Goal: Task Accomplishment & Management: Complete application form

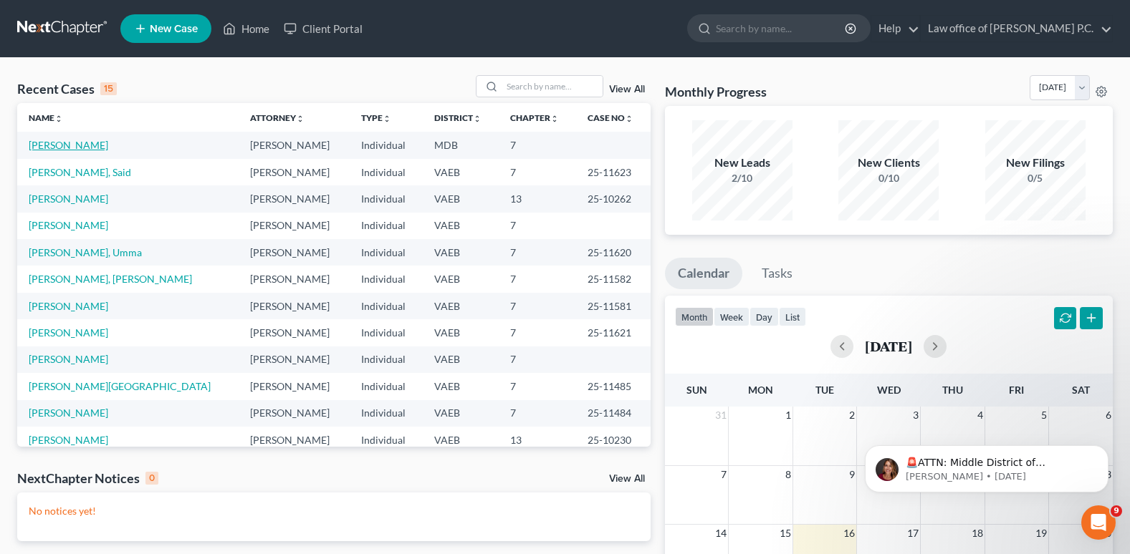
click at [70, 148] on link "[PERSON_NAME]" at bounding box center [69, 145] width 80 height 12
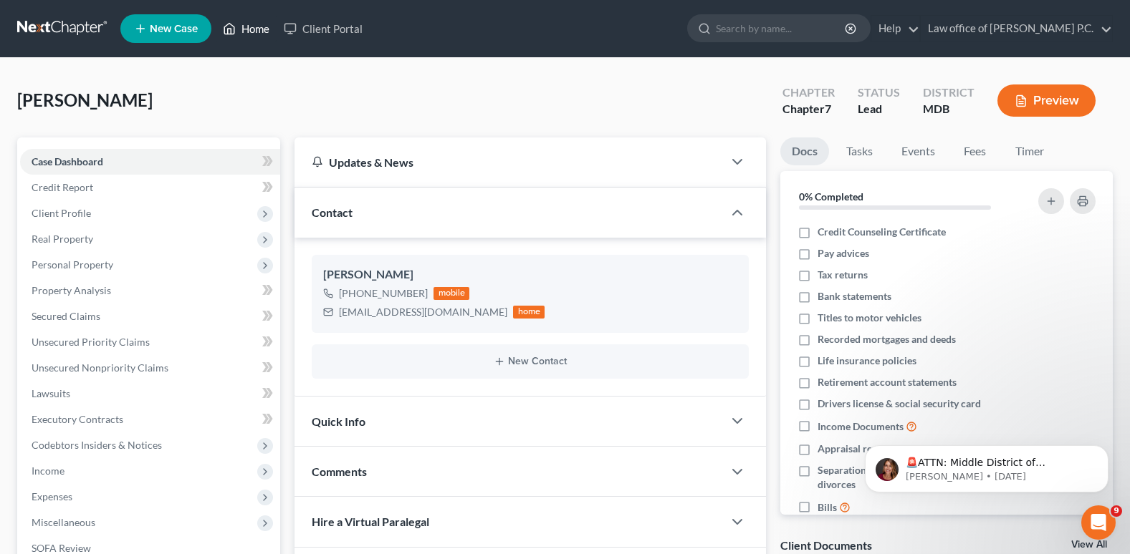
click at [256, 29] on link "Home" at bounding box center [246, 29] width 61 height 26
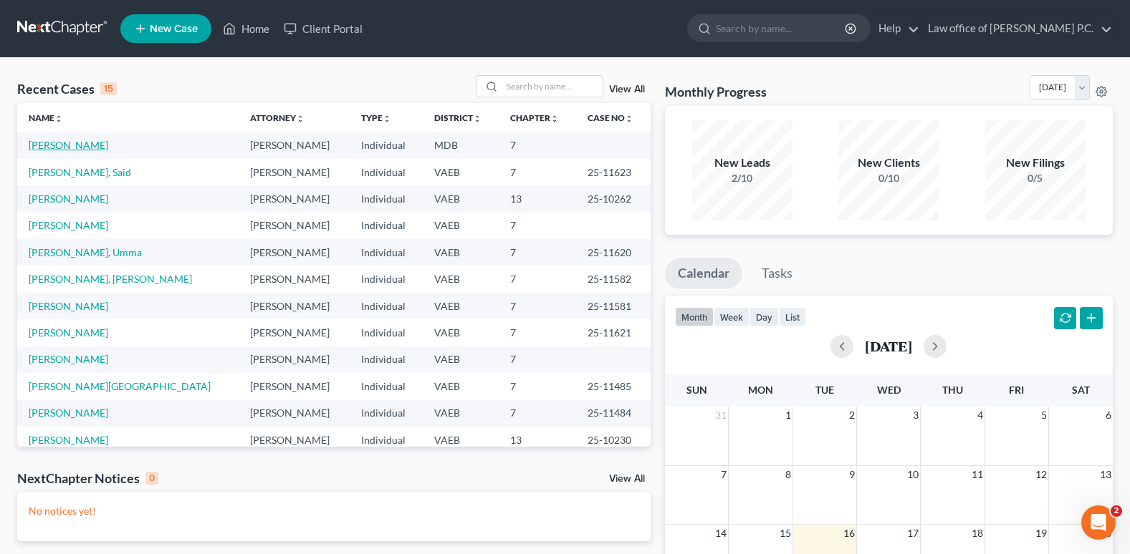
click at [49, 147] on link "[PERSON_NAME]" at bounding box center [69, 145] width 80 height 12
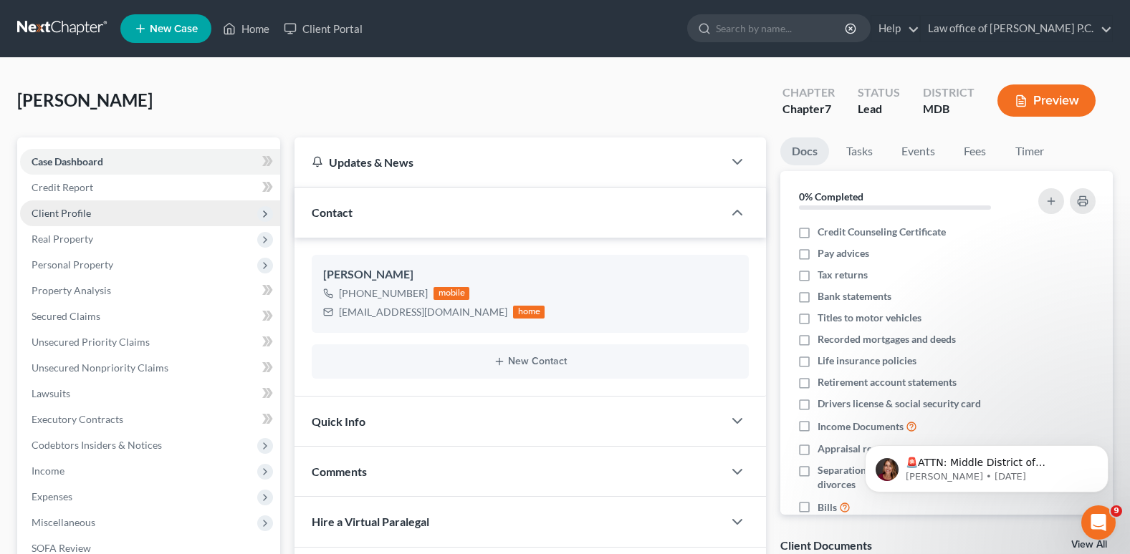
click at [59, 211] on span "Client Profile" at bounding box center [61, 213] width 59 height 12
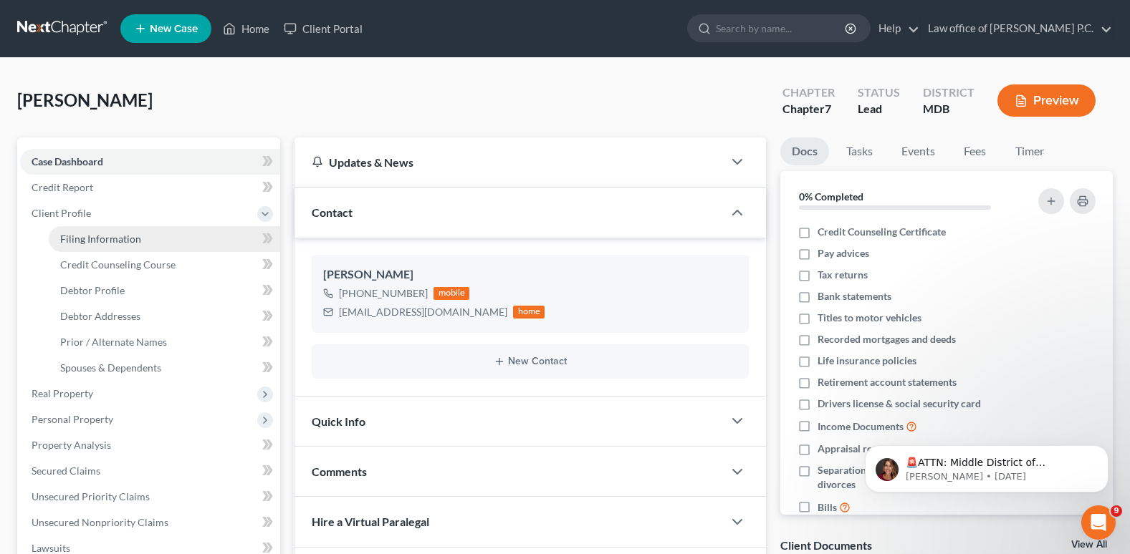
click at [74, 236] on span "Filing Information" at bounding box center [100, 239] width 81 height 12
select select "1"
select select "0"
select select "21"
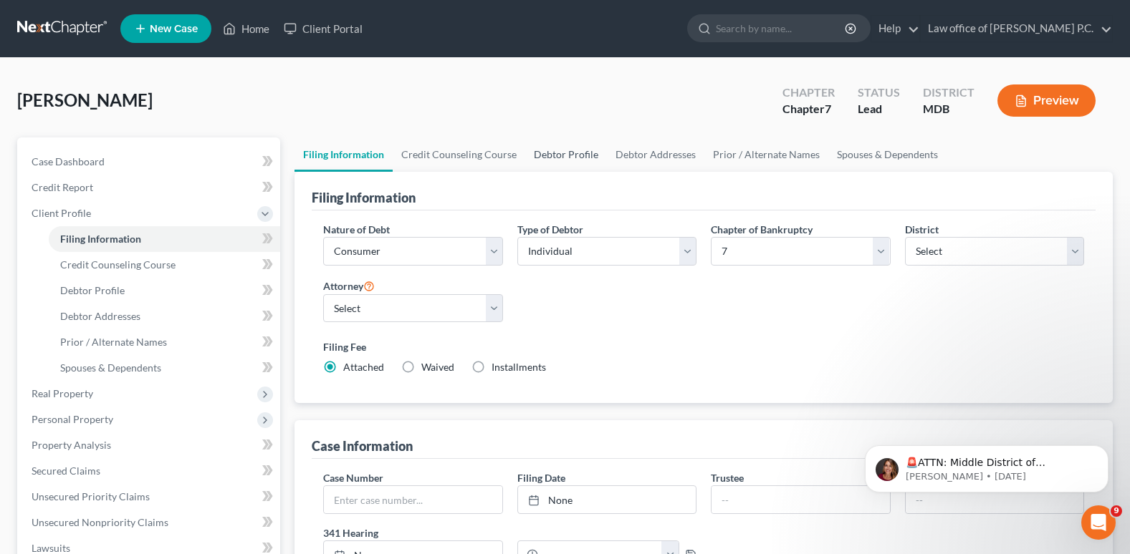
click at [571, 153] on link "Debtor Profile" at bounding box center [566, 155] width 82 height 34
select select "1"
select select "5"
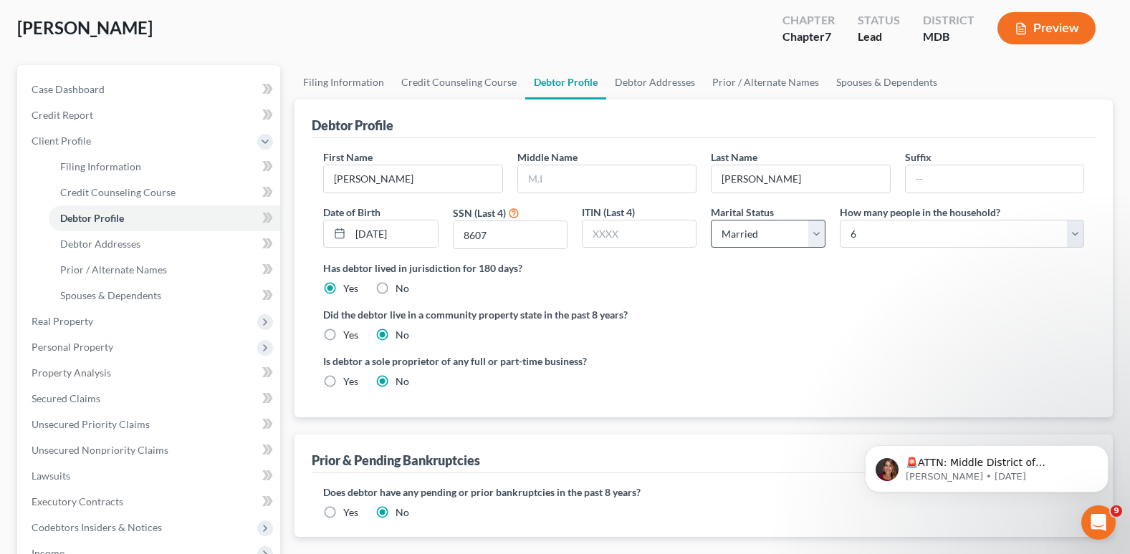
scroll to position [72, 0]
drag, startPoint x: 655, startPoint y: 87, endPoint x: 661, endPoint y: 95, distance: 9.7
click at [655, 87] on link "Debtor Addresses" at bounding box center [654, 83] width 97 height 34
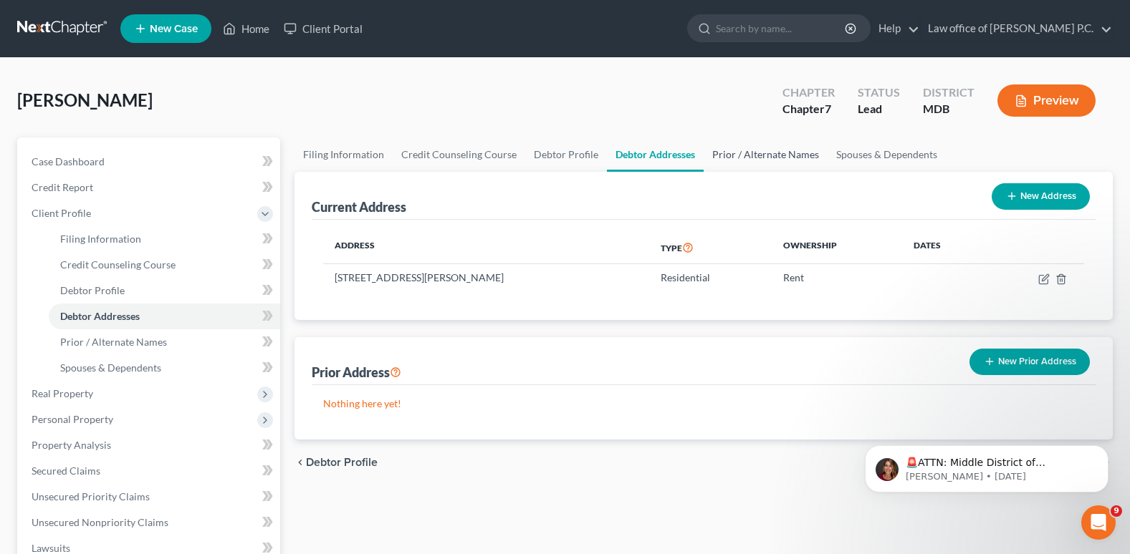
click at [780, 153] on link "Prior / Alternate Names" at bounding box center [765, 155] width 124 height 34
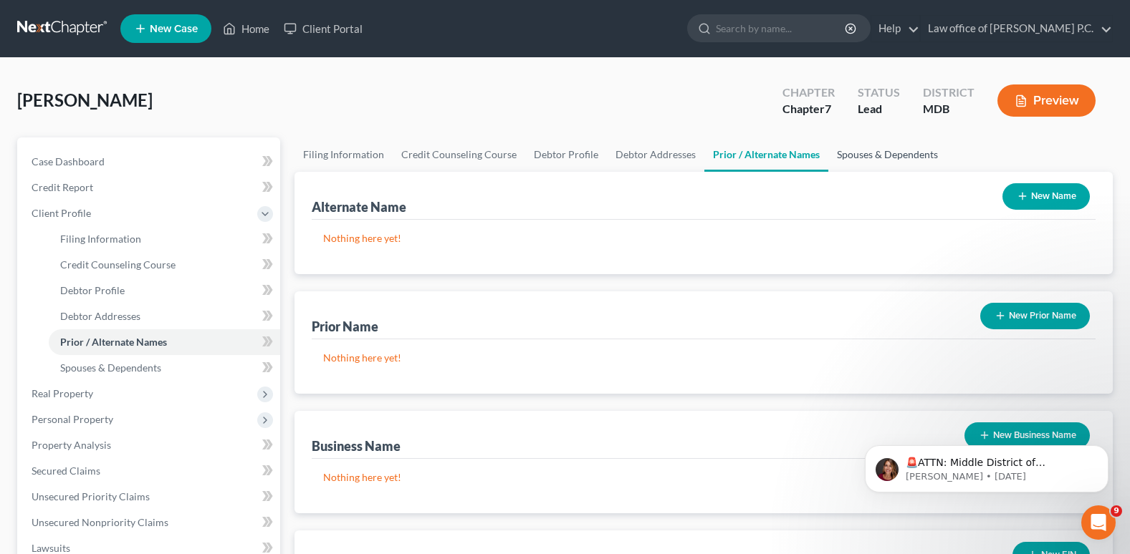
click at [860, 160] on link "Spouses & Dependents" at bounding box center [887, 155] width 118 height 34
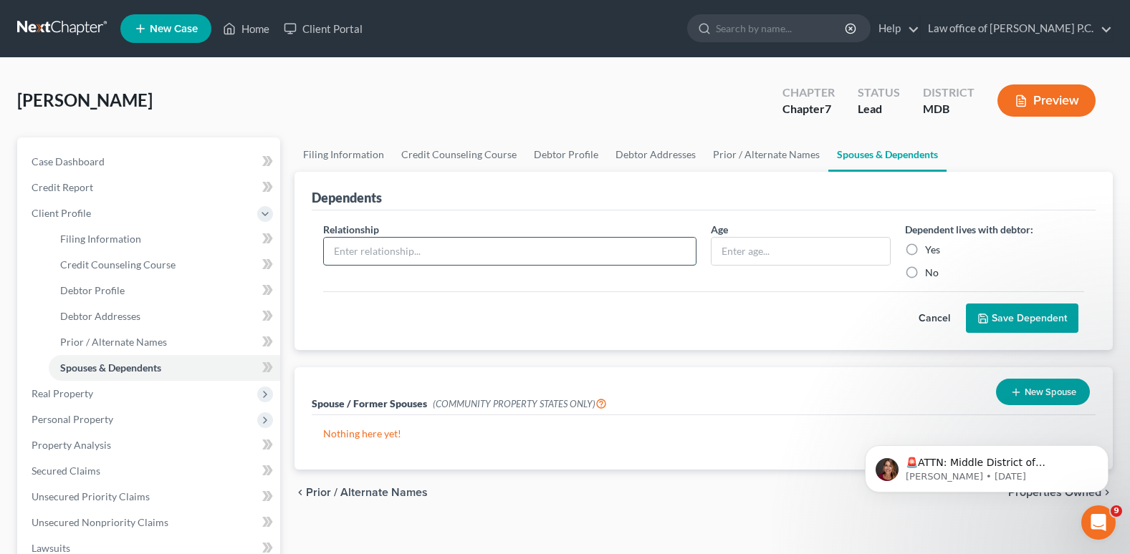
click at [352, 255] on input "text" at bounding box center [510, 251] width 372 height 27
type input "Spouse"
click at [722, 257] on input "text" at bounding box center [800, 251] width 178 height 27
type input "42"
click at [925, 247] on label "Yes" at bounding box center [932, 250] width 15 height 14
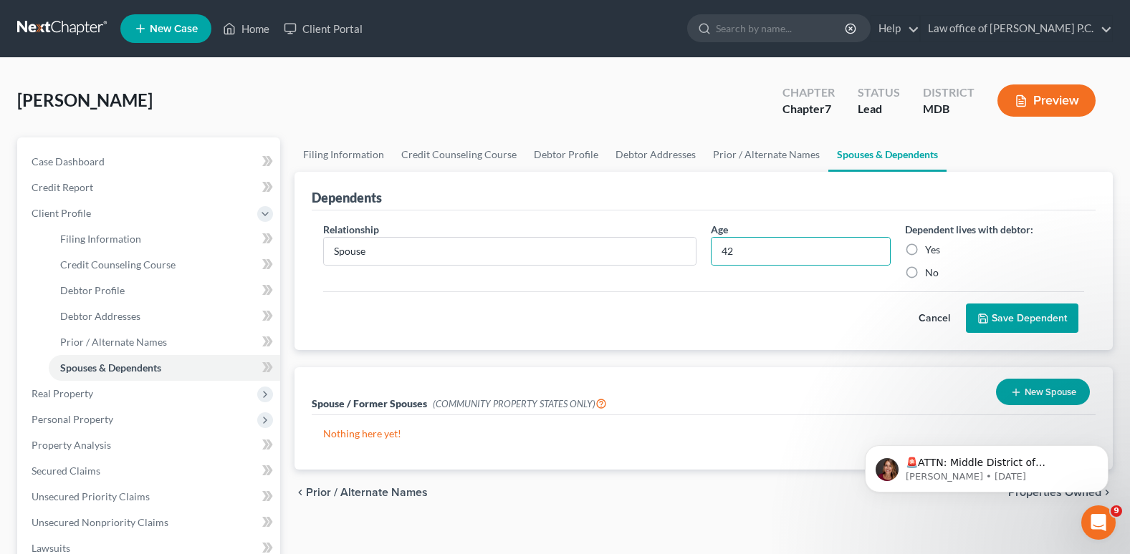
click at [930, 247] on input "Yes" at bounding box center [934, 247] width 9 height 9
radio input "true"
click at [1021, 323] on button "Save Dependent" at bounding box center [1022, 319] width 112 height 30
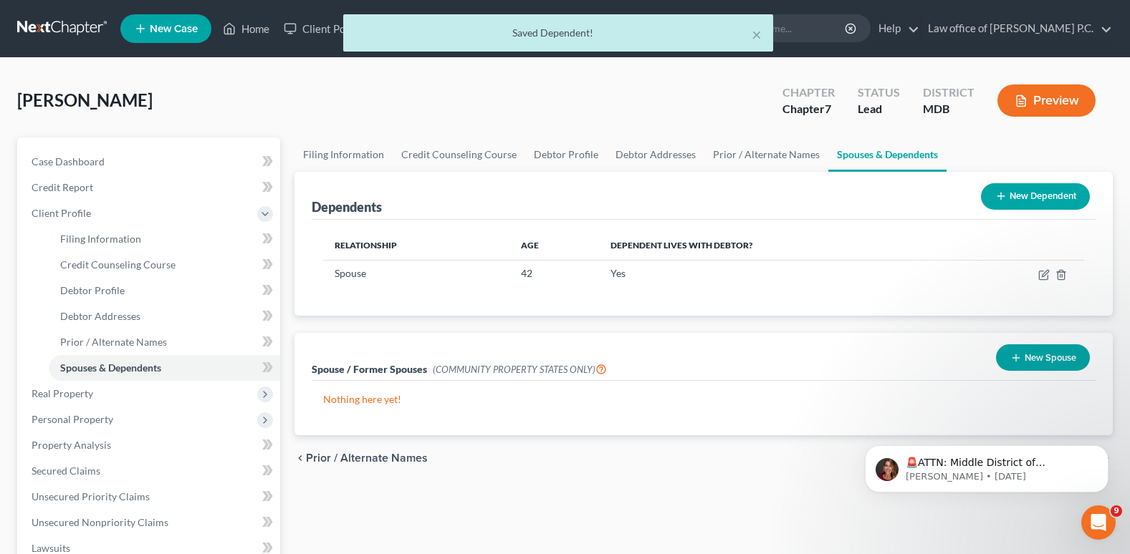
click at [1027, 195] on button "New Dependent" at bounding box center [1035, 196] width 109 height 27
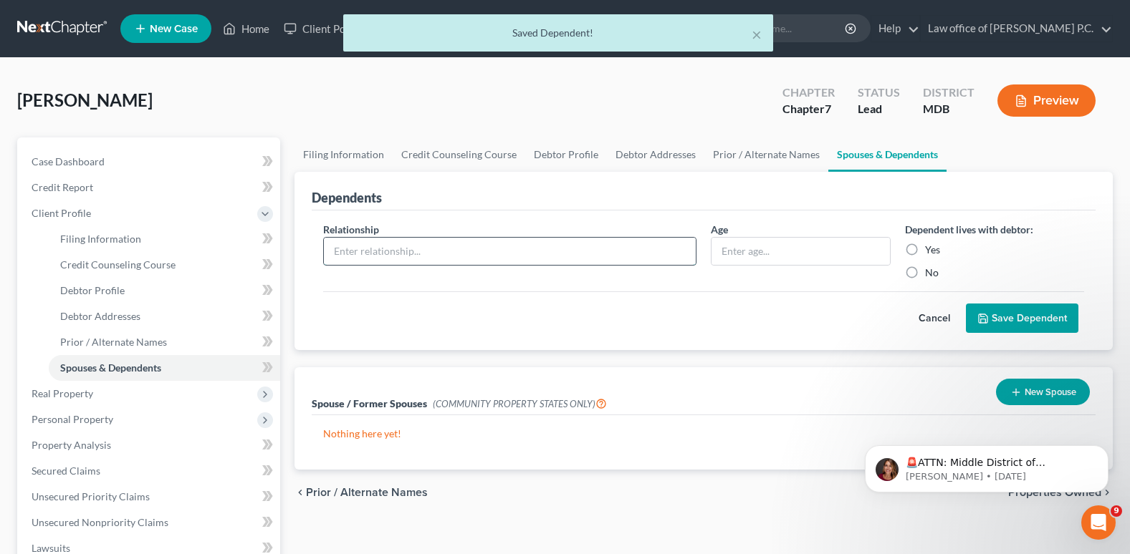
click at [341, 250] on input "text" at bounding box center [510, 251] width 372 height 27
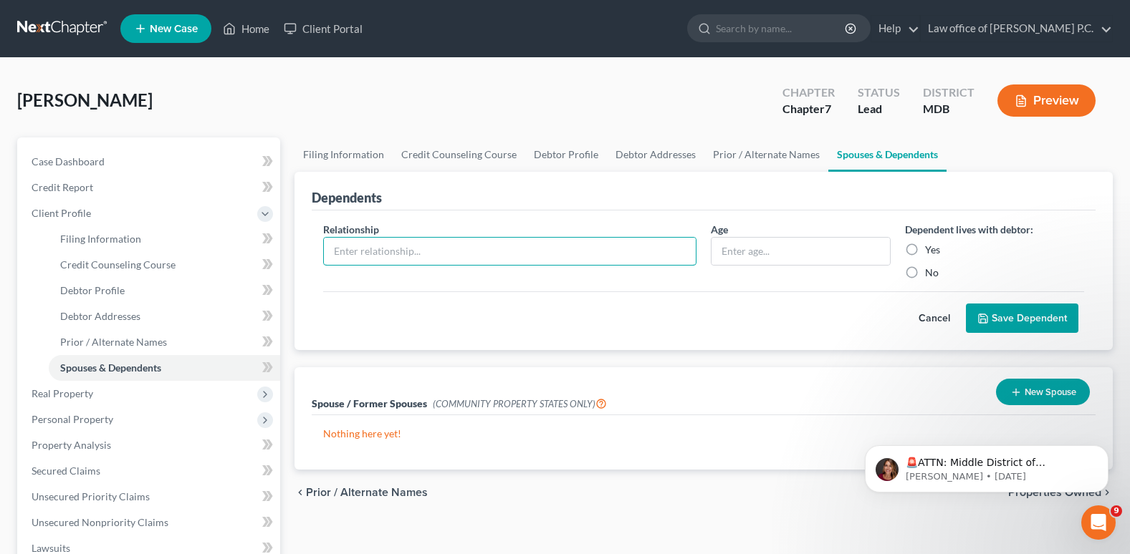
type input "Child"
click at [732, 251] on input "text" at bounding box center [800, 251] width 178 height 27
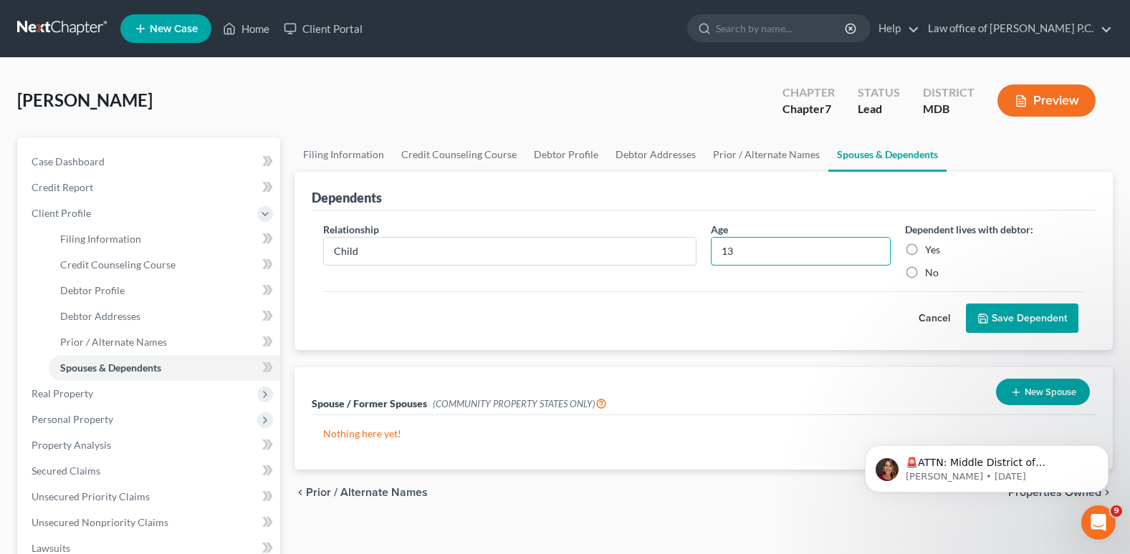
type input "13"
click at [925, 249] on label "Yes" at bounding box center [932, 250] width 15 height 14
click at [930, 249] on input "Yes" at bounding box center [934, 247] width 9 height 9
radio input "true"
click at [1011, 319] on button "Save Dependent" at bounding box center [1022, 319] width 112 height 30
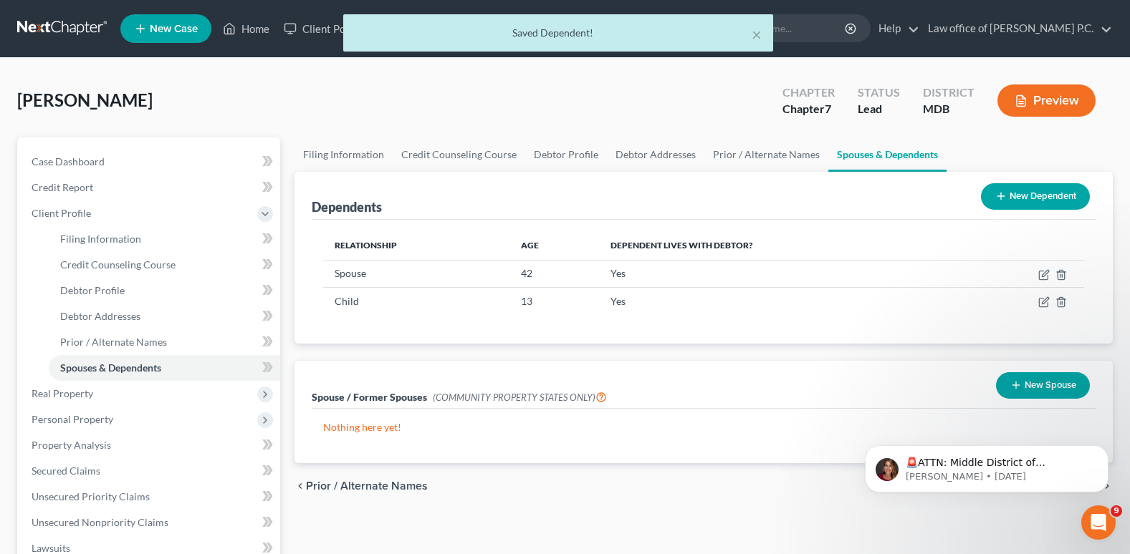
click at [1016, 203] on button "New Dependent" at bounding box center [1035, 196] width 109 height 27
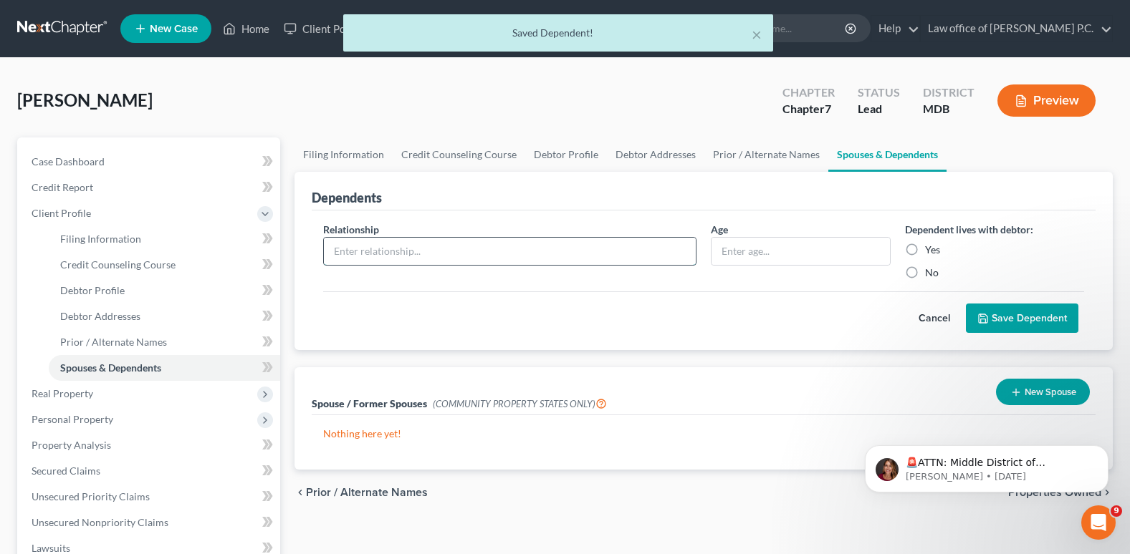
click at [345, 253] on input "text" at bounding box center [510, 251] width 372 height 27
type input "Child"
click at [728, 250] on input "text" at bounding box center [800, 251] width 178 height 27
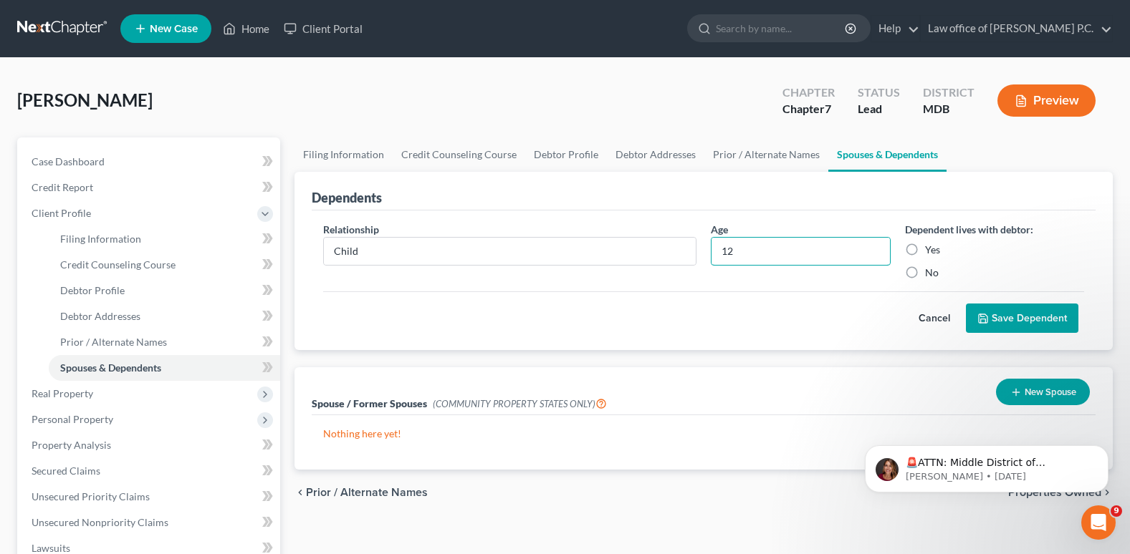
type input "12"
click at [925, 251] on label "Yes" at bounding box center [932, 250] width 15 height 14
click at [930, 251] on input "Yes" at bounding box center [934, 247] width 9 height 9
radio input "true"
click at [1024, 314] on button "Save Dependent" at bounding box center [1022, 319] width 112 height 30
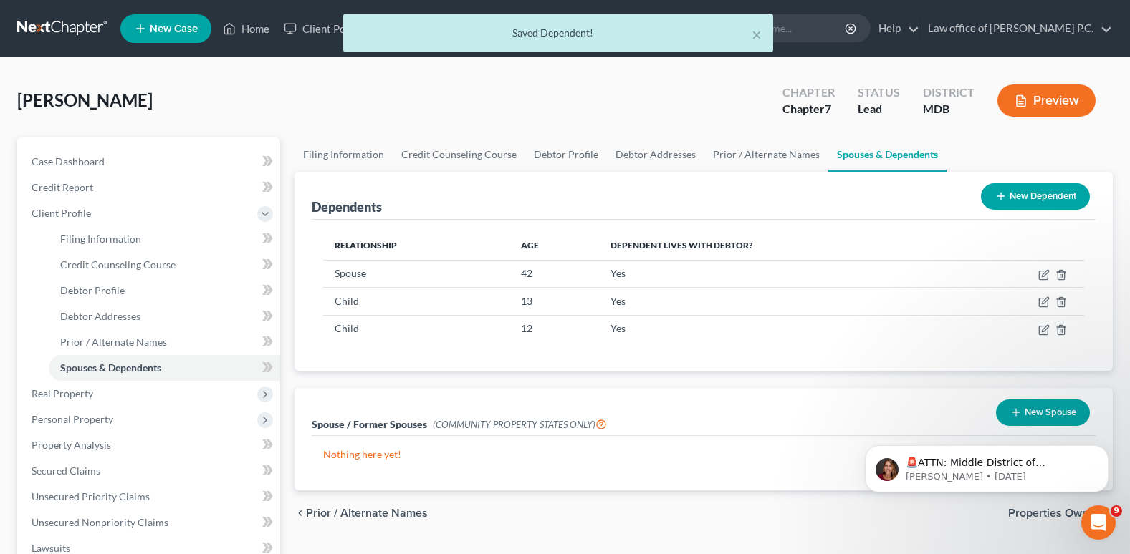
click at [1021, 195] on button "New Dependent" at bounding box center [1035, 196] width 109 height 27
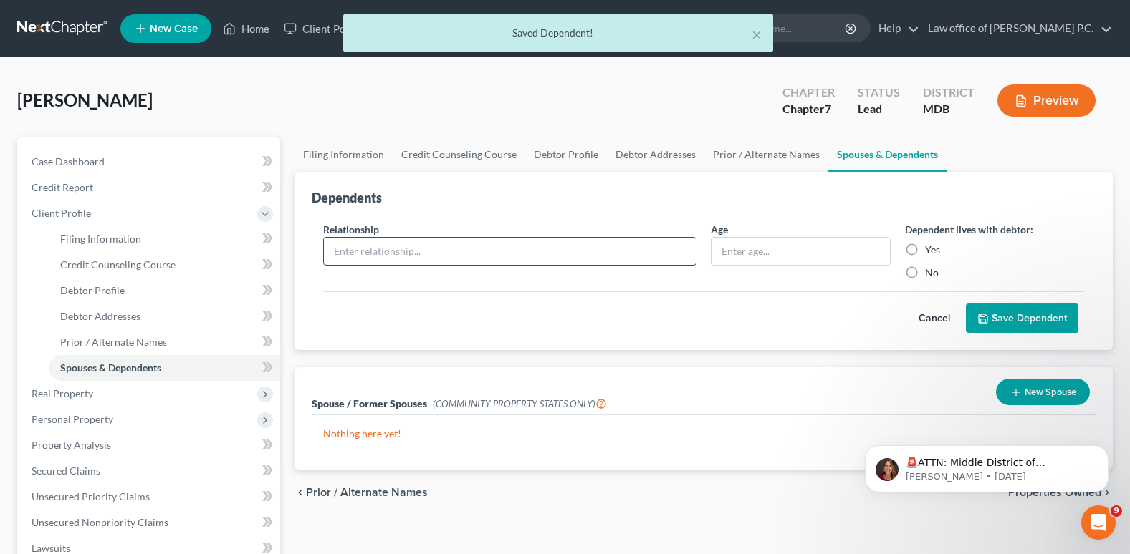
click at [367, 254] on input "text" at bounding box center [510, 251] width 372 height 27
type input "Child"
click at [726, 251] on input "text" at bounding box center [800, 251] width 178 height 27
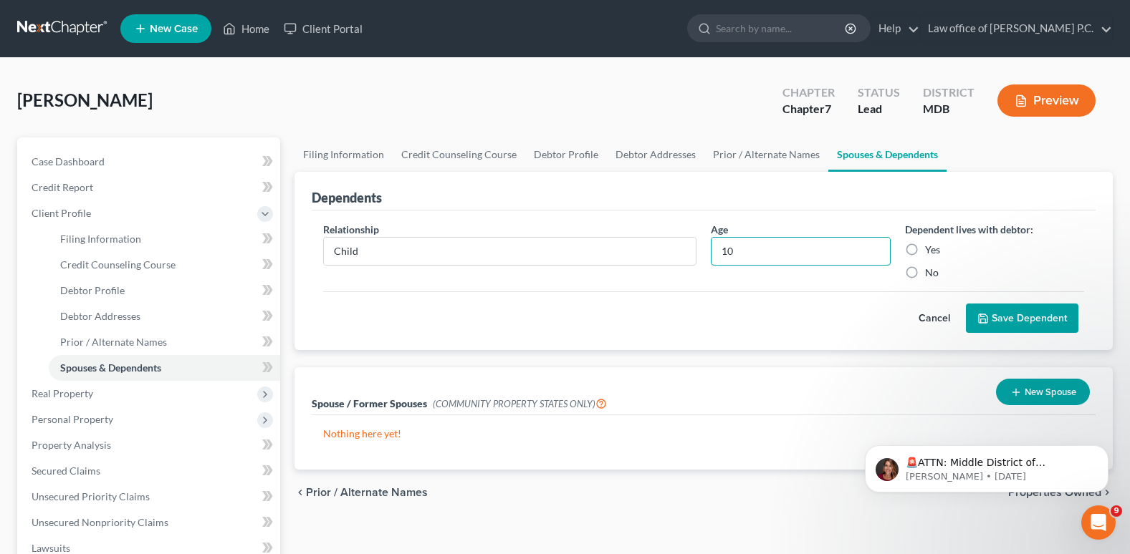
type input "10"
click at [925, 253] on label "Yes" at bounding box center [932, 250] width 15 height 14
click at [930, 252] on input "Yes" at bounding box center [934, 247] width 9 height 9
radio input "true"
click at [1009, 325] on button "Save Dependent" at bounding box center [1022, 319] width 112 height 30
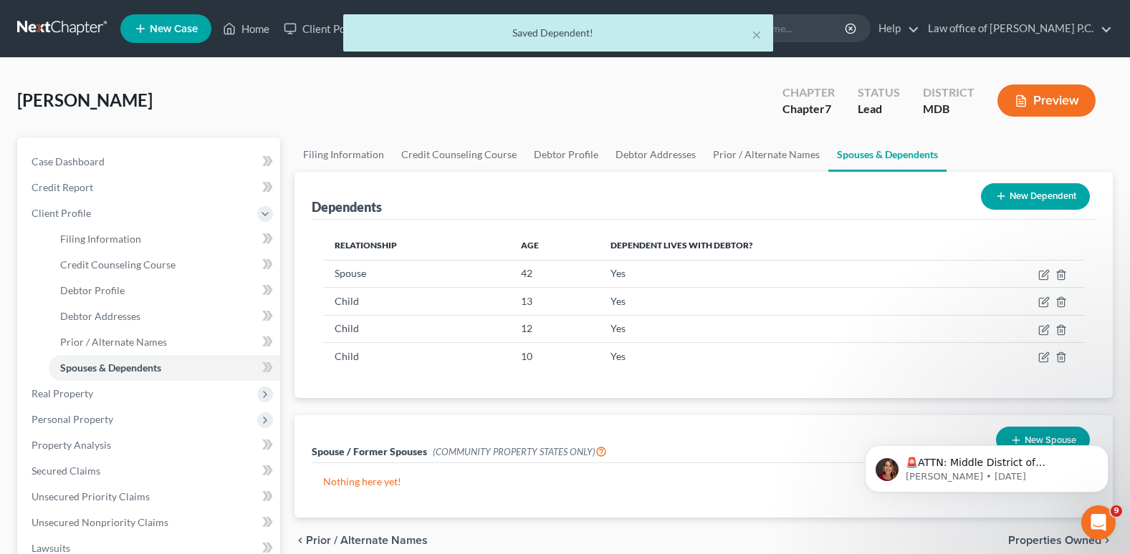
click at [1012, 198] on button "New Dependent" at bounding box center [1035, 196] width 109 height 27
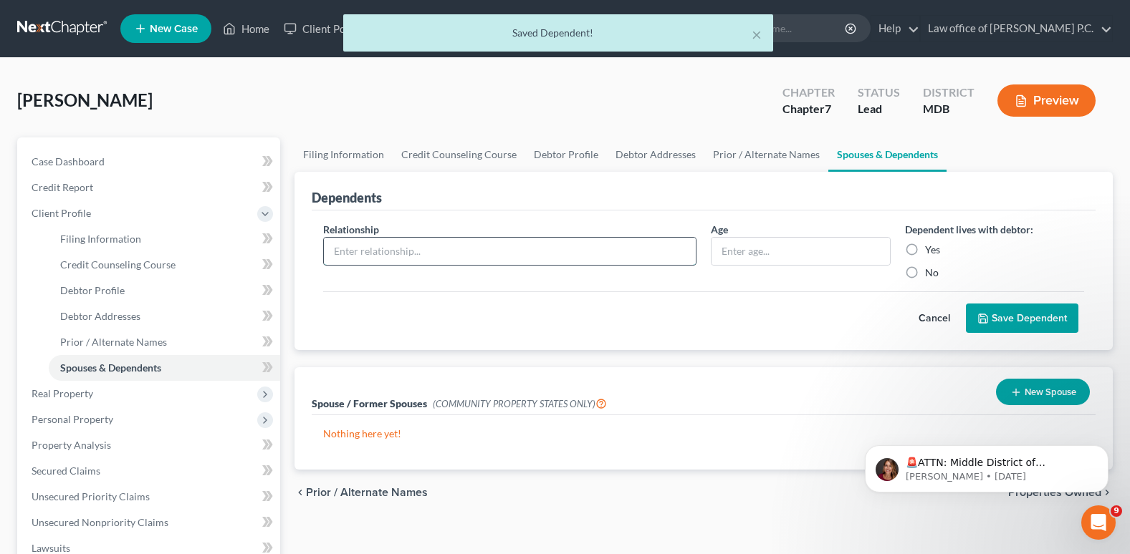
click at [383, 251] on input "text" at bounding box center [510, 251] width 372 height 27
type input "Child"
click at [721, 256] on input "text" at bounding box center [800, 251] width 178 height 27
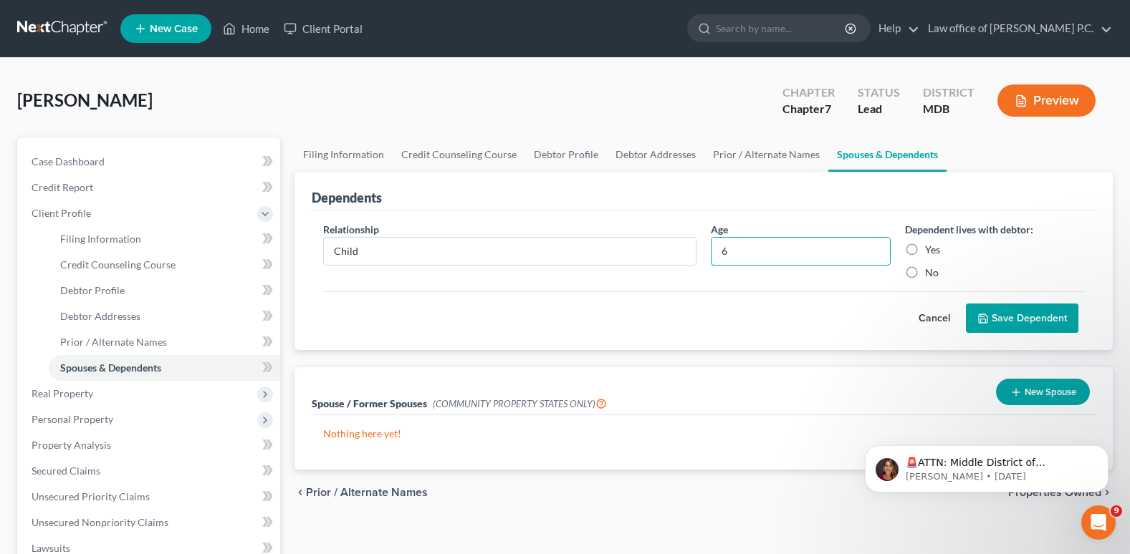
type input "6"
click at [925, 248] on label "Yes" at bounding box center [932, 250] width 15 height 14
click at [930, 248] on input "Yes" at bounding box center [934, 247] width 9 height 9
radio input "true"
click at [990, 313] on button "Save Dependent" at bounding box center [1022, 319] width 112 height 30
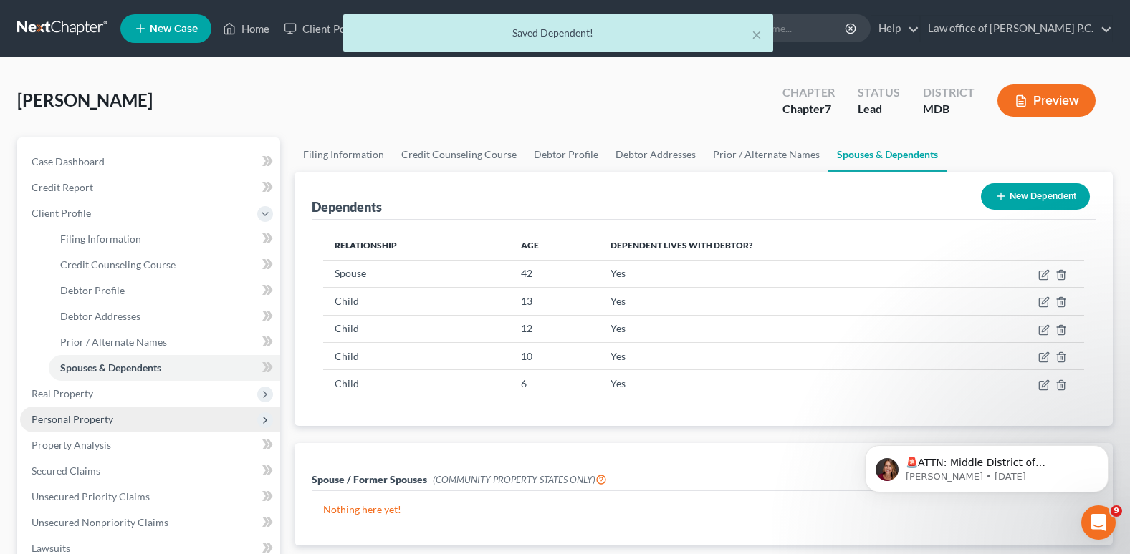
scroll to position [72, 0]
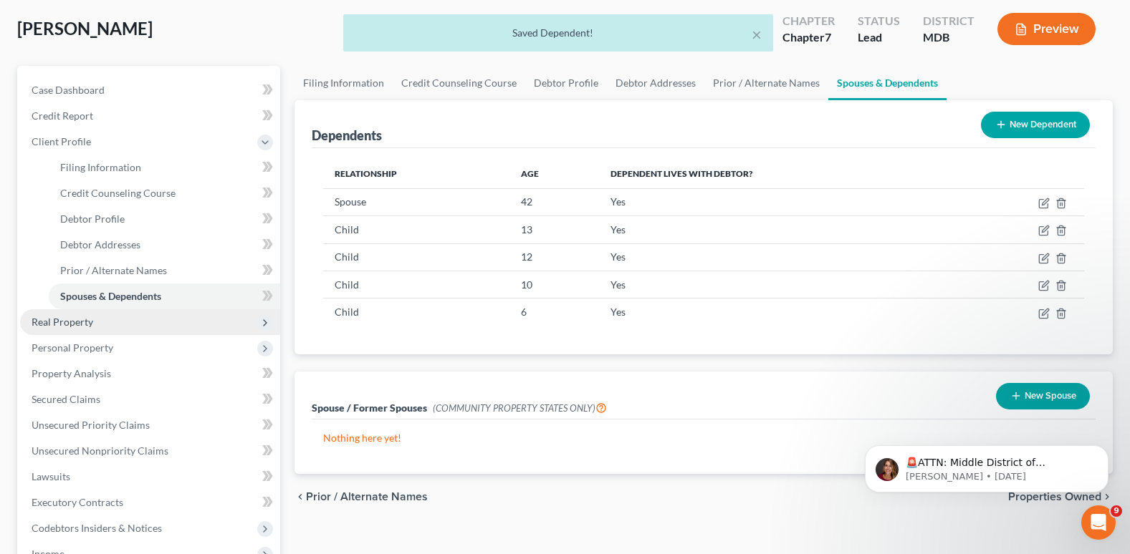
click at [76, 324] on span "Real Property" at bounding box center [63, 322] width 62 height 12
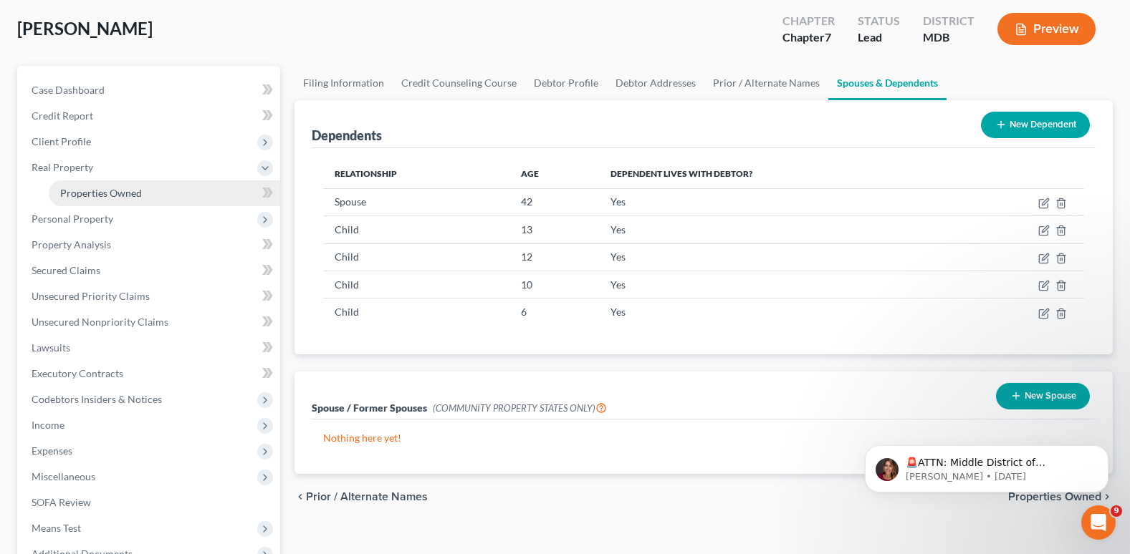
click at [100, 195] on span "Properties Owned" at bounding box center [101, 193] width 82 height 12
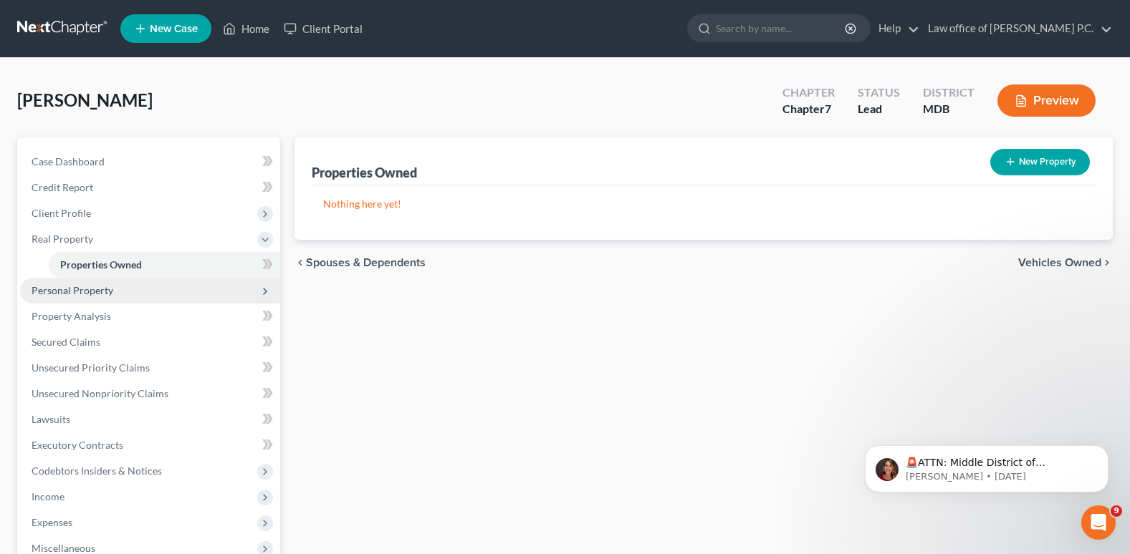
click at [97, 291] on span "Personal Property" at bounding box center [73, 290] width 82 height 12
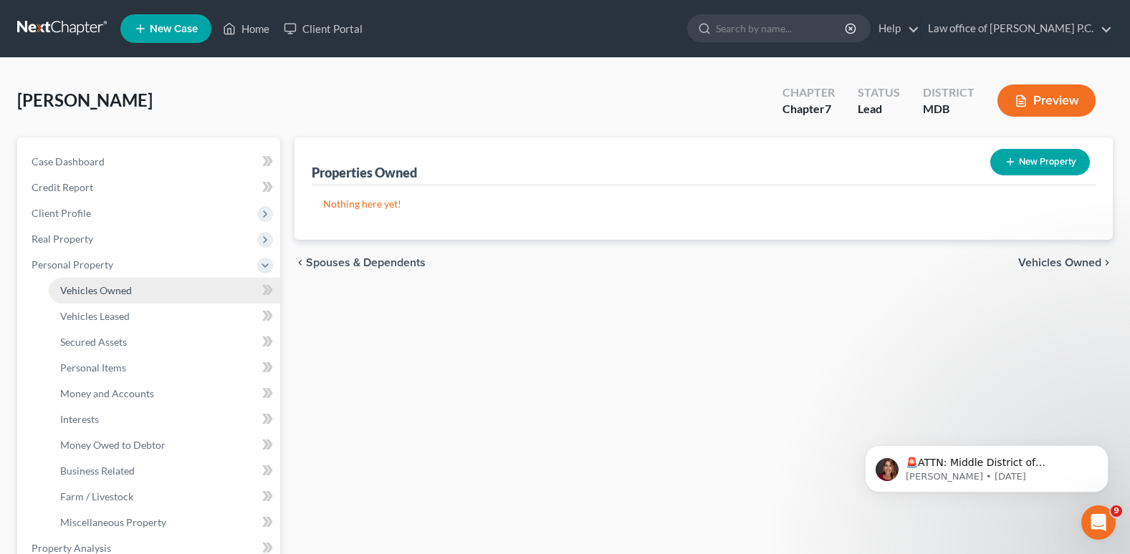
click at [99, 292] on span "Vehicles Owned" at bounding box center [96, 290] width 72 height 12
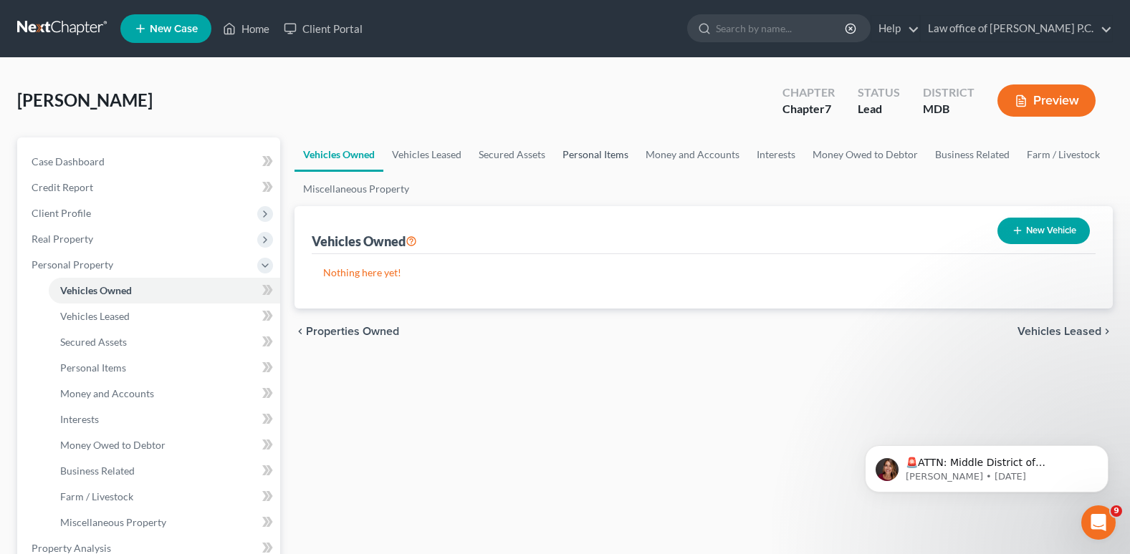
click at [591, 156] on link "Personal Items" at bounding box center [595, 155] width 83 height 34
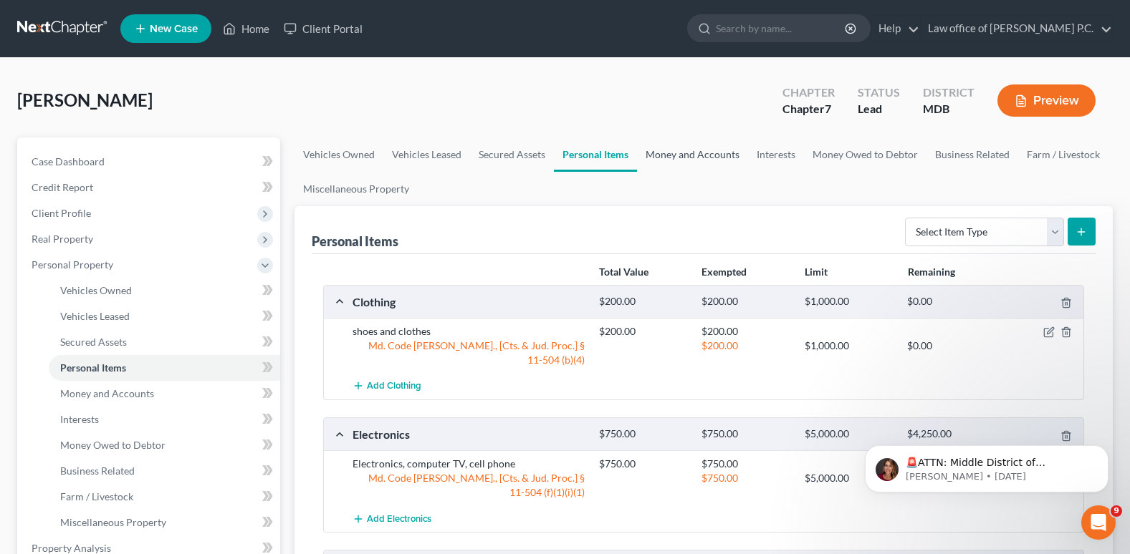
click at [687, 154] on link "Money and Accounts" at bounding box center [692, 155] width 111 height 34
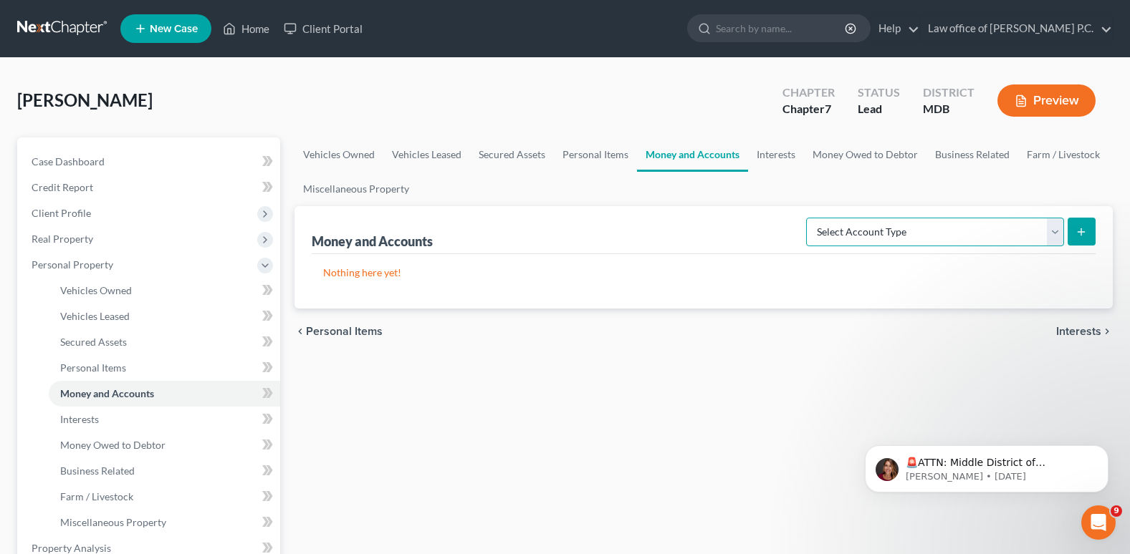
click at [1051, 232] on select "Select Account Type Brokerage Cash on Hand Certificates of Deposit Checking Acc…" at bounding box center [935, 232] width 258 height 29
select select "checking"
click at [809, 218] on select "Select Account Type Brokerage Cash on Hand Certificates of Deposit Checking Acc…" at bounding box center [935, 232] width 258 height 29
click at [1076, 230] on icon "submit" at bounding box center [1080, 231] width 11 height 11
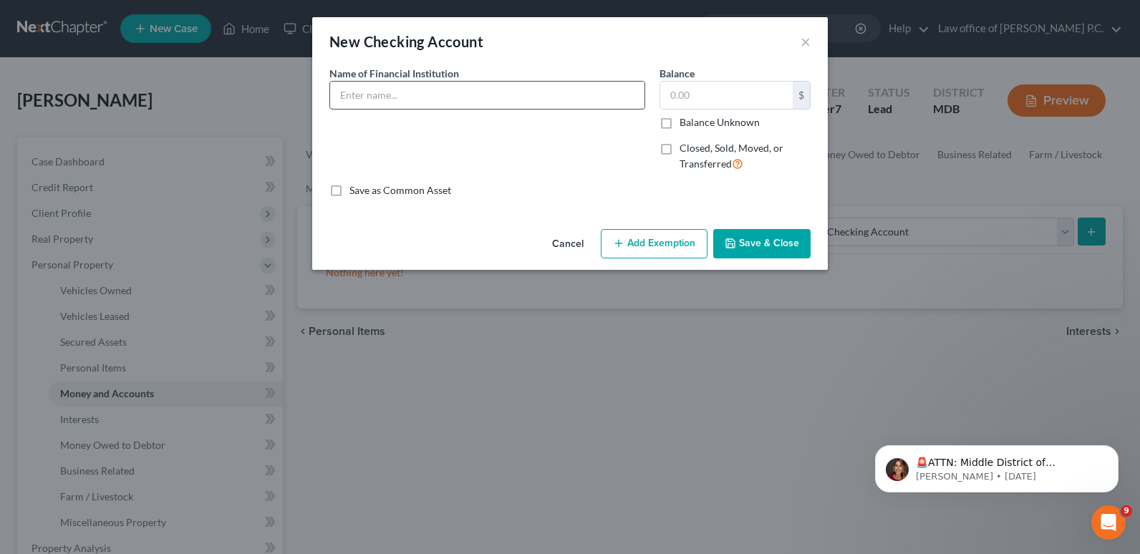
click at [345, 92] on input "text" at bounding box center [487, 95] width 314 height 27
type input "Truist Bank"
click at [674, 95] on input "text" at bounding box center [726, 95] width 133 height 27
type input "475"
click at [635, 246] on button "Add Exemption" at bounding box center [654, 244] width 107 height 30
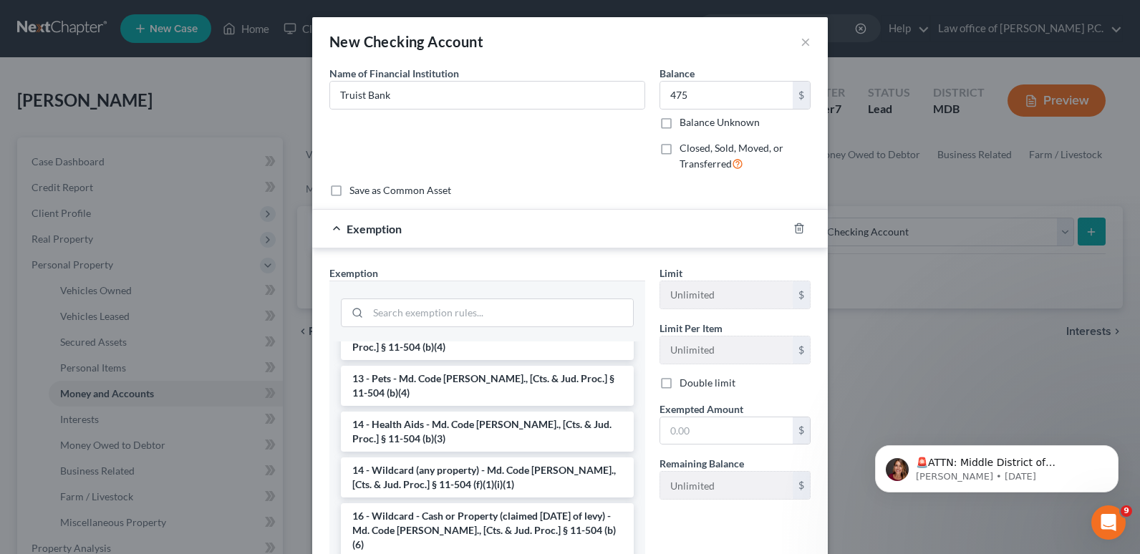
scroll to position [215, 0]
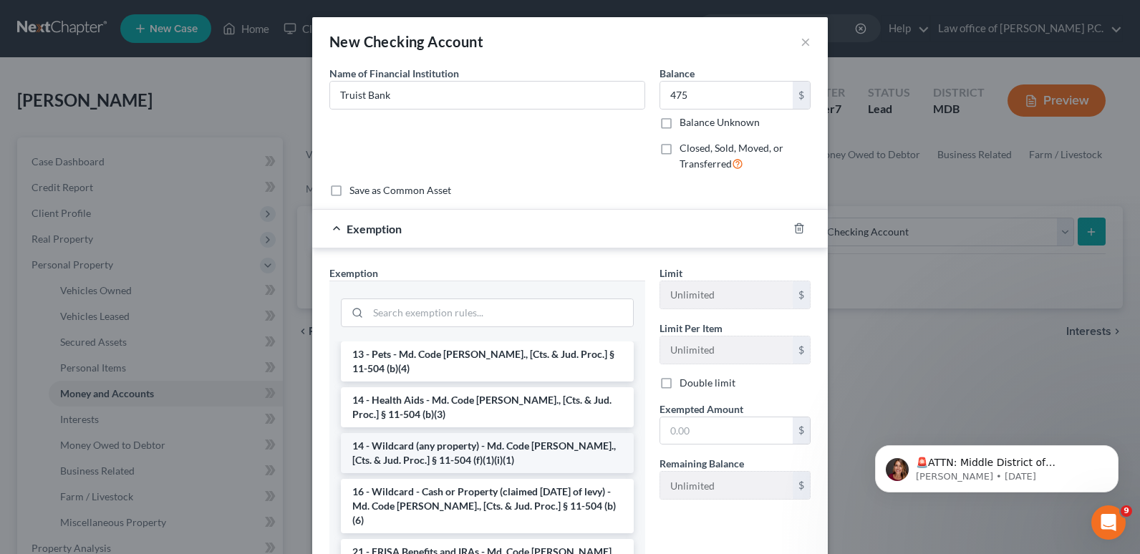
click at [464, 438] on li "14 - Wildcard (any property) - Md. Code [PERSON_NAME]., [Cts. & Jud. Proc.] § 1…" at bounding box center [487, 453] width 293 height 40
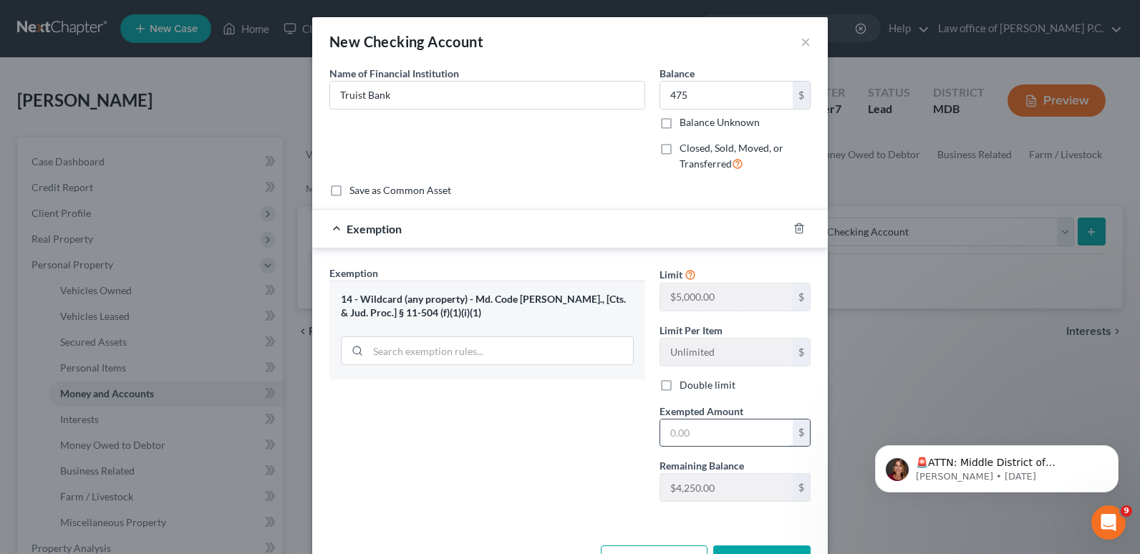
drag, startPoint x: 668, startPoint y: 436, endPoint x: 684, endPoint y: 444, distance: 17.6
click at [668, 436] on input "text" at bounding box center [726, 433] width 133 height 27
type input "475"
click at [534, 450] on div "Exemption Set must be selected for CA. Exemption * 14 - Wildcard (any property)…" at bounding box center [487, 390] width 330 height 248
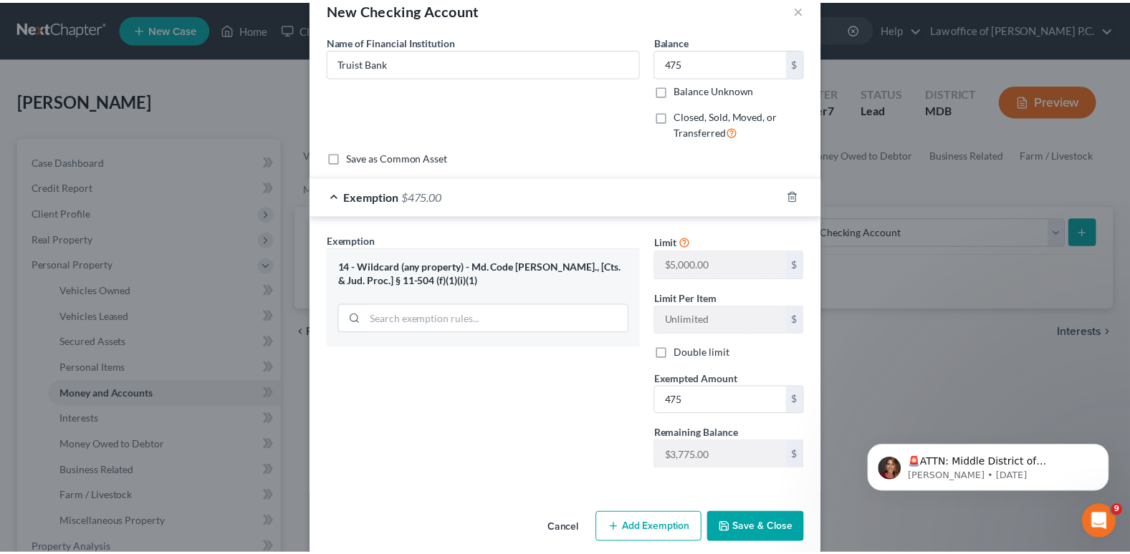
scroll to position [50, 0]
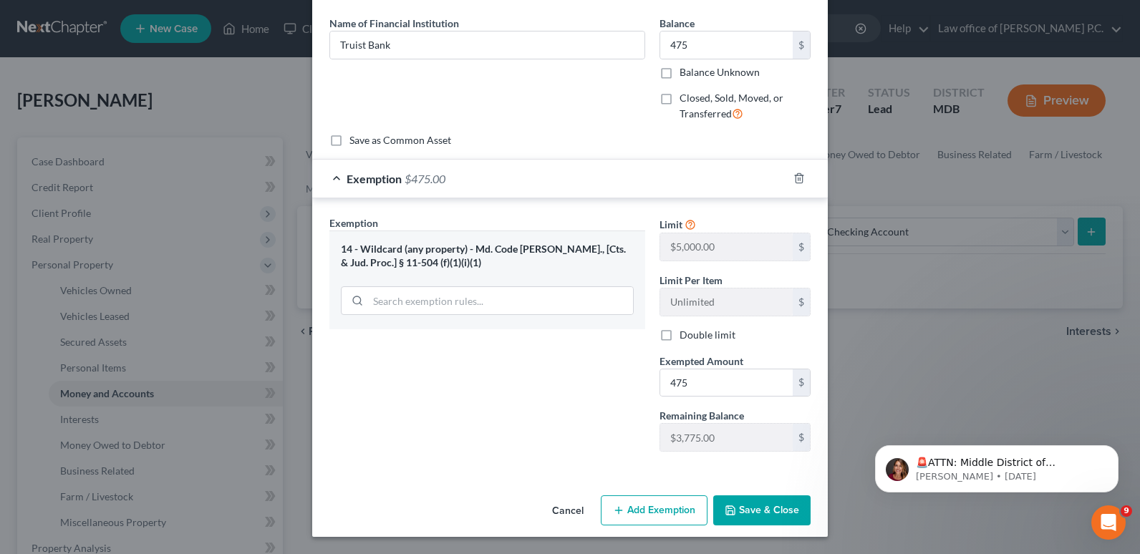
click at [754, 513] on button "Save & Close" at bounding box center [761, 511] width 97 height 30
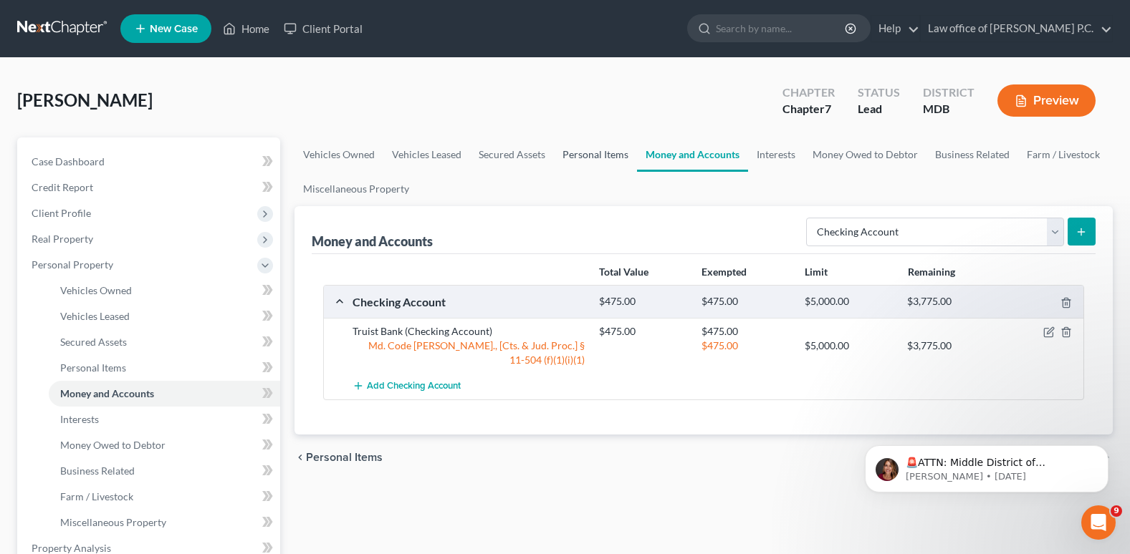
click at [585, 153] on link "Personal Items" at bounding box center [595, 155] width 83 height 34
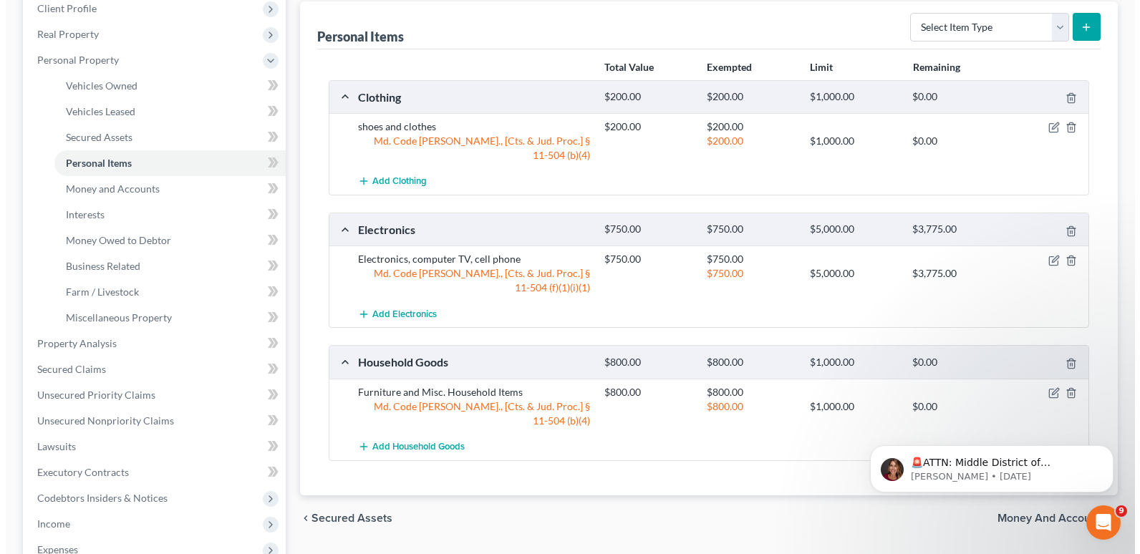
scroll to position [72, 0]
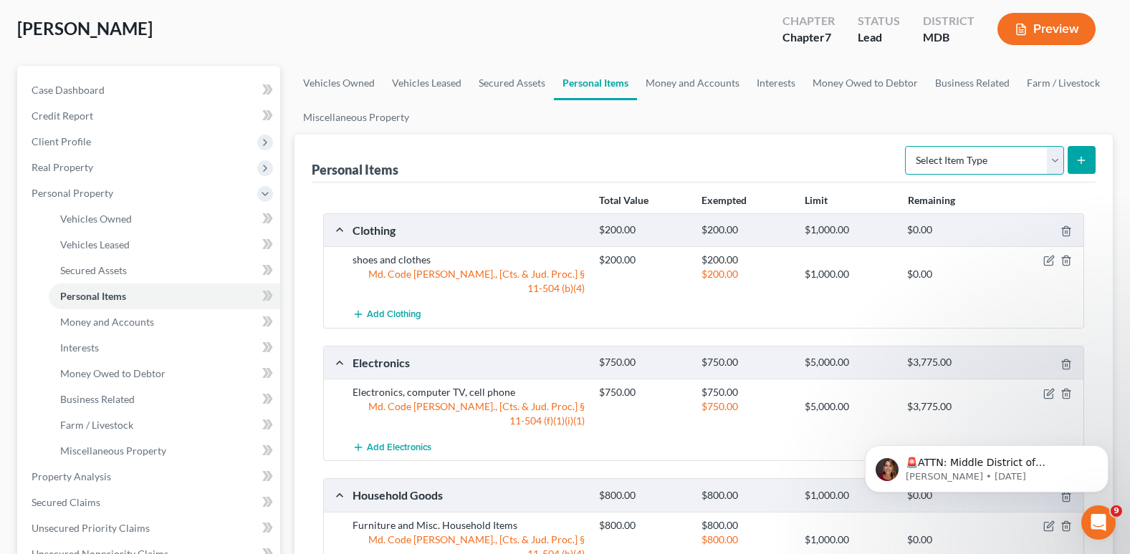
click at [1058, 160] on select "Select Item Type Clothing Collectibles Of Value Electronics Firearms Household …" at bounding box center [984, 160] width 159 height 29
select select "jewelry"
click at [906, 146] on select "Select Item Type Clothing Collectibles Of Value Electronics Firearms Household …" at bounding box center [984, 160] width 159 height 29
click at [1081, 161] on line "submit" at bounding box center [1081, 160] width 0 height 6
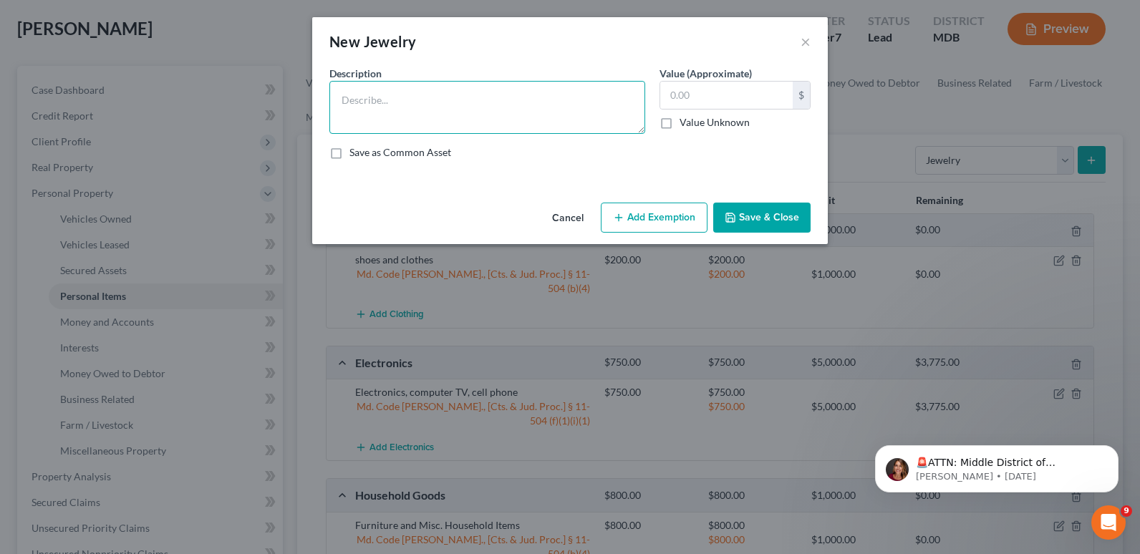
click at [368, 107] on textarea at bounding box center [487, 107] width 316 height 53
type textarea "Wedding Ring"
click at [678, 88] on input "text" at bounding box center [726, 95] width 133 height 27
type input "450"
click at [629, 217] on button "Add Exemption" at bounding box center [654, 218] width 107 height 30
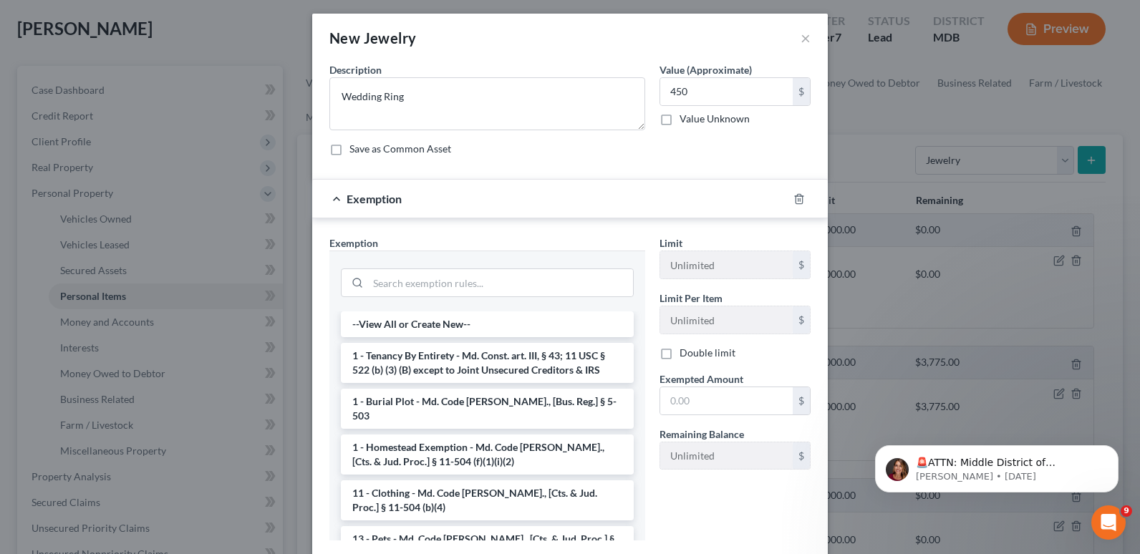
scroll to position [0, 0]
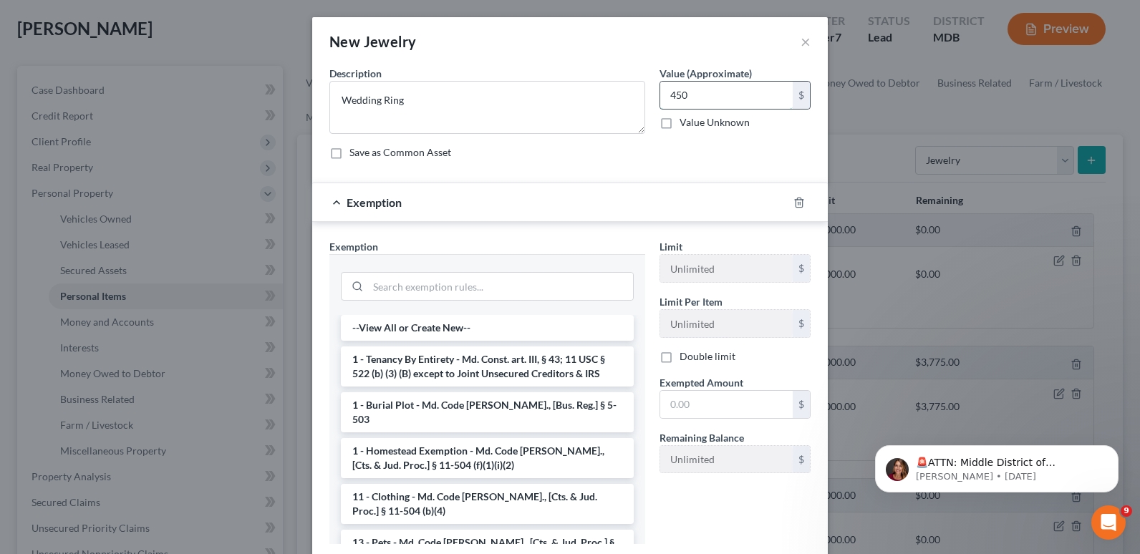
click at [685, 95] on input "450" at bounding box center [726, 95] width 133 height 27
click at [405, 103] on textarea "Wedding Ring" at bounding box center [487, 107] width 316 height 53
type textarea "W"
type textarea "artificial jewelry"
click at [685, 92] on input "450" at bounding box center [726, 95] width 133 height 27
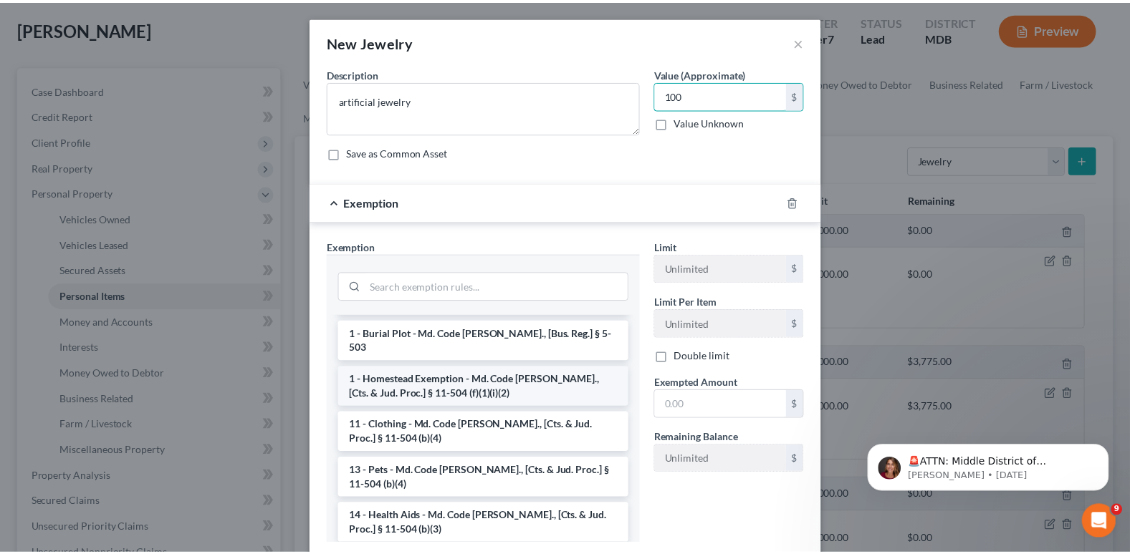
scroll to position [143, 0]
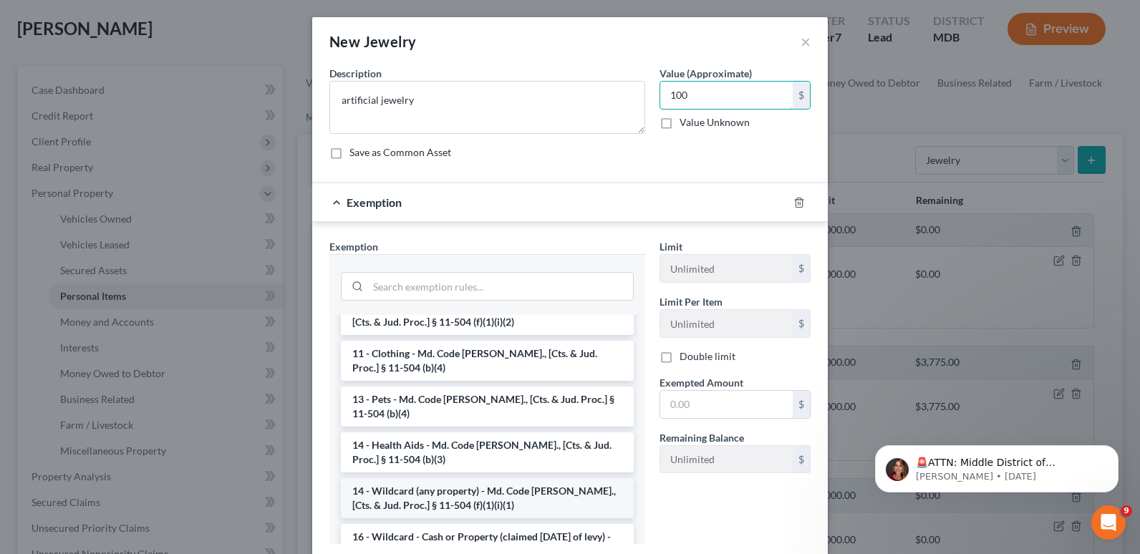
type input "100"
click at [499, 478] on li "14 - Wildcard (any property) - Md. Code [PERSON_NAME]., [Cts. & Jud. Proc.] § 1…" at bounding box center [487, 498] width 293 height 40
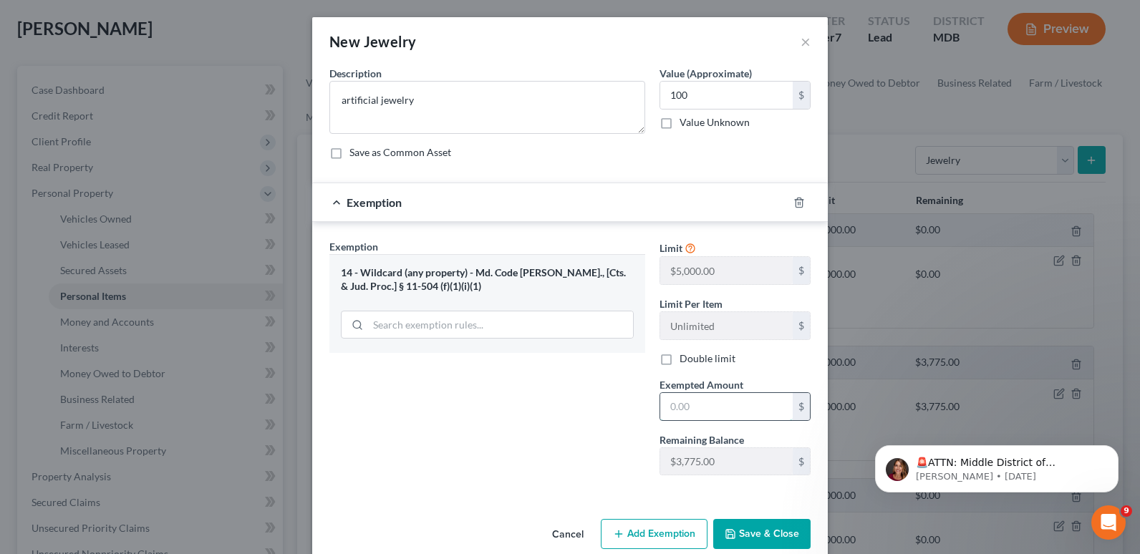
click at [666, 401] on input "text" at bounding box center [726, 406] width 133 height 27
type input "100"
click at [774, 535] on button "Save & Close" at bounding box center [761, 534] width 97 height 30
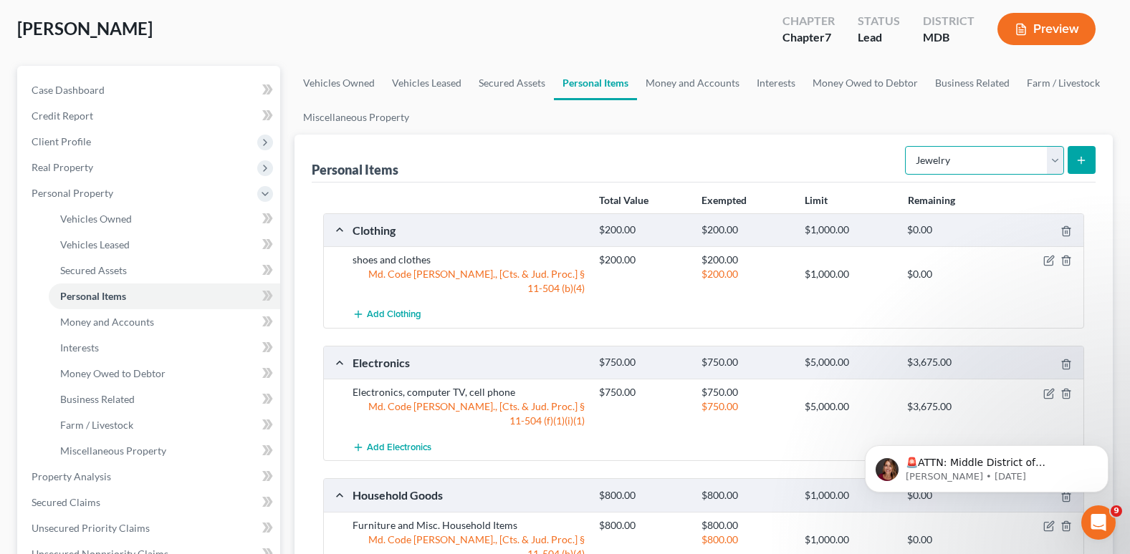
click at [1058, 161] on select "Select Item Type Clothing Collectibles Of Value Electronics Firearms Household …" at bounding box center [984, 160] width 159 height 29
click at [692, 85] on link "Money and Accounts" at bounding box center [692, 83] width 111 height 34
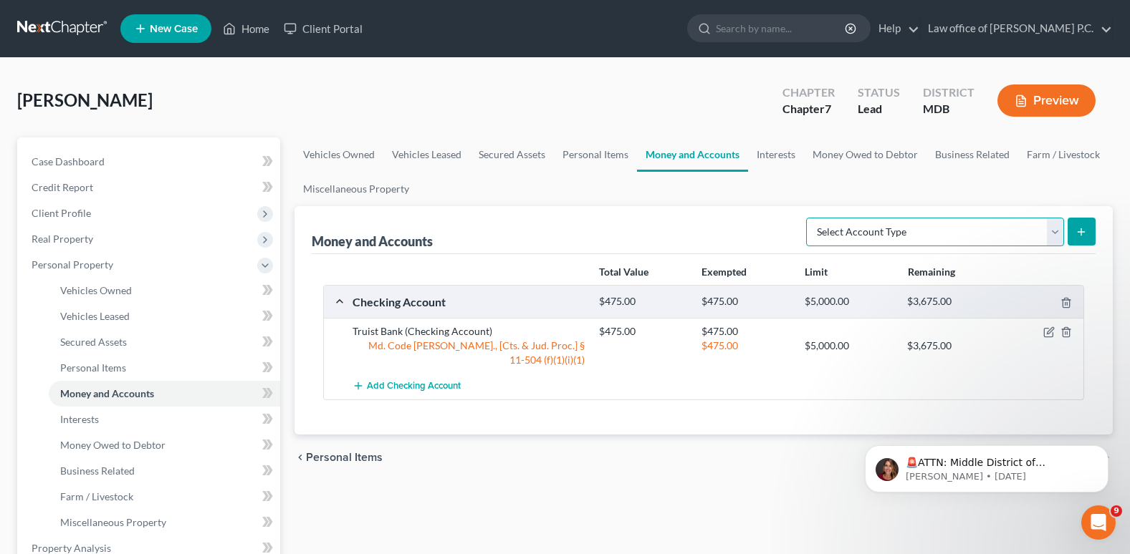
click at [1056, 231] on select "Select Account Type Brokerage Cash on Hand Certificates of Deposit Checking Acc…" at bounding box center [935, 232] width 258 height 29
select select "cash_on_hand"
click at [809, 218] on select "Select Account Type Brokerage Cash on Hand Certificates of Deposit Checking Acc…" at bounding box center [935, 232] width 258 height 29
click at [1079, 233] on icon "submit" at bounding box center [1080, 231] width 11 height 11
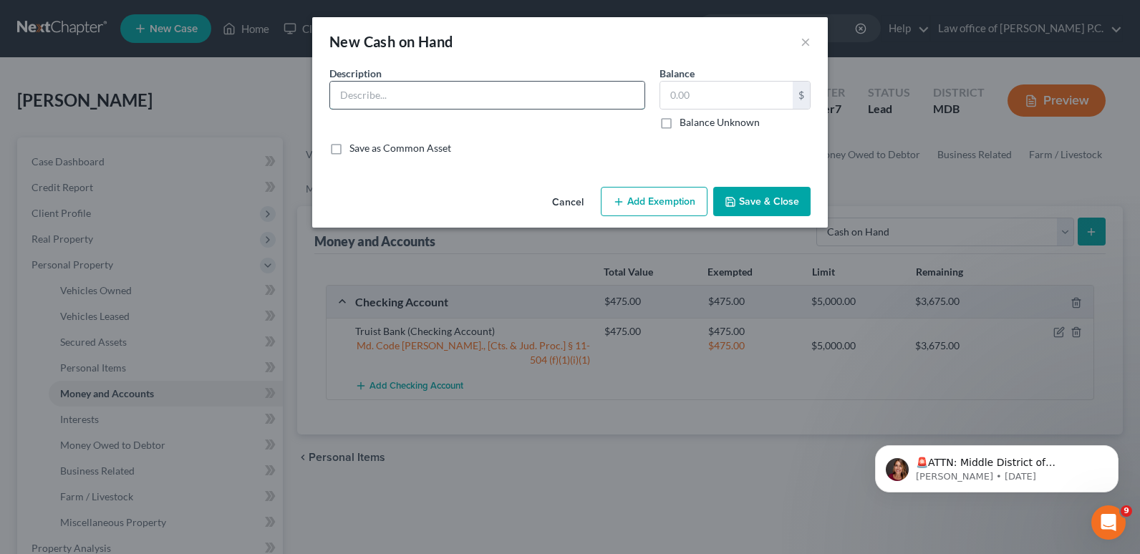
click at [352, 95] on input "text" at bounding box center [487, 95] width 314 height 27
type input "US Currency"
click at [683, 92] on input "text" at bounding box center [726, 95] width 133 height 27
type input "20"
click at [640, 196] on button "Add Exemption" at bounding box center [654, 202] width 107 height 30
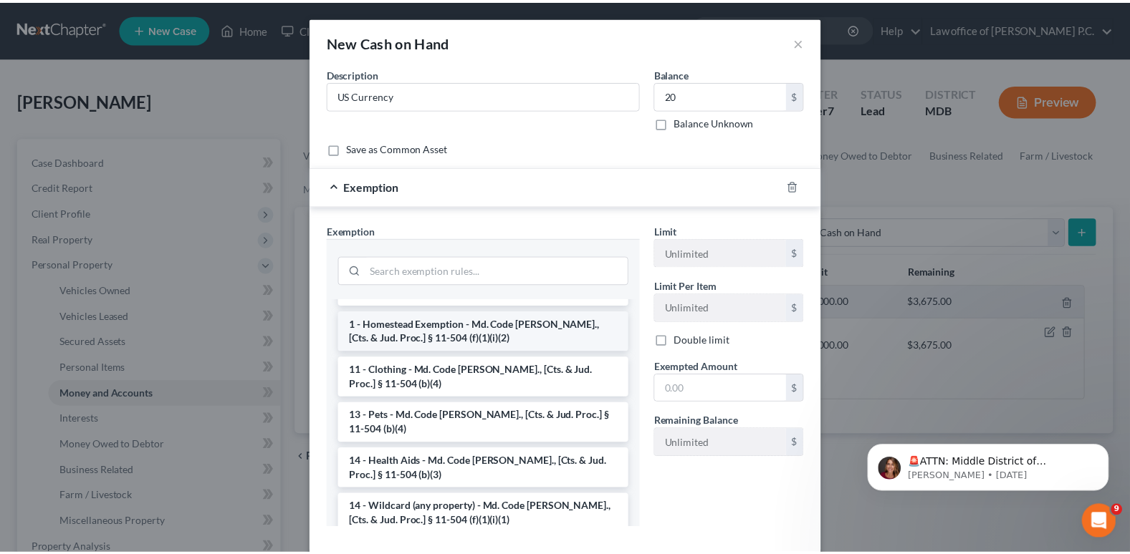
scroll to position [143, 0]
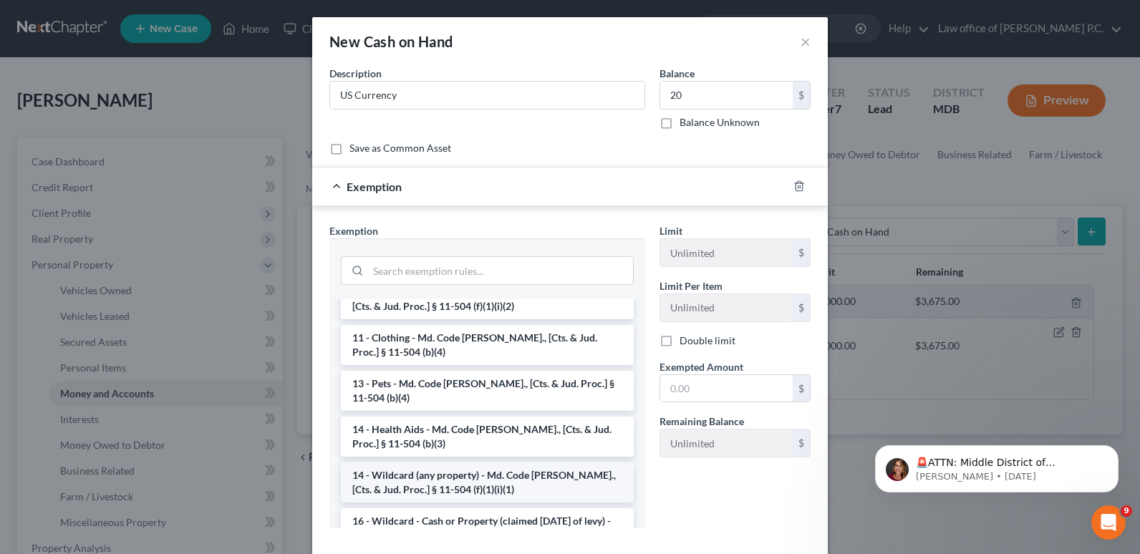
click at [481, 464] on li "14 - Wildcard (any property) - Md. Code [PERSON_NAME]., [Cts. & Jud. Proc.] § 1…" at bounding box center [487, 483] width 293 height 40
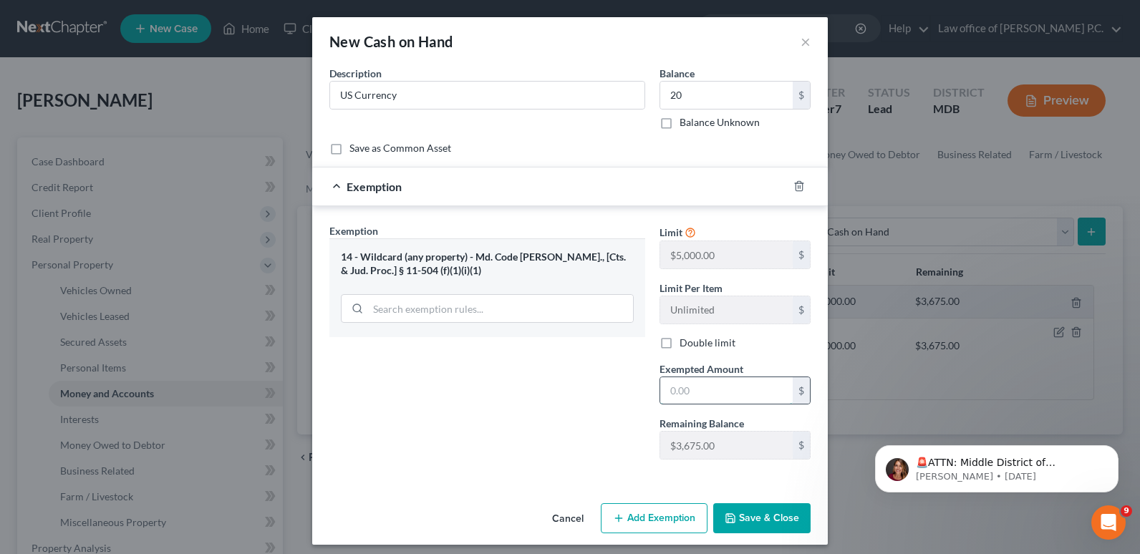
click at [675, 393] on input "text" at bounding box center [726, 390] width 133 height 27
type input "20"
click at [473, 405] on div "Exemption Set must be selected for CA. Exemption * 14 - Wildcard (any property)…" at bounding box center [487, 347] width 330 height 248
click at [760, 521] on button "Save & Close" at bounding box center [761, 519] width 97 height 30
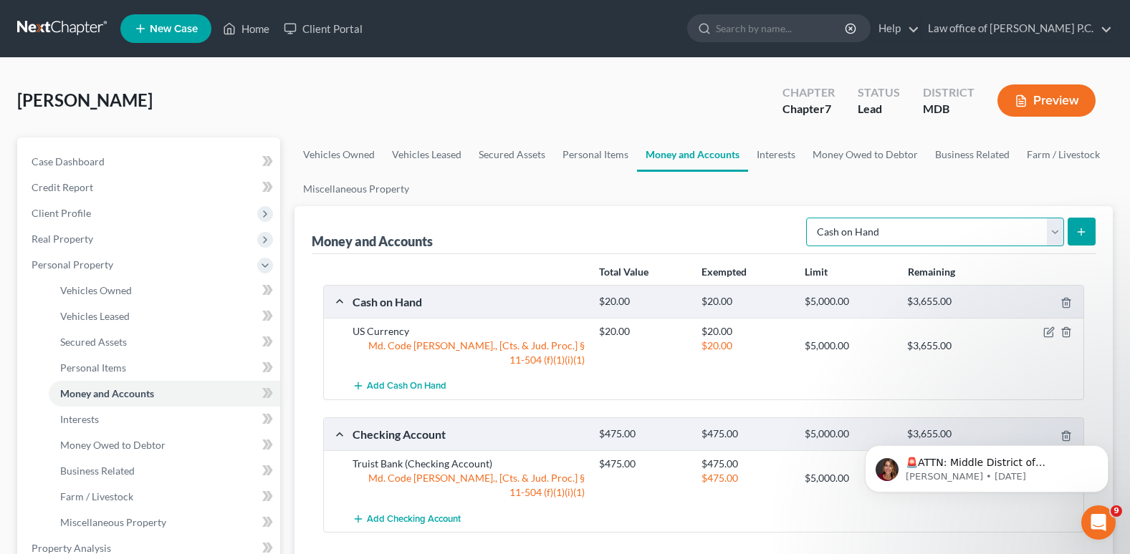
click at [1051, 232] on select "Select Account Type Brokerage Cash on Hand Certificates of Deposit Checking Acc…" at bounding box center [935, 232] width 258 height 29
click at [774, 155] on link "Interests" at bounding box center [776, 155] width 56 height 34
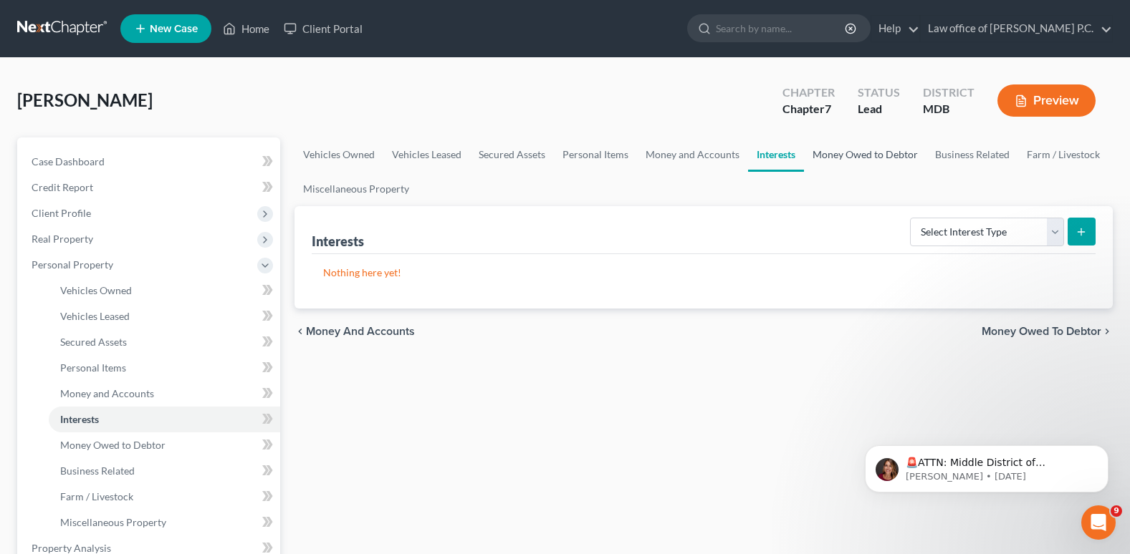
click at [851, 152] on link "Money Owed to Debtor" at bounding box center [865, 155] width 122 height 34
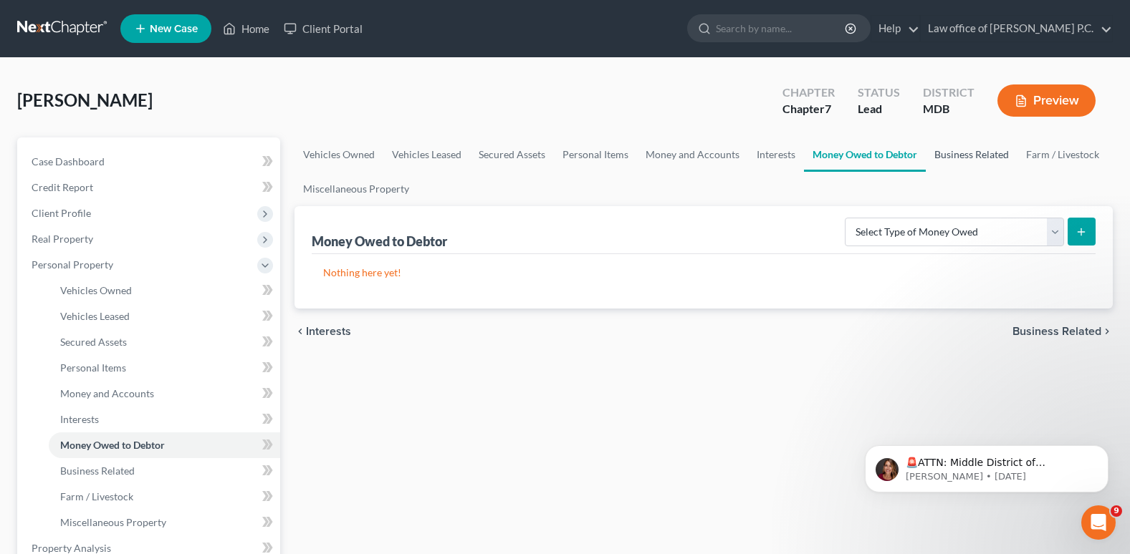
click at [946, 149] on link "Business Related" at bounding box center [971, 155] width 92 height 34
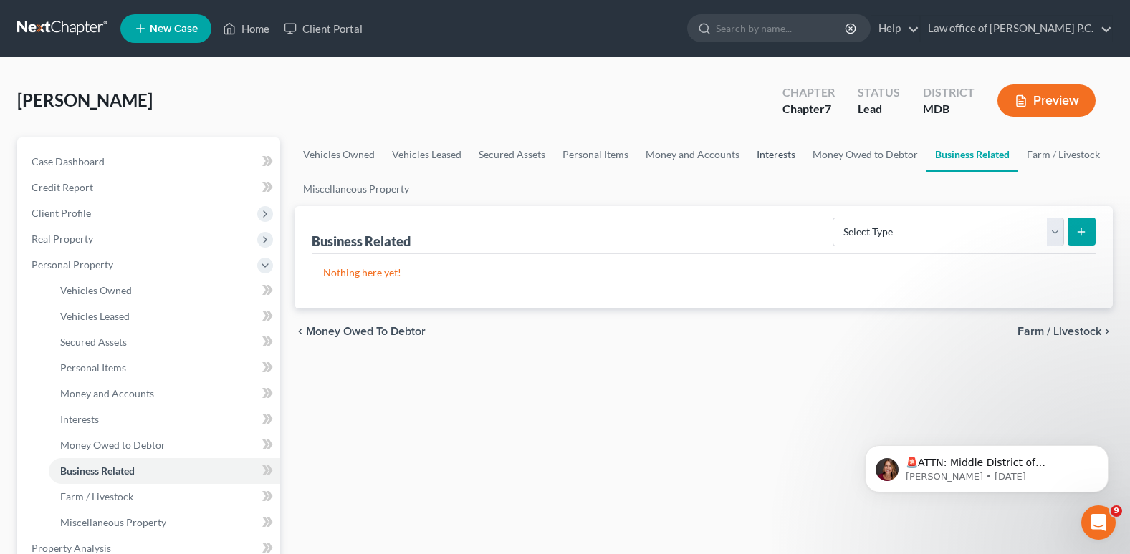
click at [776, 152] on link "Interests" at bounding box center [776, 155] width 56 height 34
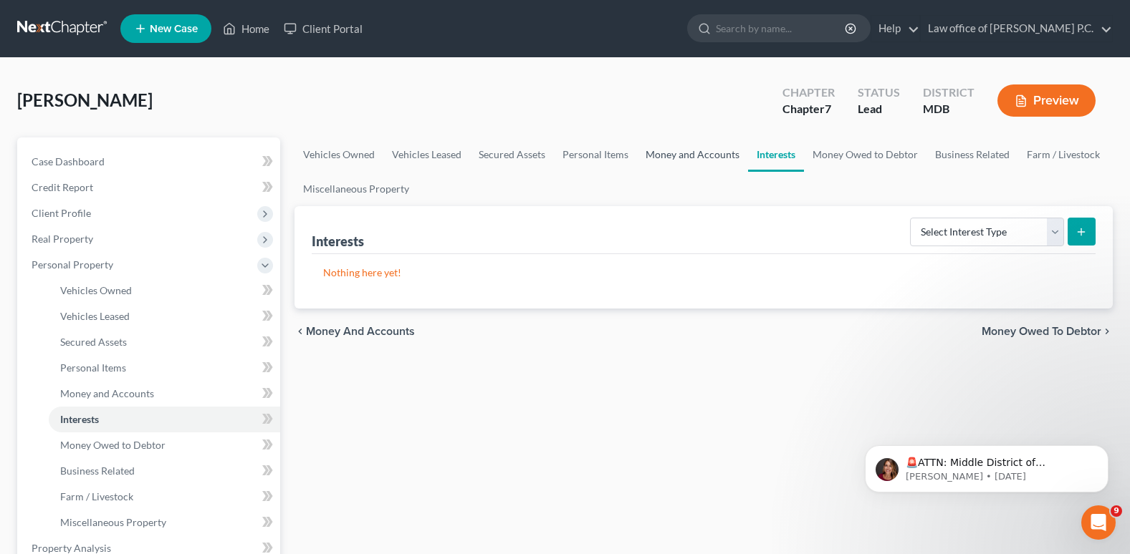
click at [698, 155] on link "Money and Accounts" at bounding box center [692, 155] width 111 height 34
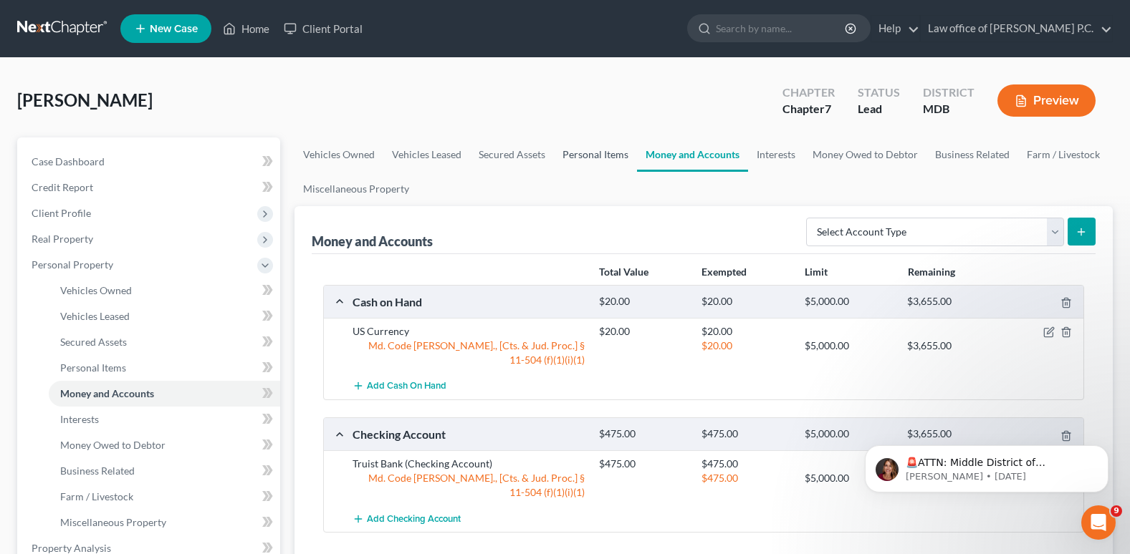
click at [576, 153] on link "Personal Items" at bounding box center [595, 155] width 83 height 34
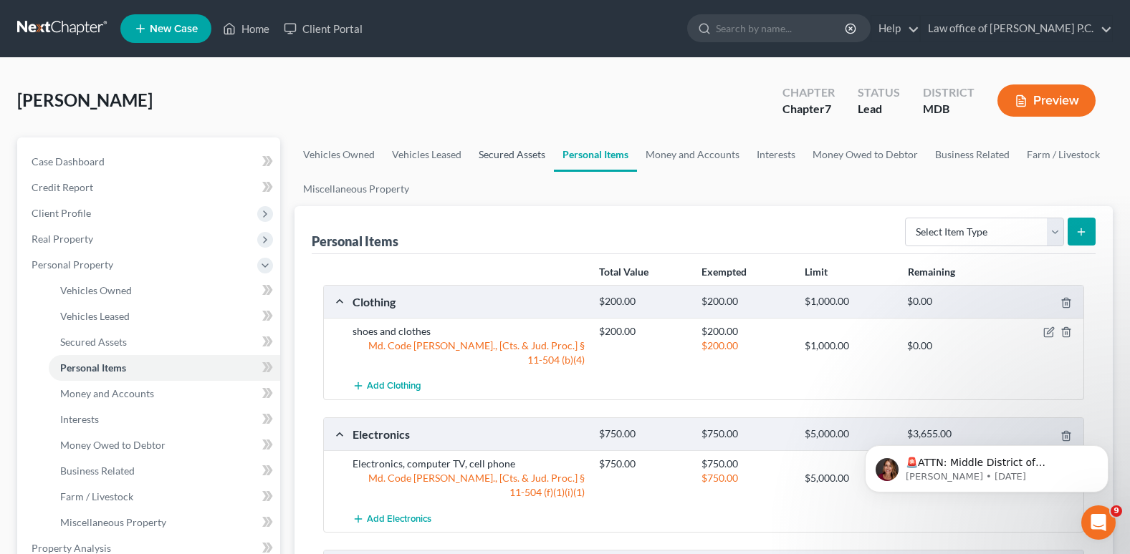
click at [506, 151] on link "Secured Assets" at bounding box center [512, 155] width 84 height 34
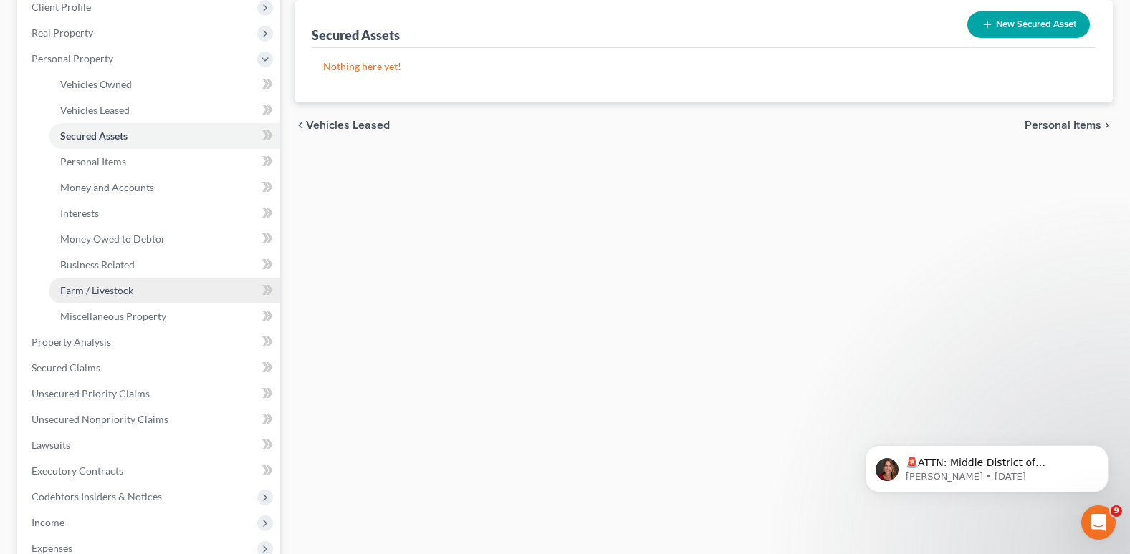
scroll to position [215, 0]
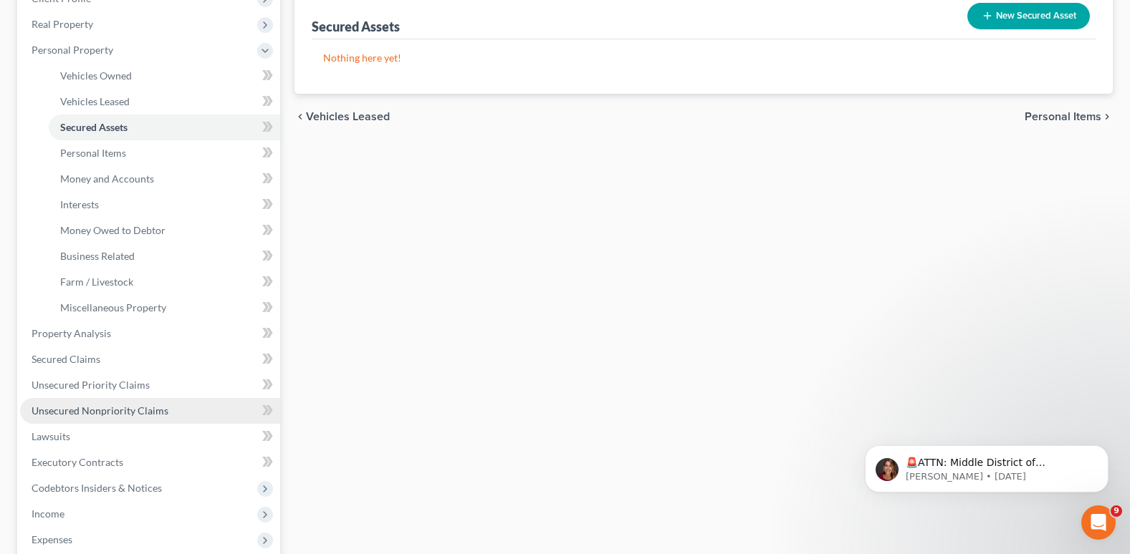
click at [90, 410] on span "Unsecured Nonpriority Claims" at bounding box center [100, 411] width 137 height 12
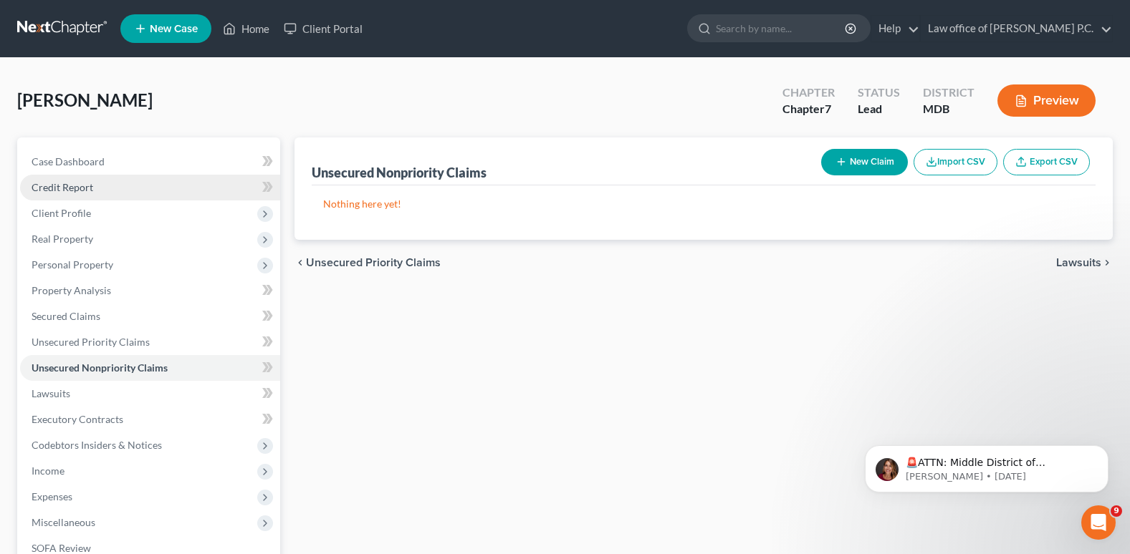
click at [62, 184] on span "Credit Report" at bounding box center [63, 187] width 62 height 12
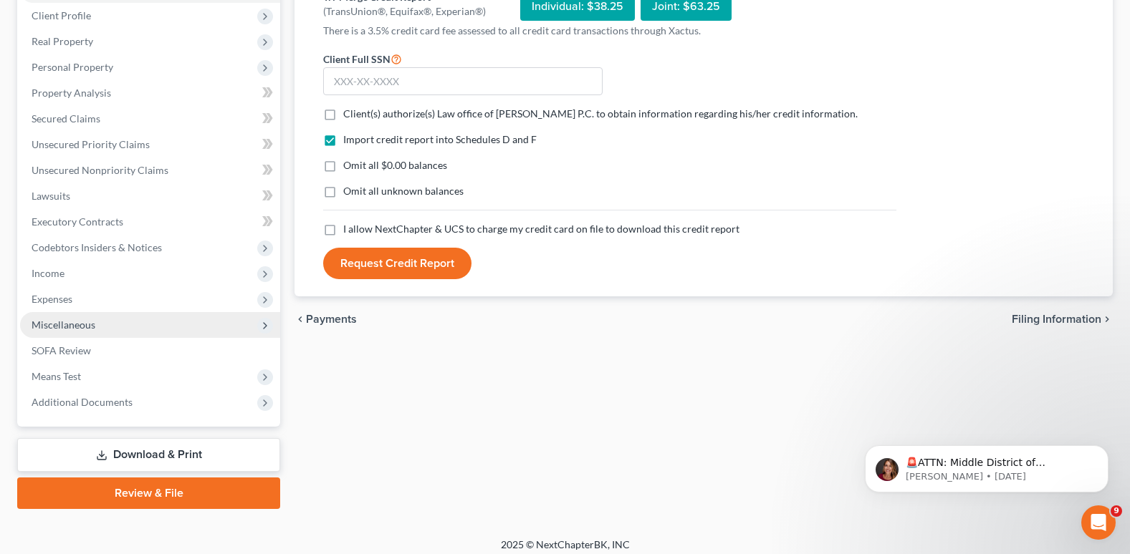
scroll to position [207, 0]
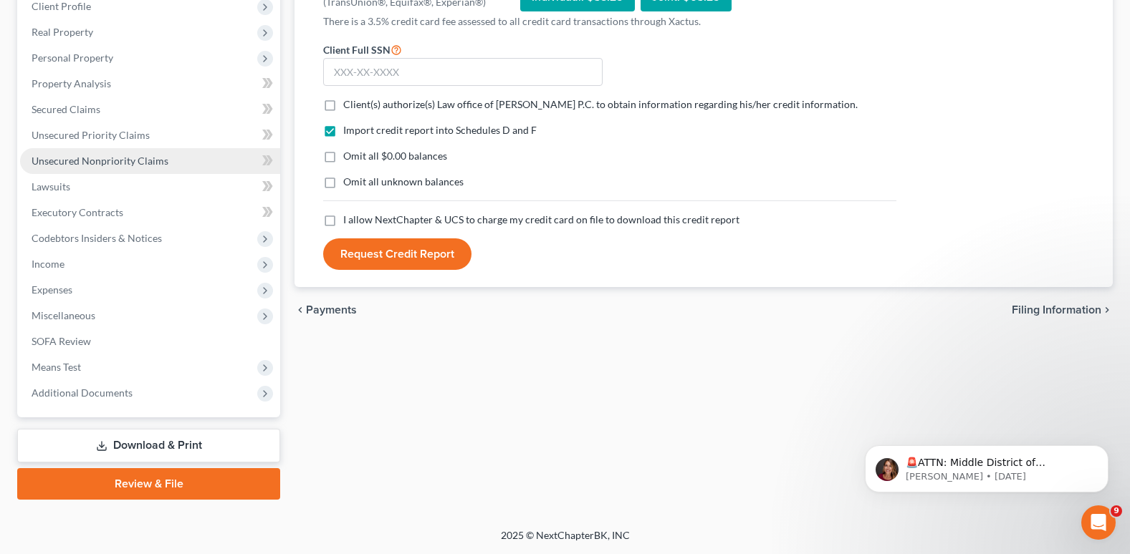
click at [92, 164] on span "Unsecured Nonpriority Claims" at bounding box center [100, 161] width 137 height 12
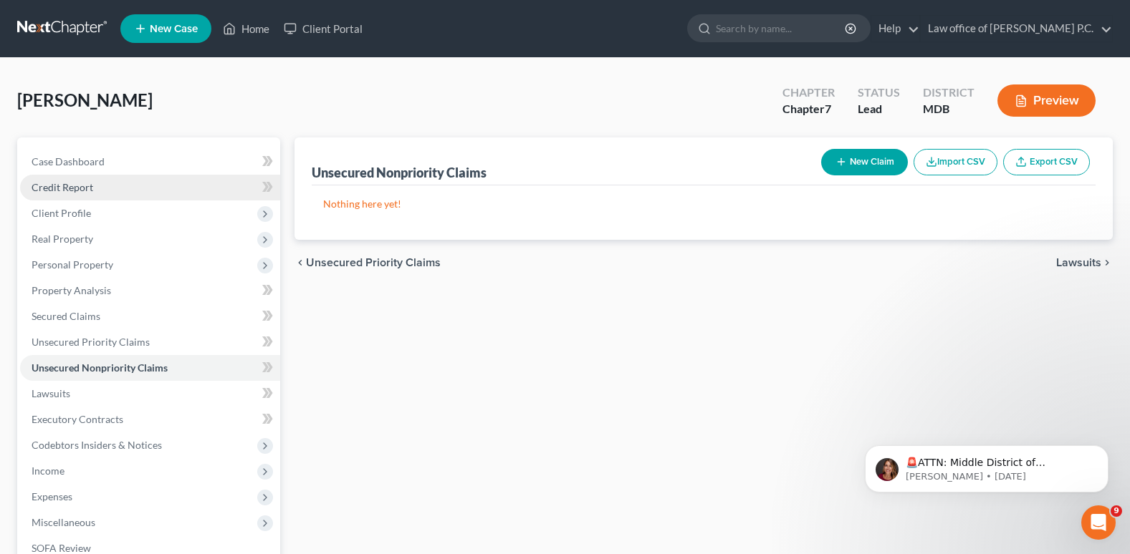
click at [72, 187] on span "Credit Report" at bounding box center [63, 187] width 62 height 12
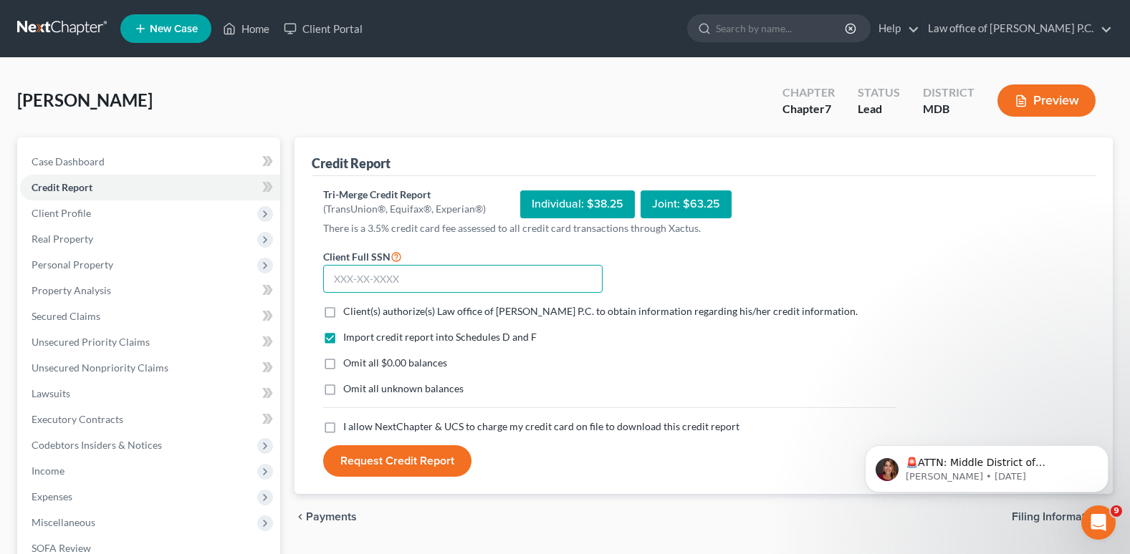
click at [343, 280] on input "text" at bounding box center [462, 279] width 279 height 29
click at [390, 276] on input "text" at bounding box center [462, 279] width 279 height 29
type input "218-65-8607"
click at [343, 312] on label "Client(s) authorize(s) Law office of [PERSON_NAME] P.C. to obtain information r…" at bounding box center [600, 311] width 514 height 14
click at [349, 312] on input "Client(s) authorize(s) Law office of [PERSON_NAME] P.C. to obtain information r…" at bounding box center [353, 308] width 9 height 9
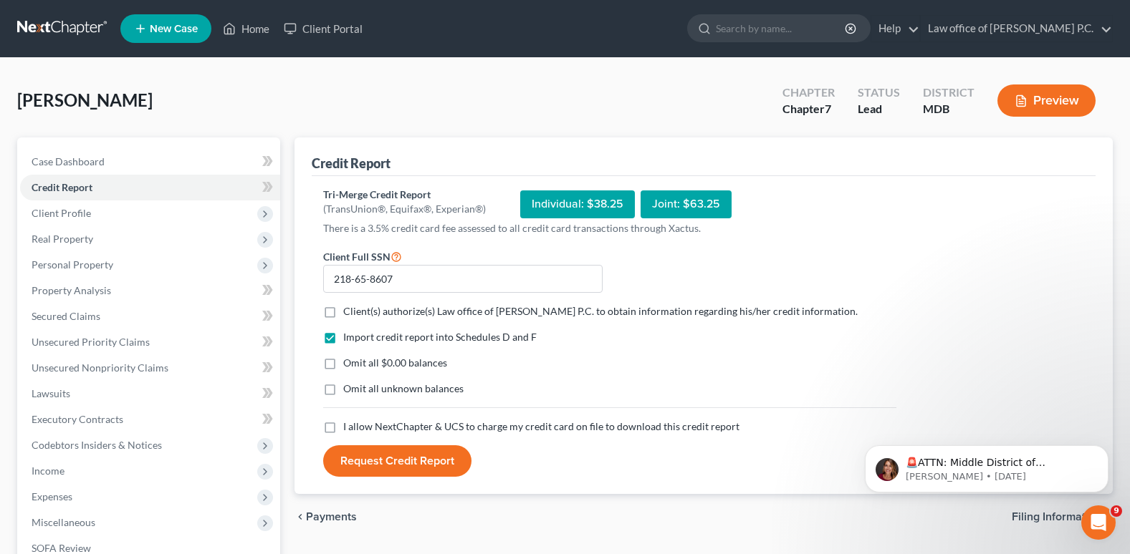
checkbox input "true"
drag, startPoint x: 332, startPoint y: 358, endPoint x: 327, endPoint y: 378, distance: 20.7
click at [343, 363] on label "Omit all $0.00 balances" at bounding box center [395, 363] width 104 height 14
click at [349, 363] on input "Omit all $0.00 balances" at bounding box center [353, 360] width 9 height 9
checkbox input "true"
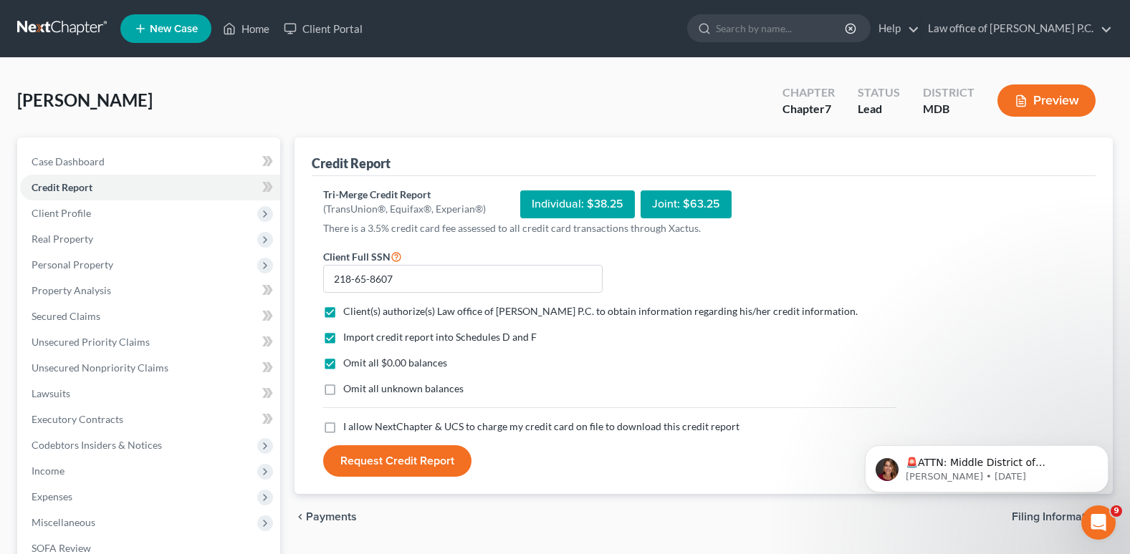
click at [343, 394] on label "Omit all unknown balances" at bounding box center [403, 389] width 120 height 14
click at [349, 391] on input "Omit all unknown balances" at bounding box center [353, 386] width 9 height 9
checkbox input "true"
click at [343, 430] on label "I allow NextChapter & UCS to charge my credit card on file to download this cre…" at bounding box center [541, 427] width 396 height 14
click at [349, 429] on input "I allow NextChapter & UCS to charge my credit card on file to download this cre…" at bounding box center [353, 424] width 9 height 9
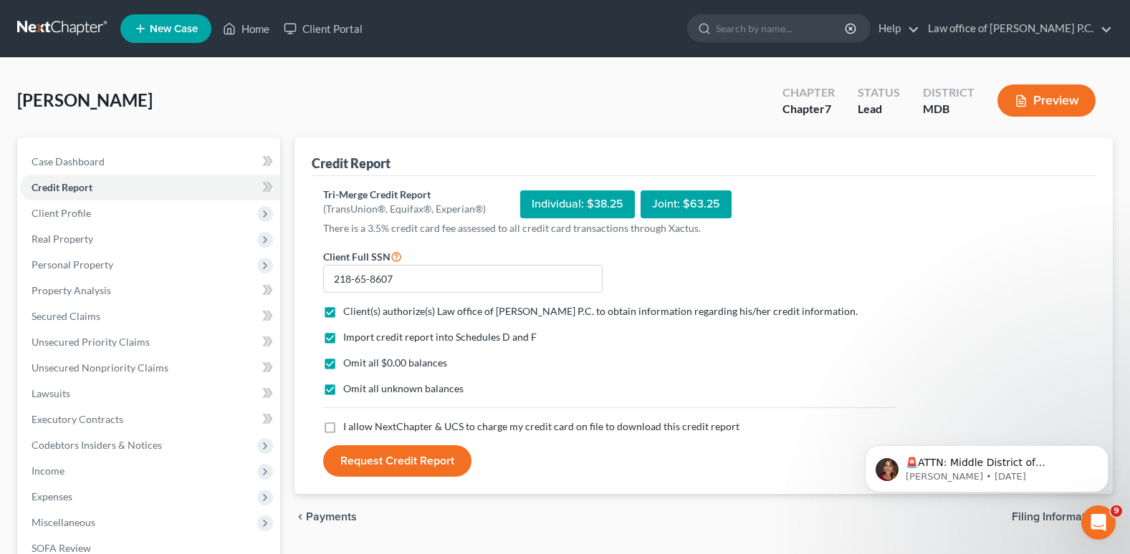
checkbox input "true"
click at [398, 461] on button "Request Credit Report" at bounding box center [397, 462] width 148 height 32
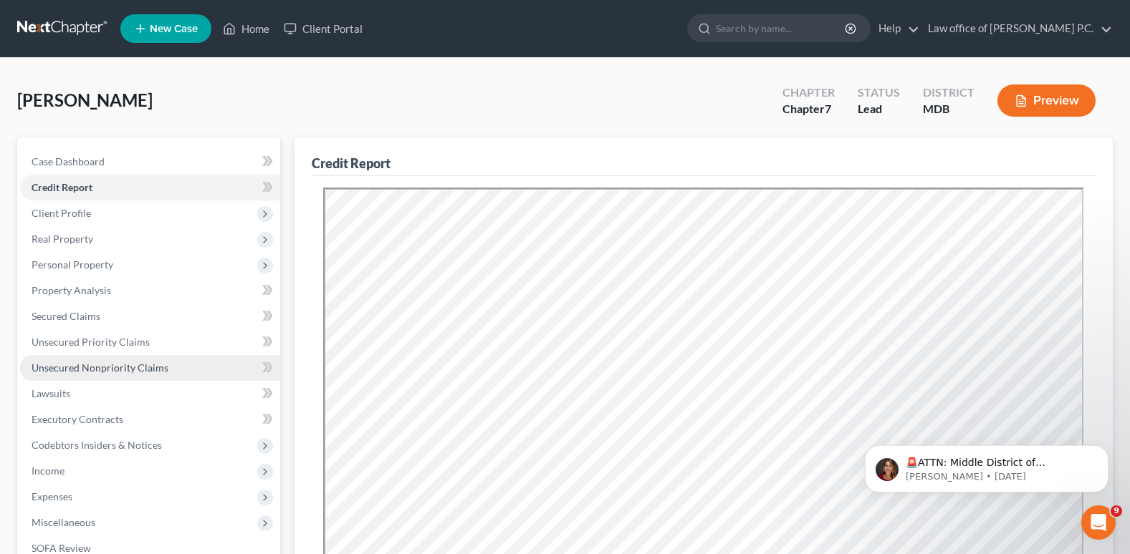
click at [109, 371] on span "Unsecured Nonpriority Claims" at bounding box center [100, 368] width 137 height 12
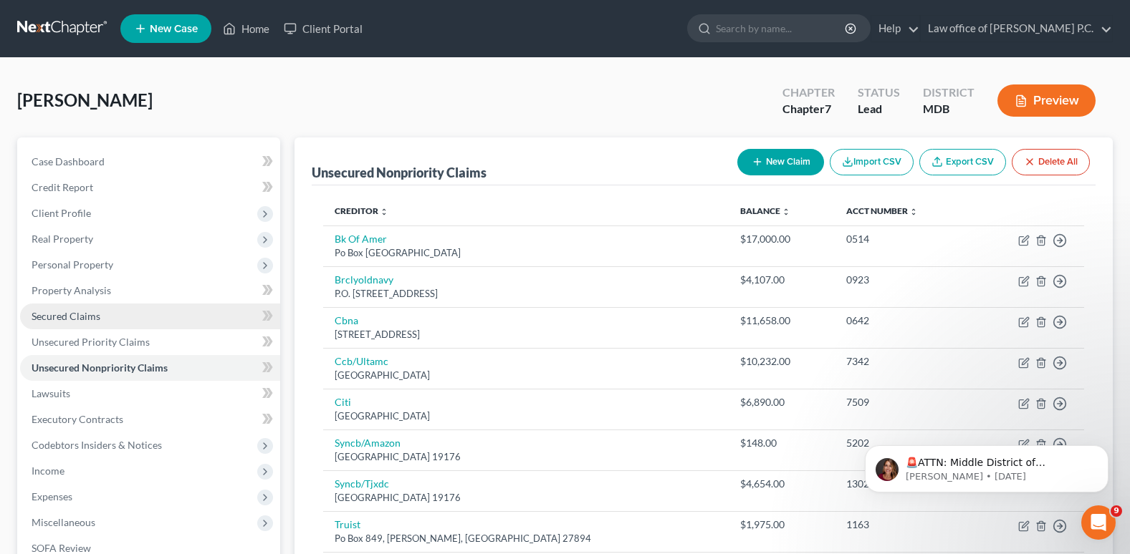
click at [86, 319] on span "Secured Claims" at bounding box center [66, 316] width 69 height 12
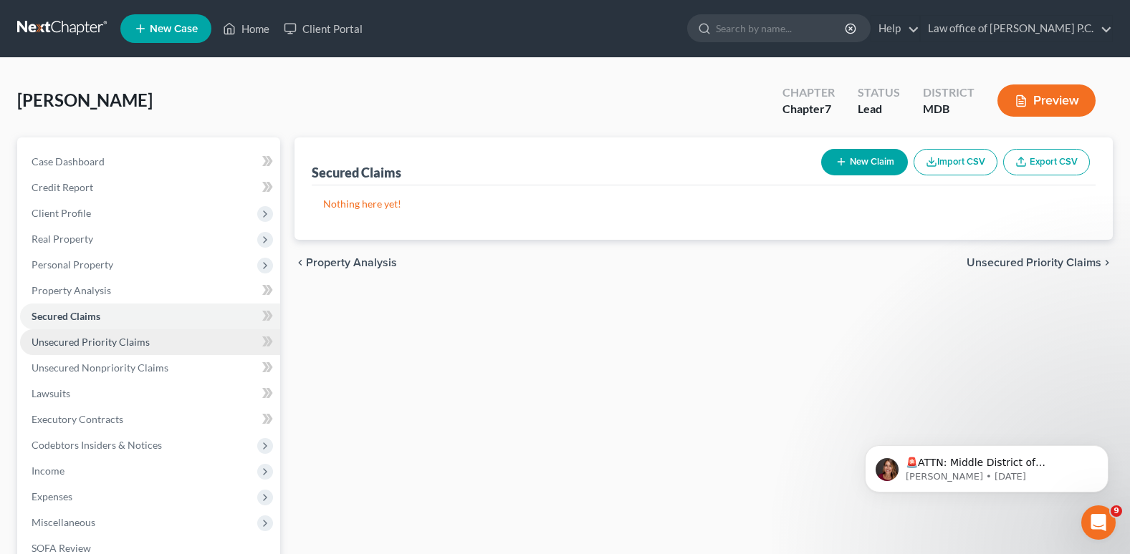
click at [120, 337] on span "Unsecured Priority Claims" at bounding box center [91, 342] width 118 height 12
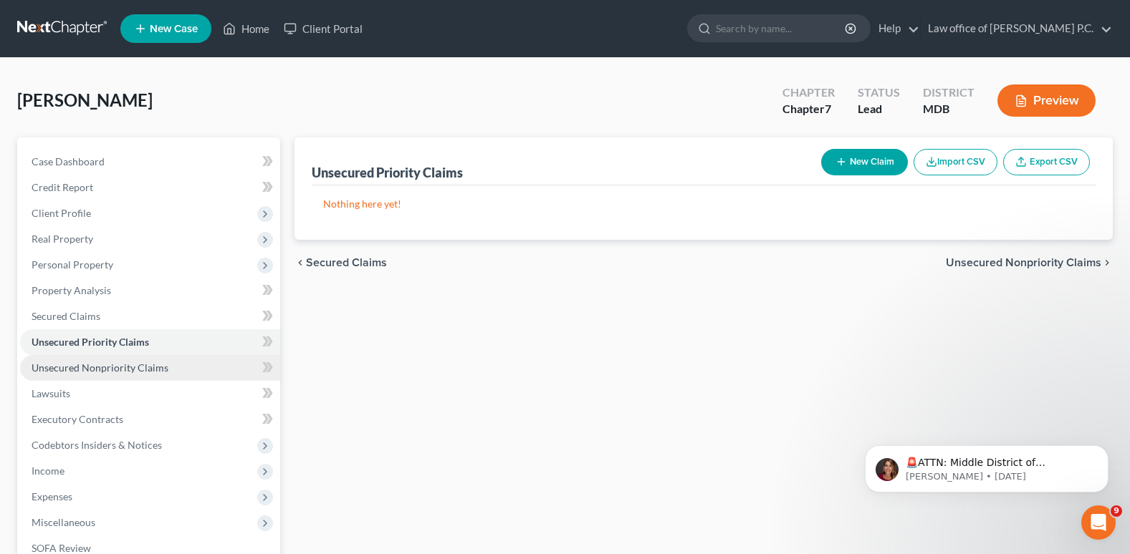
click at [118, 364] on span "Unsecured Nonpriority Claims" at bounding box center [100, 368] width 137 height 12
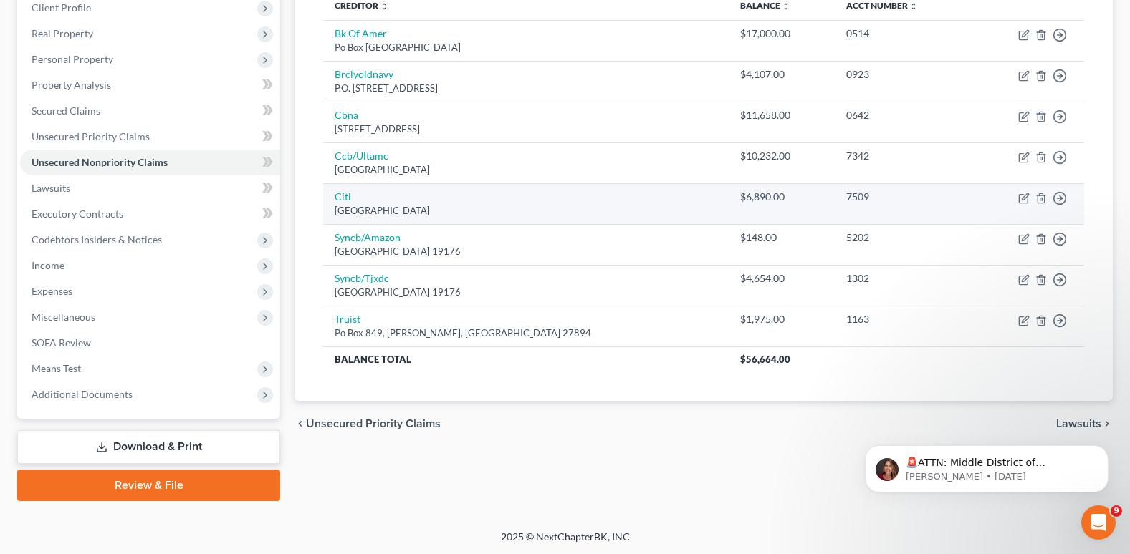
scroll to position [207, 0]
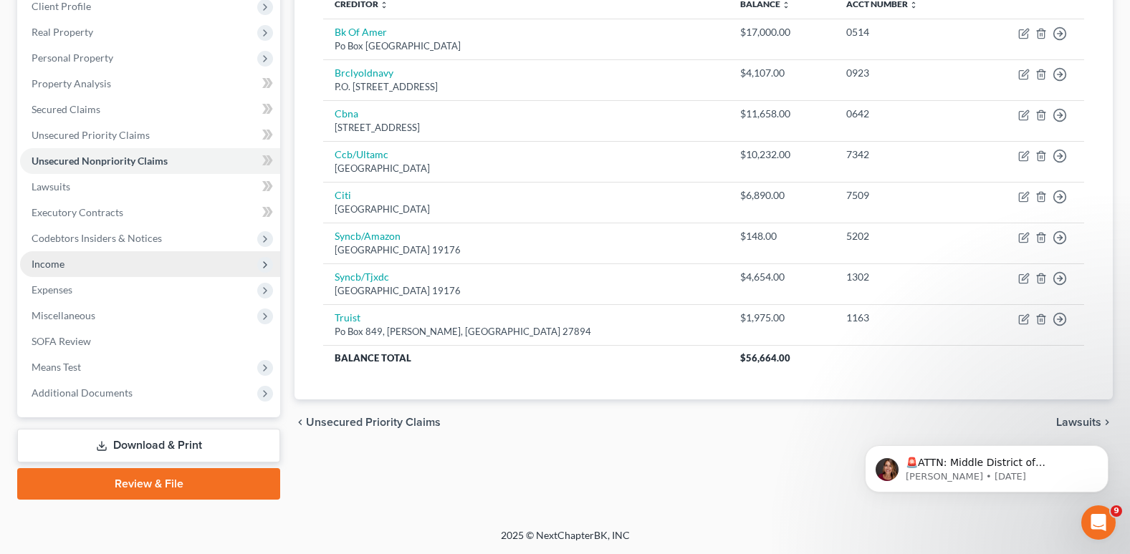
click at [51, 264] on span "Income" at bounding box center [48, 264] width 33 height 12
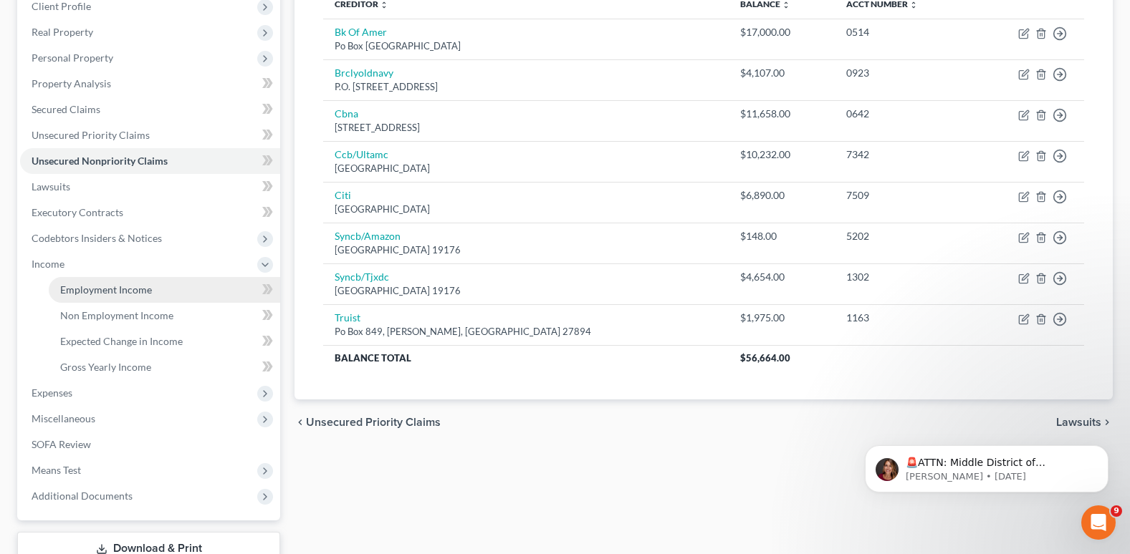
click at [82, 292] on span "Employment Income" at bounding box center [106, 290] width 92 height 12
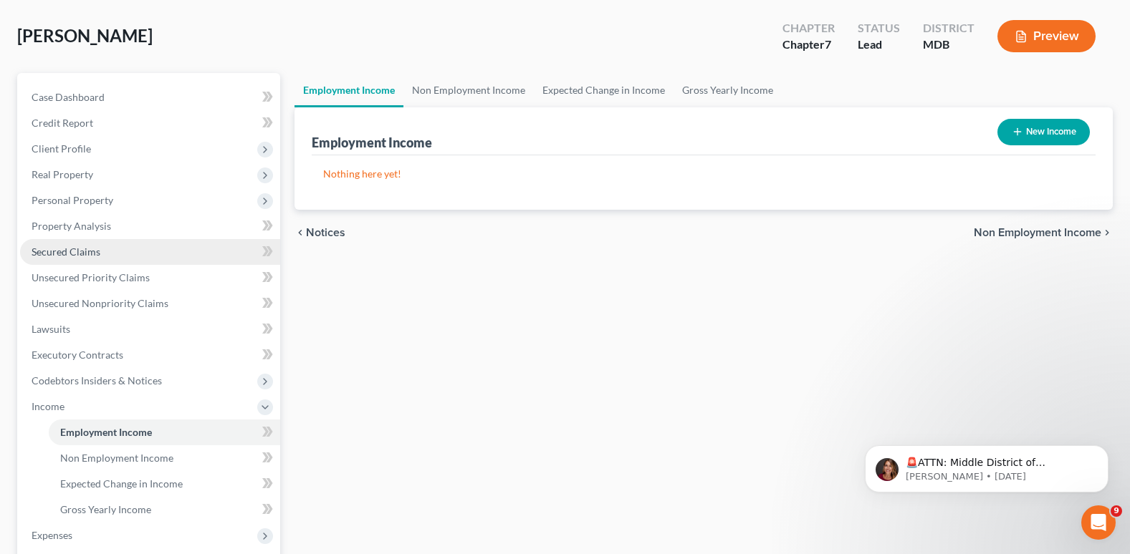
scroll to position [215, 0]
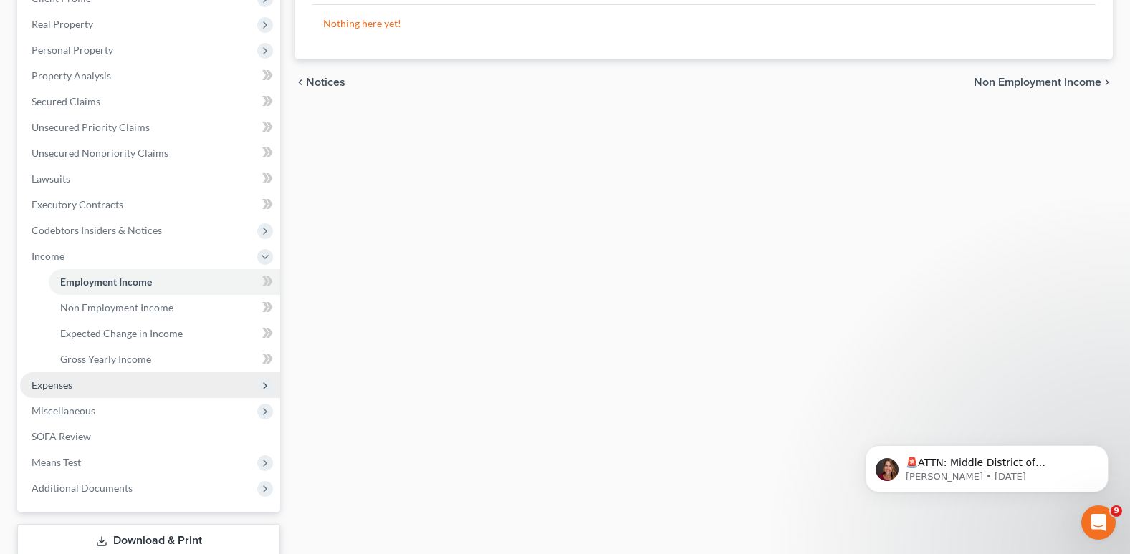
click at [59, 386] on span "Expenses" at bounding box center [52, 385] width 41 height 12
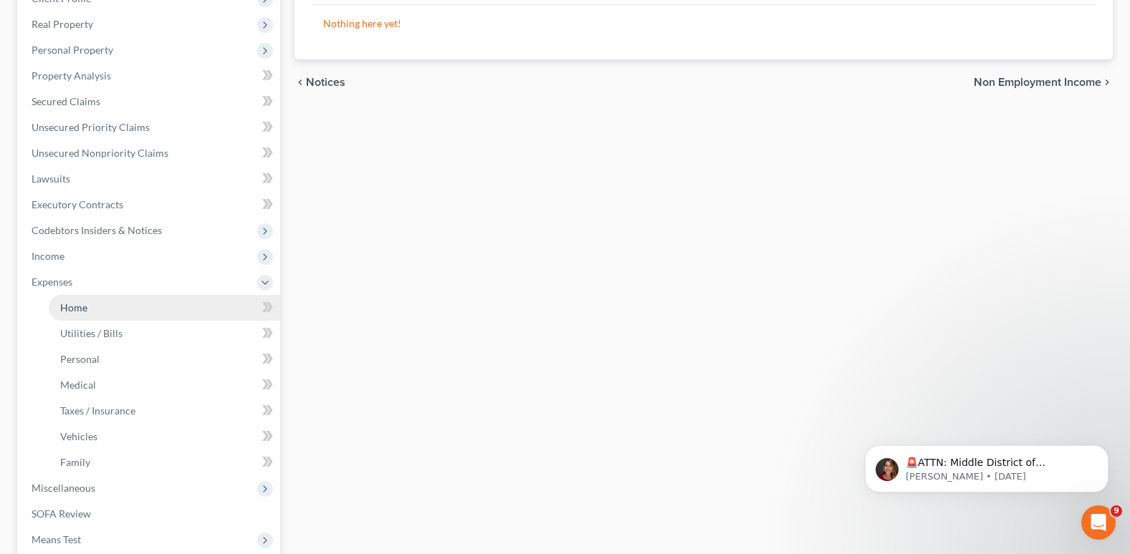
click at [67, 309] on span "Home" at bounding box center [73, 308] width 27 height 12
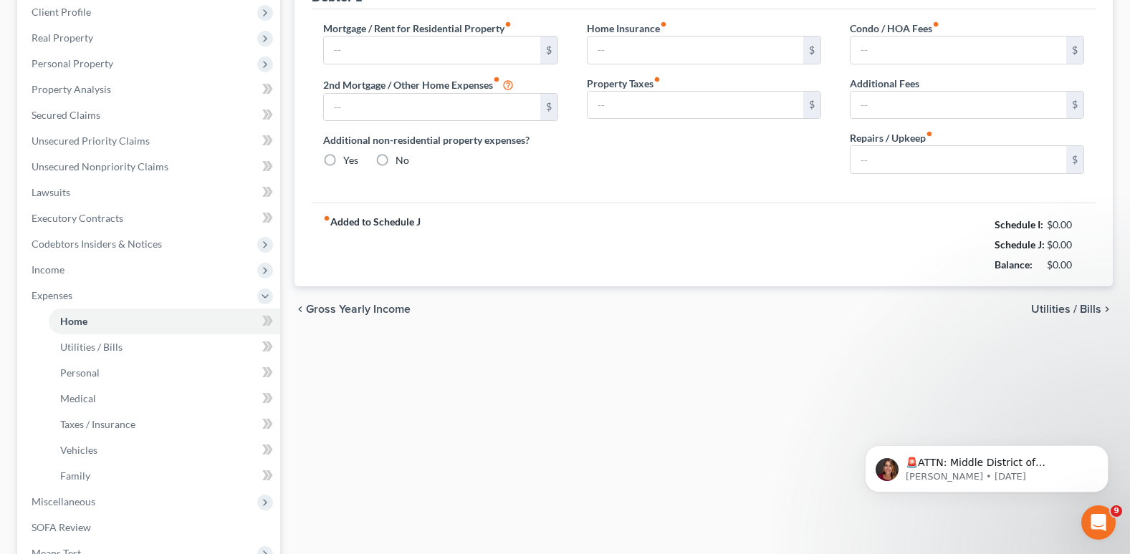
type input "0.00"
radio input "true"
type input "0.00"
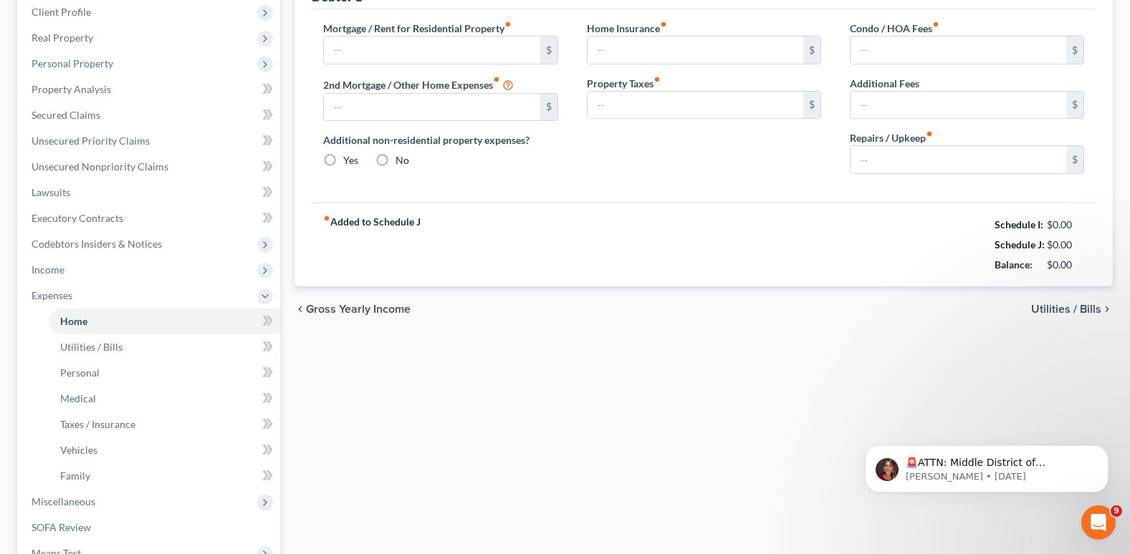
type input "0.00"
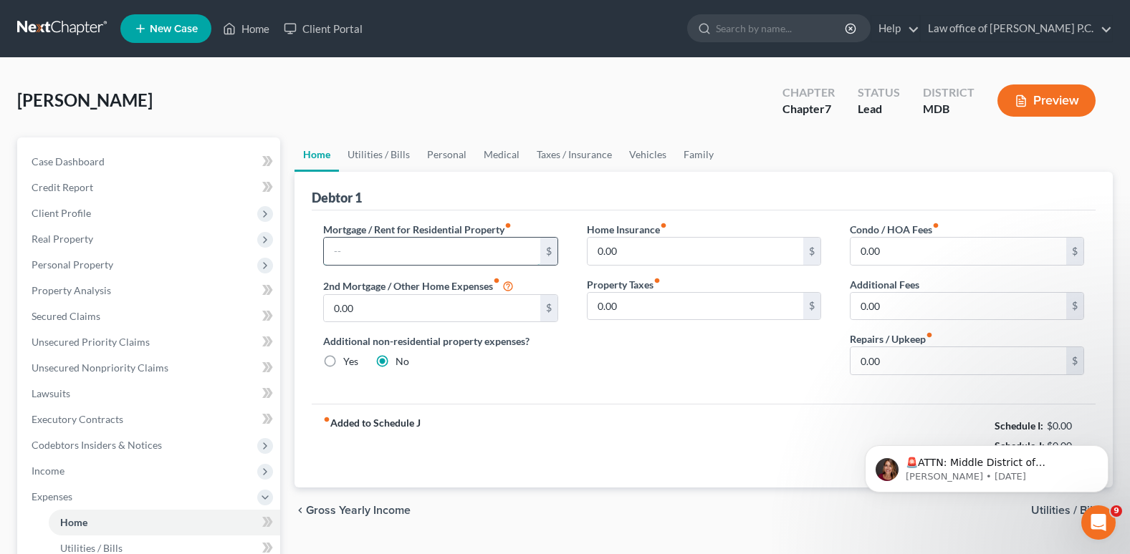
click at [352, 249] on input "text" at bounding box center [432, 251] width 216 height 27
type input "2"
type input "1,986"
click at [705, 396] on div "Mortgage / Rent for Residential Property fiber_manual_record 1,986 $ 2nd Mortga…" at bounding box center [704, 307] width 784 height 193
click at [384, 155] on link "Utilities / Bills" at bounding box center [379, 155] width 80 height 34
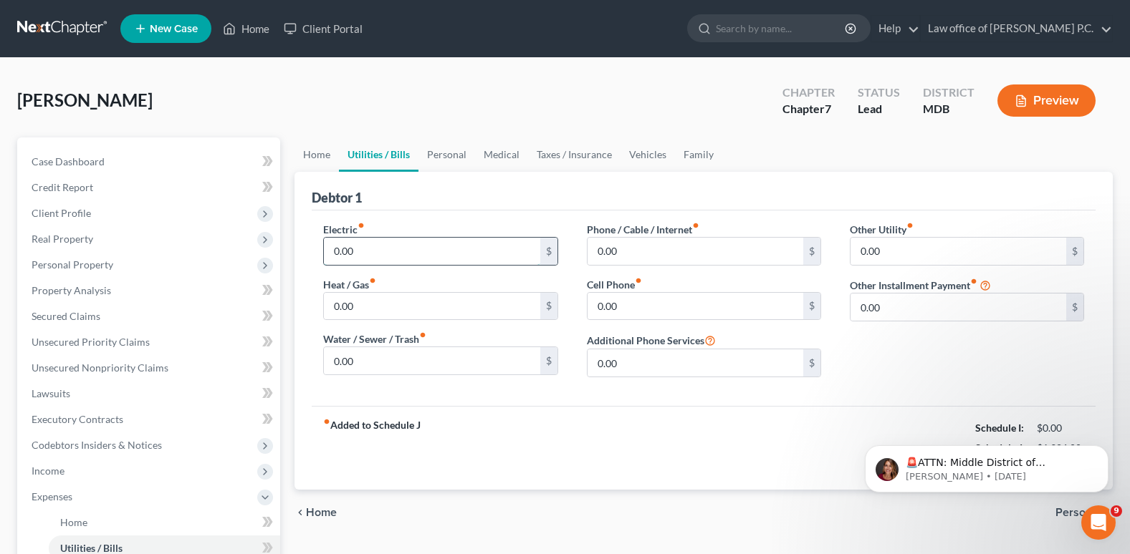
click at [366, 249] on input "0.00" at bounding box center [432, 251] width 216 height 27
type input "175"
click at [575, 424] on div "fiber_manual_record Added to Schedule J Schedule I: $0.00 Schedule J: $2,161.00…" at bounding box center [704, 448] width 784 height 84
click at [372, 256] on input "175" at bounding box center [432, 251] width 216 height 27
type input "145"
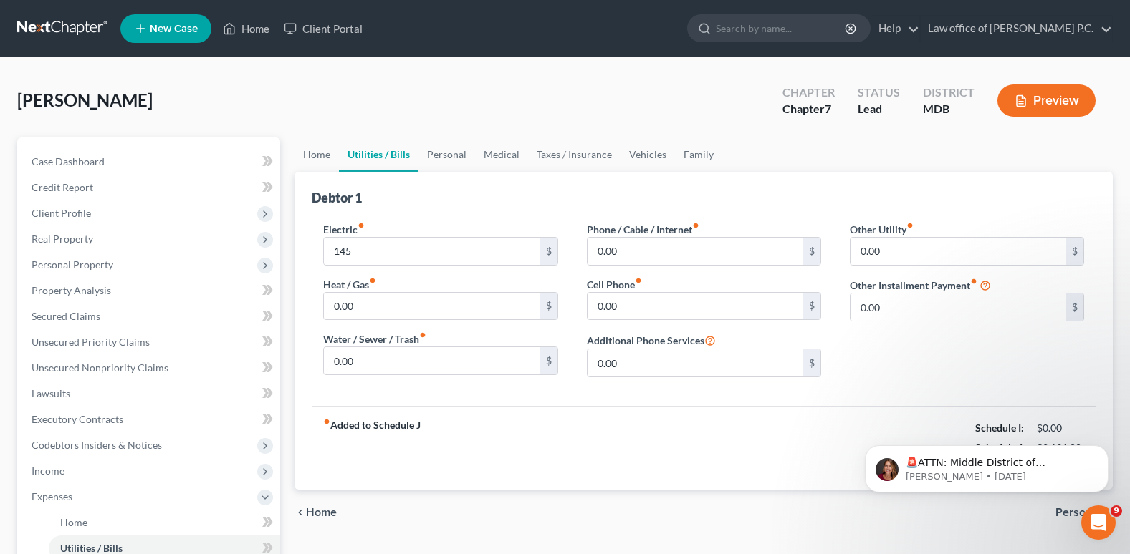
click at [549, 428] on div "fiber_manual_record Added to Schedule J Schedule I: $0.00 Schedule J: $2,131.00…" at bounding box center [704, 448] width 784 height 84
click at [623, 309] on input "0.00" at bounding box center [695, 306] width 216 height 27
type input "120"
click at [741, 466] on div "fiber_manual_record Added to Schedule J Schedule I: $0.00 Schedule J: $2,251.00…" at bounding box center [704, 448] width 784 height 84
click at [453, 156] on link "Personal" at bounding box center [446, 155] width 57 height 34
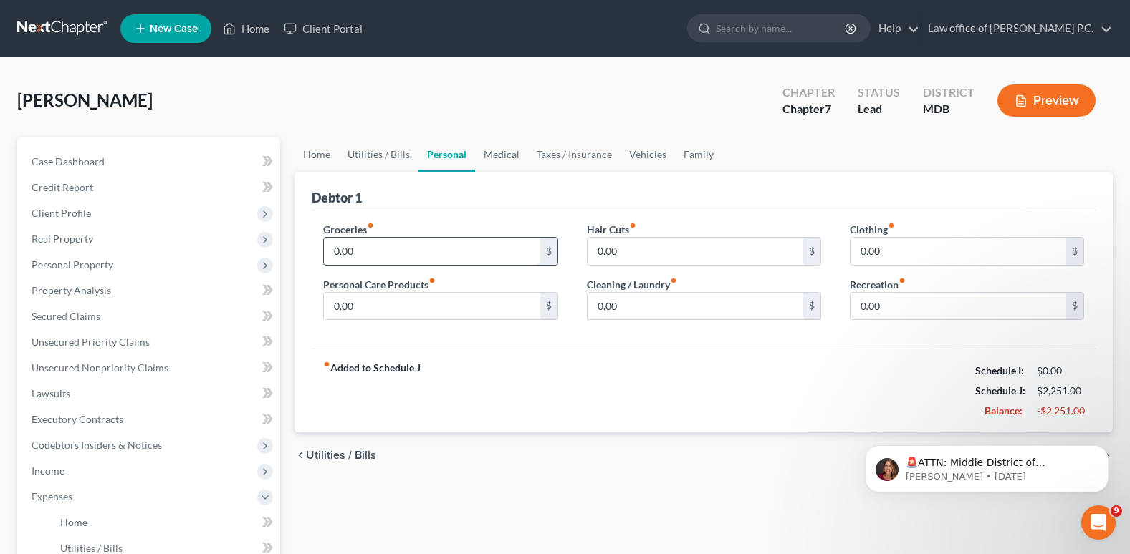
click at [363, 249] on input "0.00" at bounding box center [432, 251] width 216 height 27
type input "1,000"
click at [378, 307] on input "0.00" at bounding box center [432, 306] width 216 height 27
type input "25"
click at [635, 256] on input "0.00" at bounding box center [695, 251] width 216 height 27
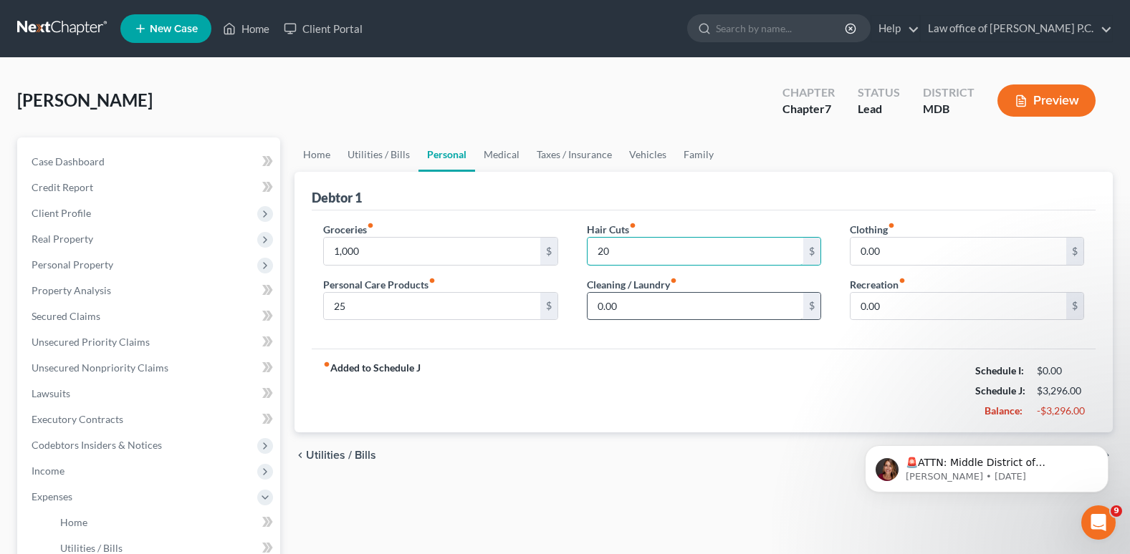
type input "20"
click at [628, 308] on input "0.00" at bounding box center [695, 306] width 216 height 27
type input "50"
click at [891, 254] on input "0.00" at bounding box center [958, 251] width 216 height 27
type input "100"
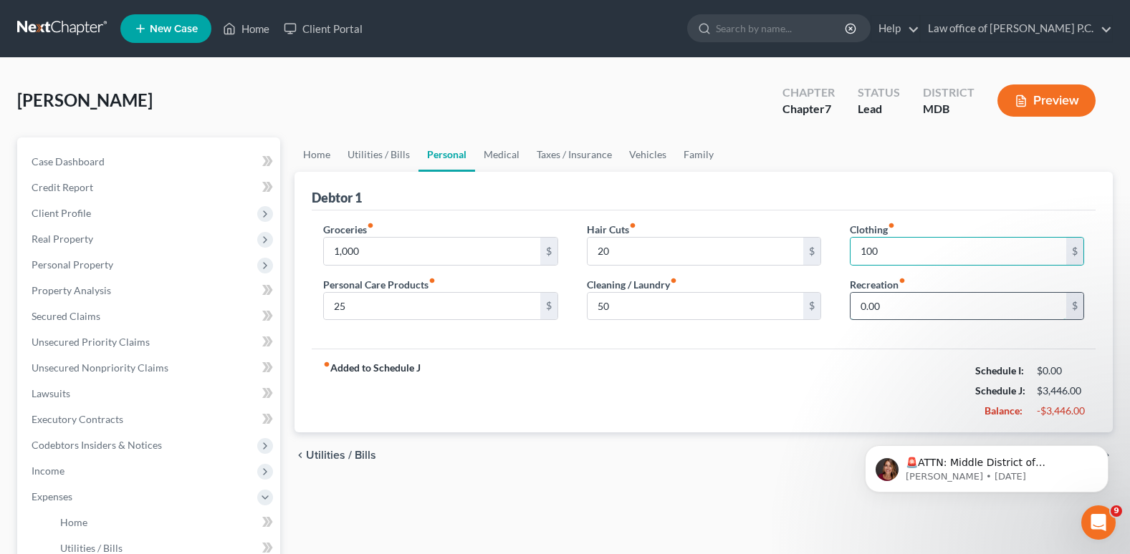
click at [896, 309] on input "0.00" at bounding box center [958, 306] width 216 height 27
type input "100"
click at [583, 371] on div "fiber_manual_record Added to Schedule J Schedule I: $0.00 Schedule J: $3,546.00…" at bounding box center [704, 391] width 784 height 84
click at [392, 158] on link "Utilities / Bills" at bounding box center [379, 155] width 80 height 34
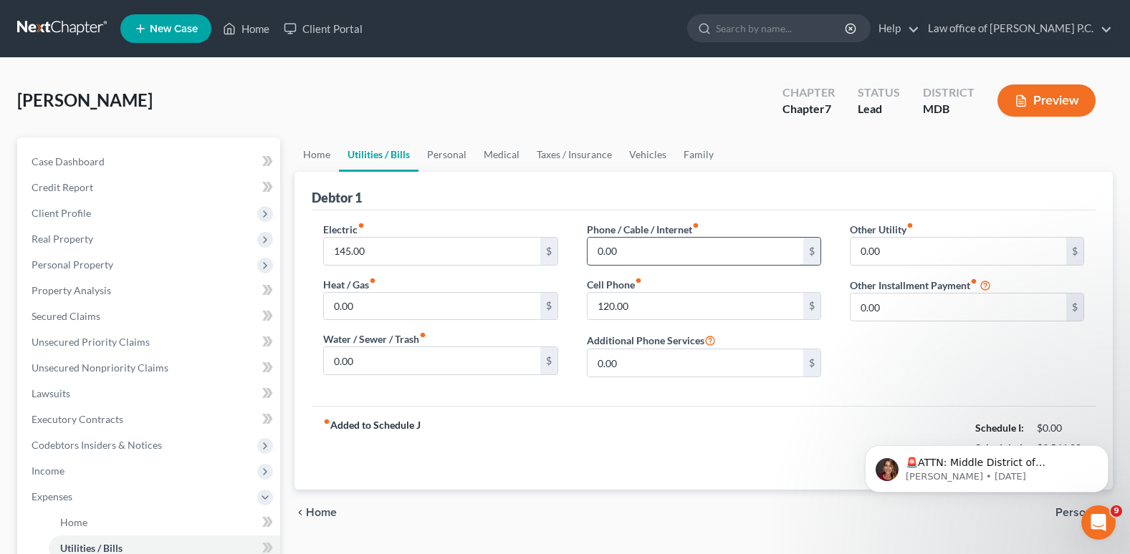
click at [634, 251] on input "0.00" at bounding box center [695, 251] width 216 height 27
type input "110"
click at [697, 436] on div "fiber_manual_record Added to Schedule J Schedule I: $0.00 Schedule J: $3,656.00…" at bounding box center [704, 448] width 784 height 84
click at [437, 150] on link "Personal" at bounding box center [446, 155] width 57 height 34
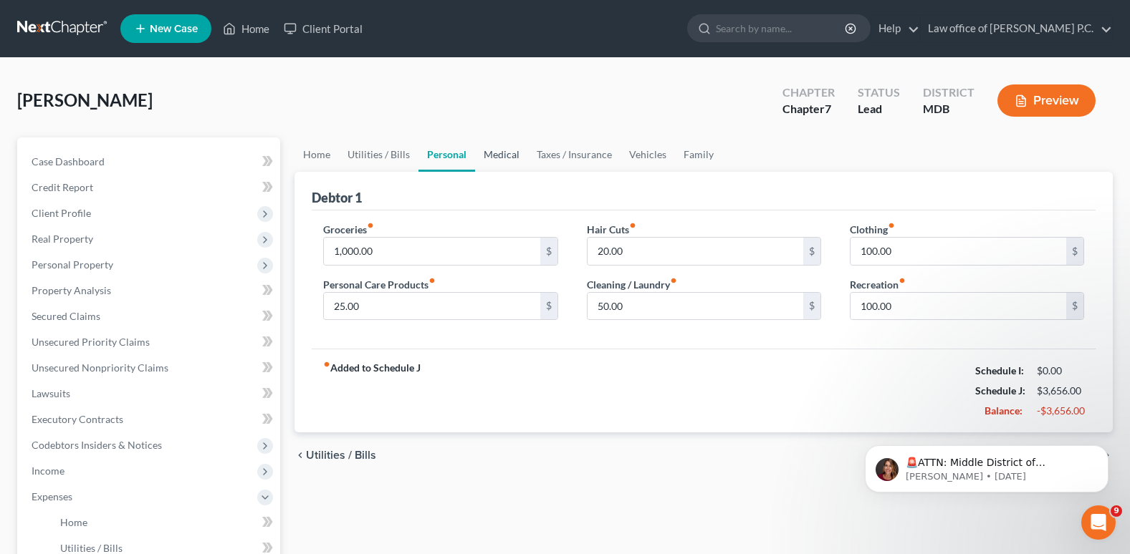
click at [501, 152] on link "Medical" at bounding box center [501, 155] width 53 height 34
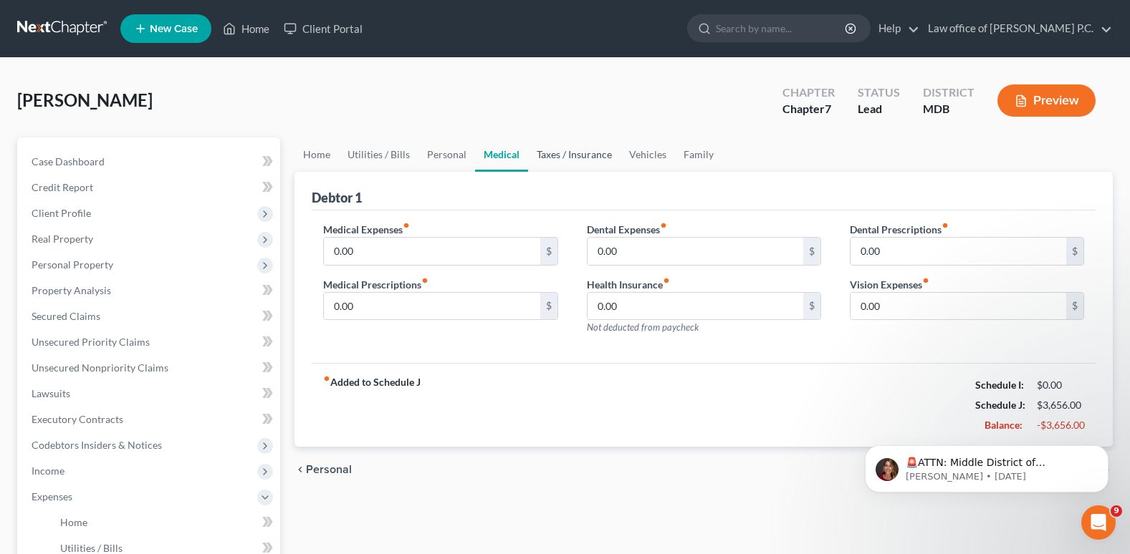
click at [553, 158] on link "Taxes / Insurance" at bounding box center [574, 155] width 92 height 34
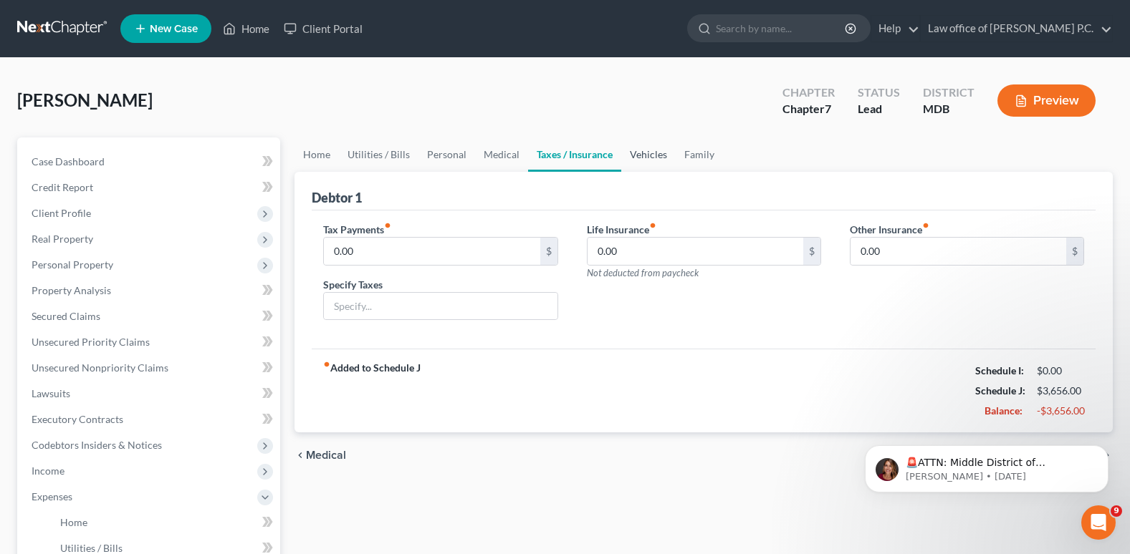
click at [646, 155] on link "Vehicles" at bounding box center [648, 155] width 54 height 34
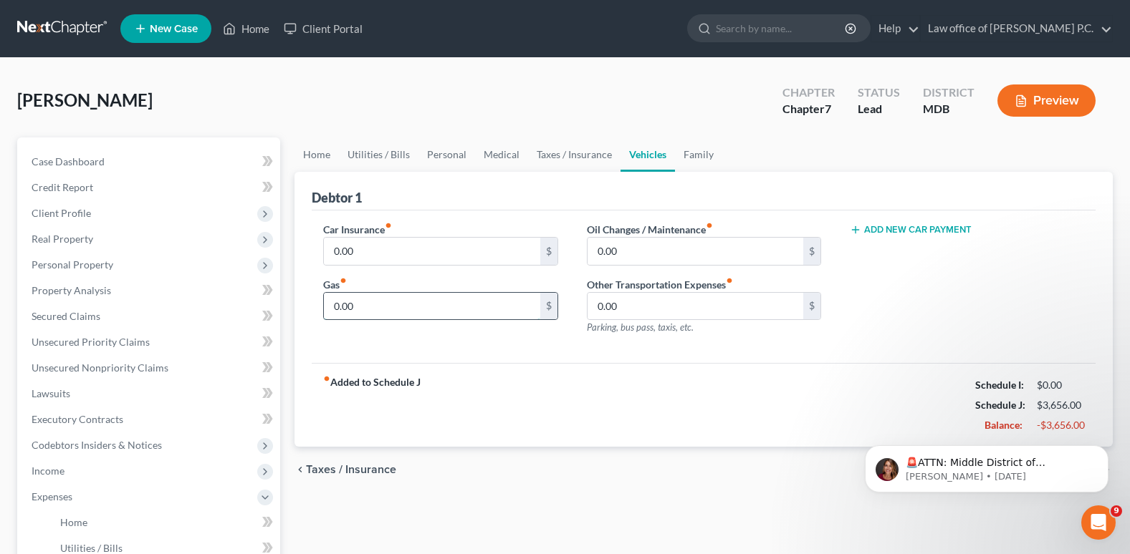
click at [368, 301] on input "0.00" at bounding box center [432, 306] width 216 height 27
type input "220"
click at [639, 248] on input "0.00" at bounding box center [695, 251] width 216 height 27
type input "45"
click at [683, 385] on div "fiber_manual_record Added to Schedule J Schedule I: $0.00 Schedule J: $3,921.00…" at bounding box center [704, 405] width 784 height 84
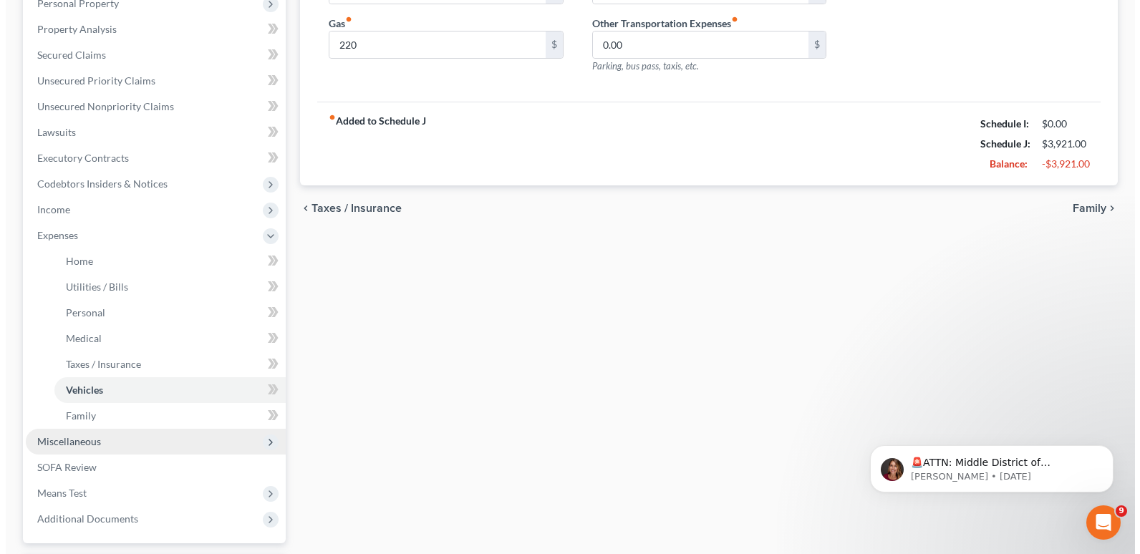
scroll to position [287, 0]
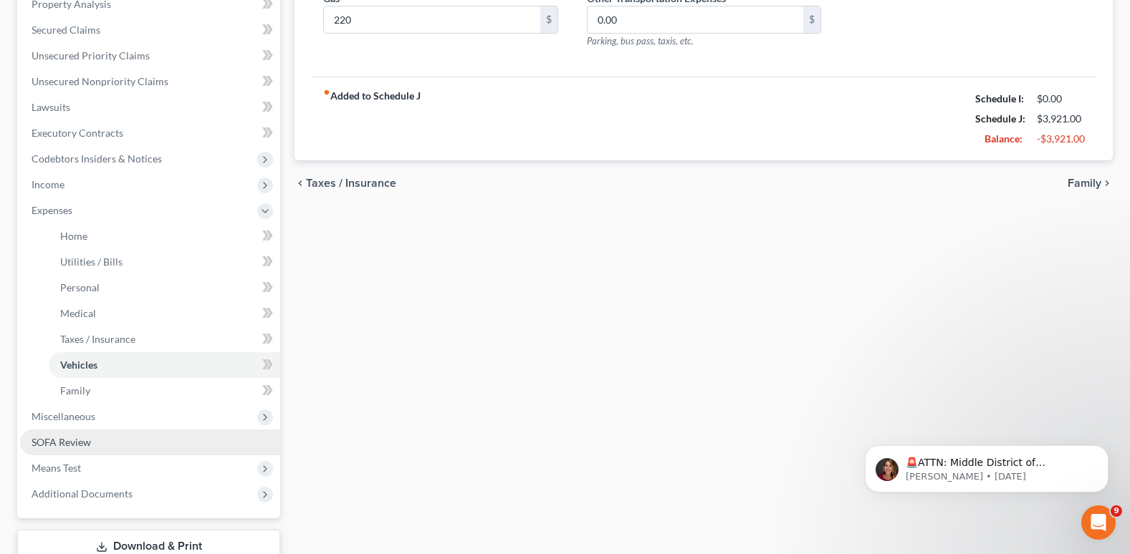
drag, startPoint x: 71, startPoint y: 438, endPoint x: 85, endPoint y: 448, distance: 16.5
click at [71, 438] on span "SOFA Review" at bounding box center [61, 442] width 59 height 12
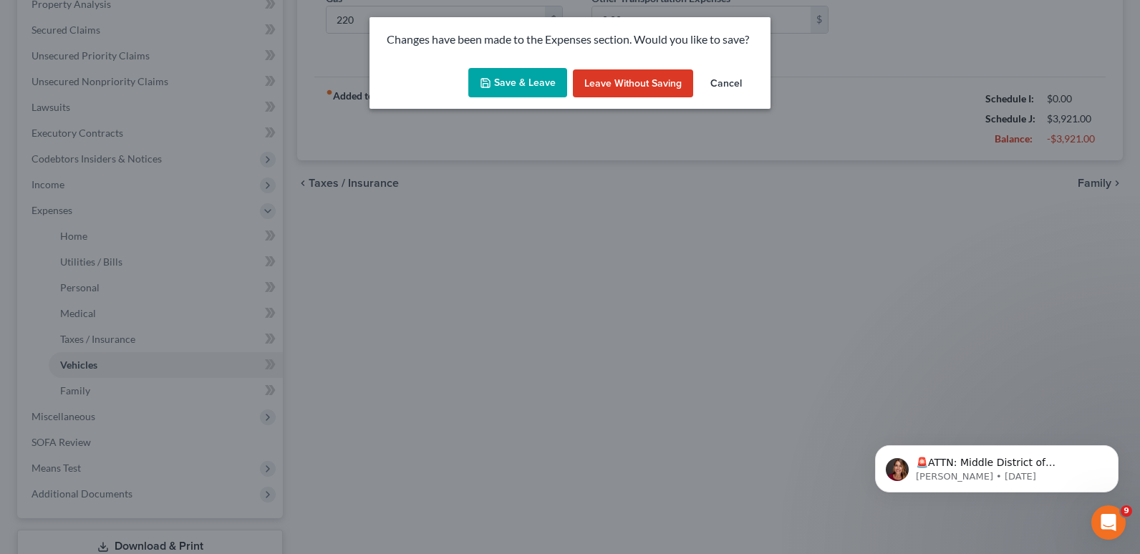
click at [502, 84] on button "Save & Leave" at bounding box center [517, 83] width 99 height 30
type input "220.00"
type input "45.00"
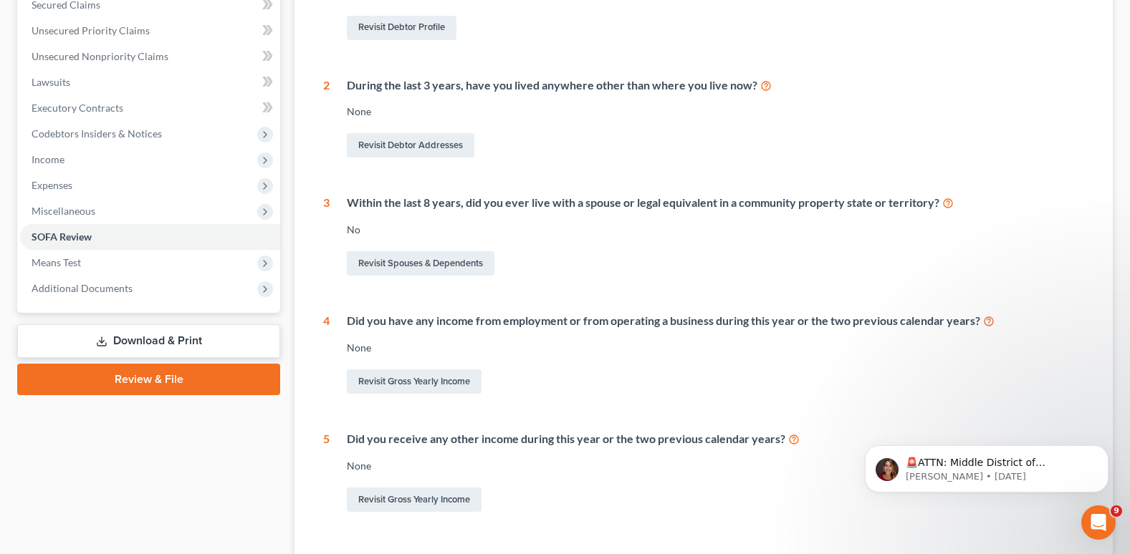
scroll to position [287, 0]
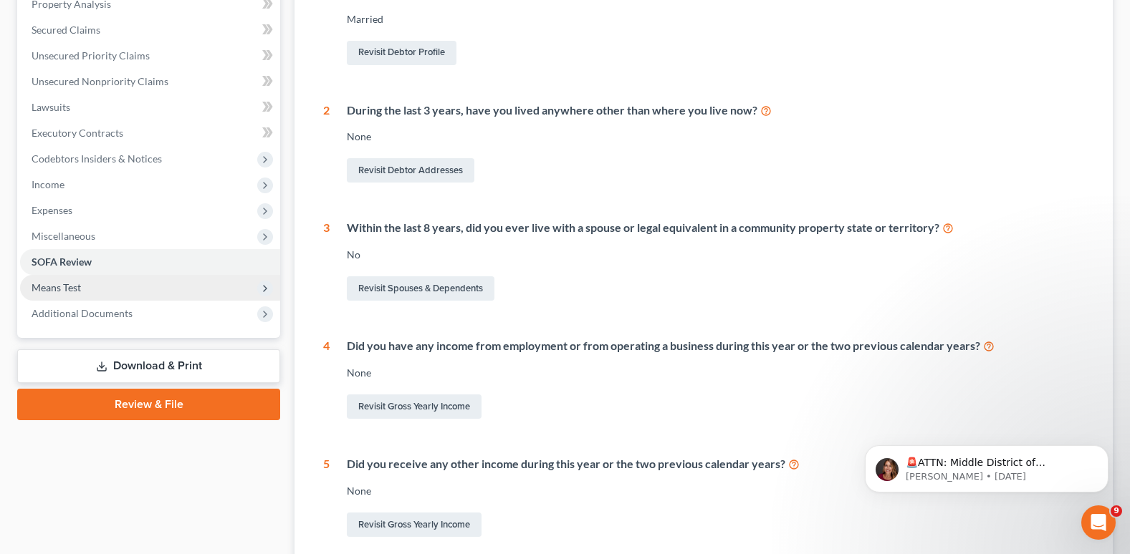
click at [67, 291] on span "Means Test" at bounding box center [56, 287] width 49 height 12
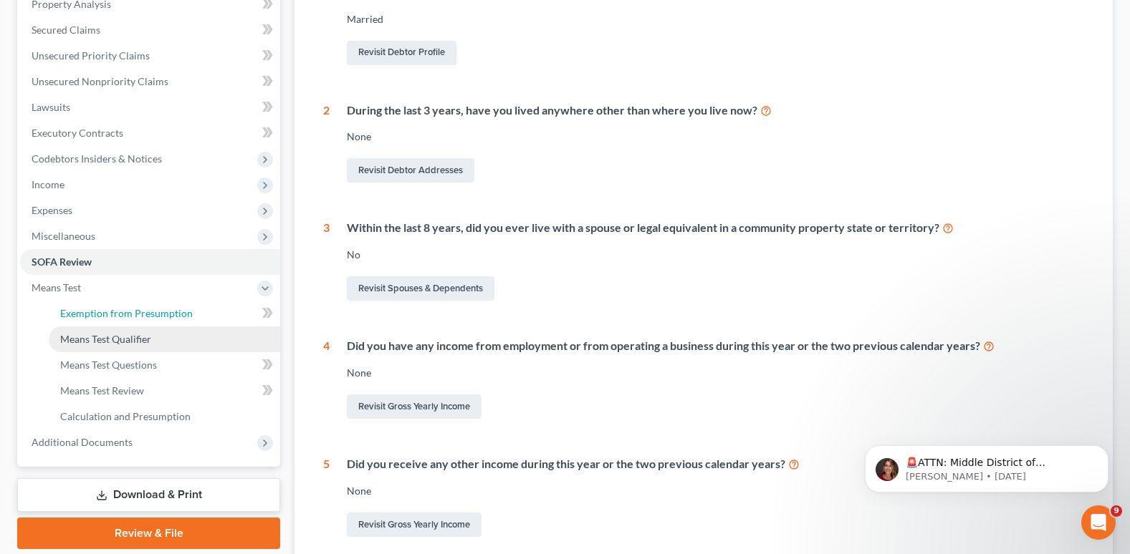
drag, startPoint x: 77, startPoint y: 314, endPoint x: 145, endPoint y: 331, distance: 70.7
click at [77, 314] on span "Exemption from Presumption" at bounding box center [126, 313] width 133 height 12
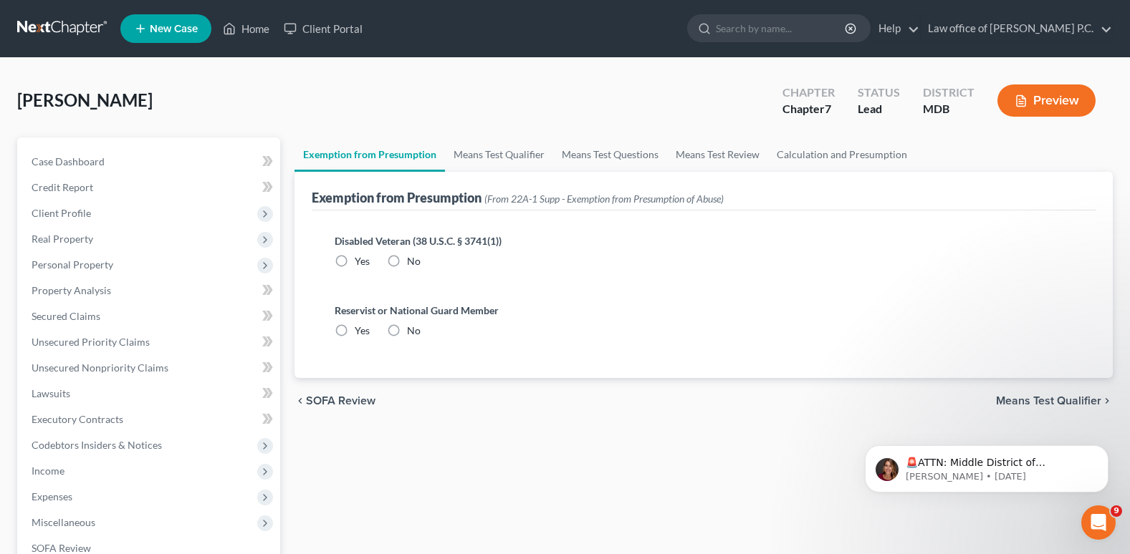
click at [407, 259] on label "No" at bounding box center [414, 261] width 14 height 14
click at [413, 259] on input "No" at bounding box center [417, 258] width 9 height 9
radio input "true"
click at [407, 331] on label "No" at bounding box center [414, 331] width 14 height 14
click at [413, 331] on input "No" at bounding box center [417, 328] width 9 height 9
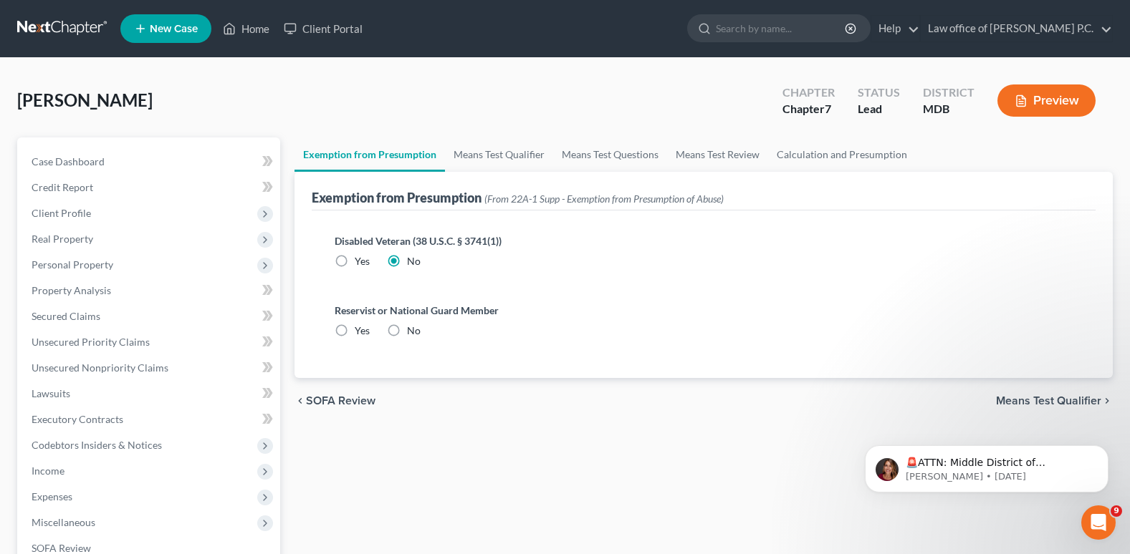
radio input "true"
click at [496, 153] on link "Means Test Qualifier" at bounding box center [499, 155] width 108 height 34
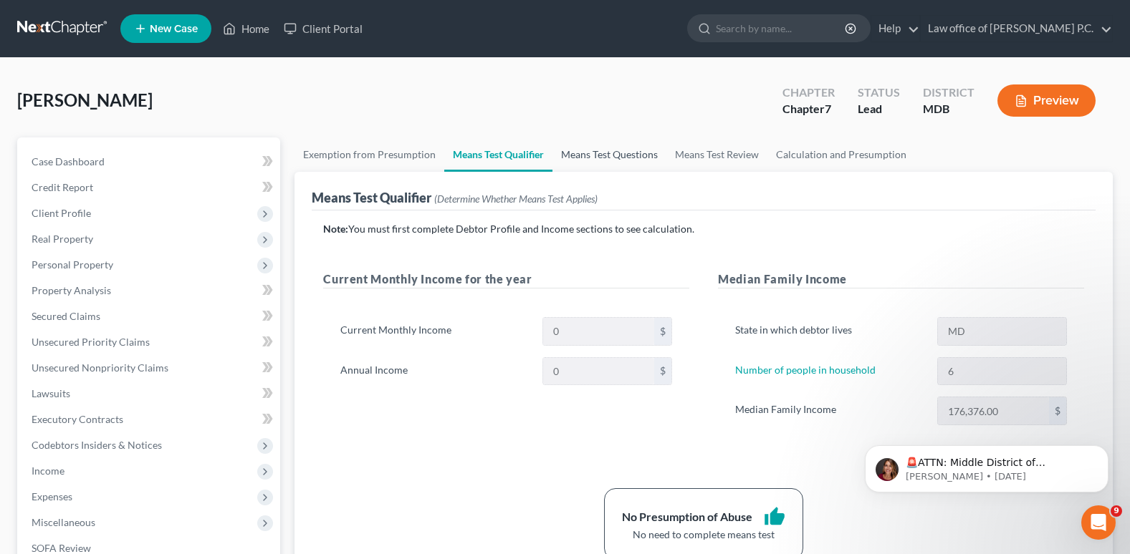
click at [607, 153] on link "Means Test Questions" at bounding box center [609, 155] width 114 height 34
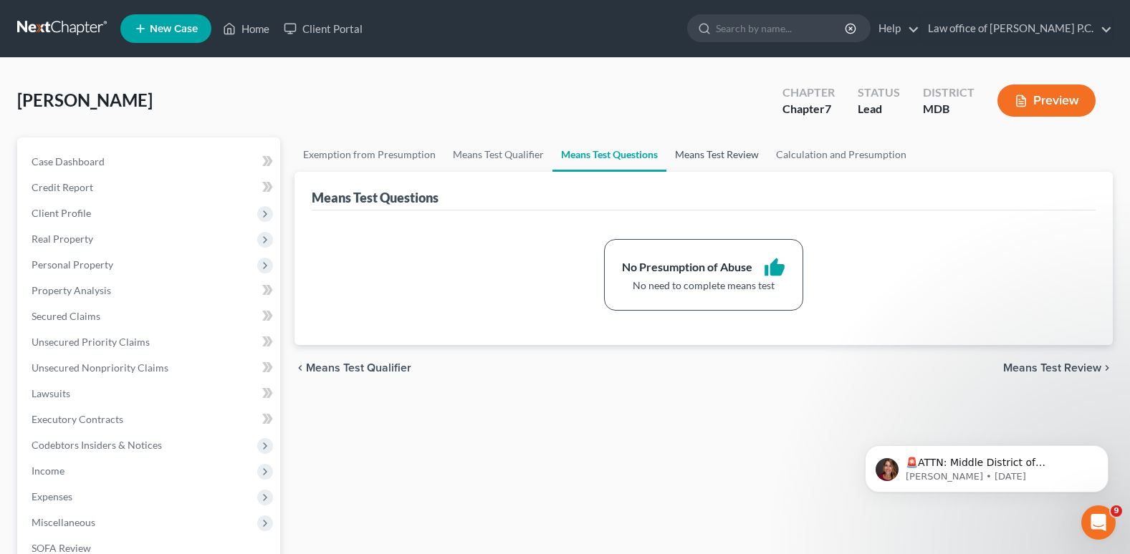
click at [718, 153] on link "Means Test Review" at bounding box center [716, 155] width 101 height 34
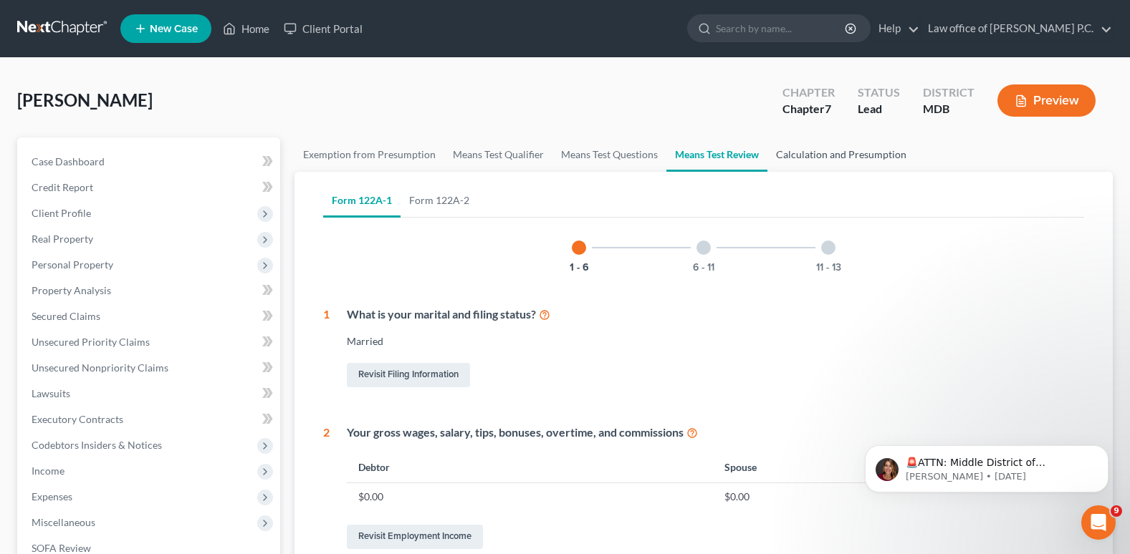
click at [804, 154] on link "Calculation and Presumption" at bounding box center [841, 155] width 148 height 34
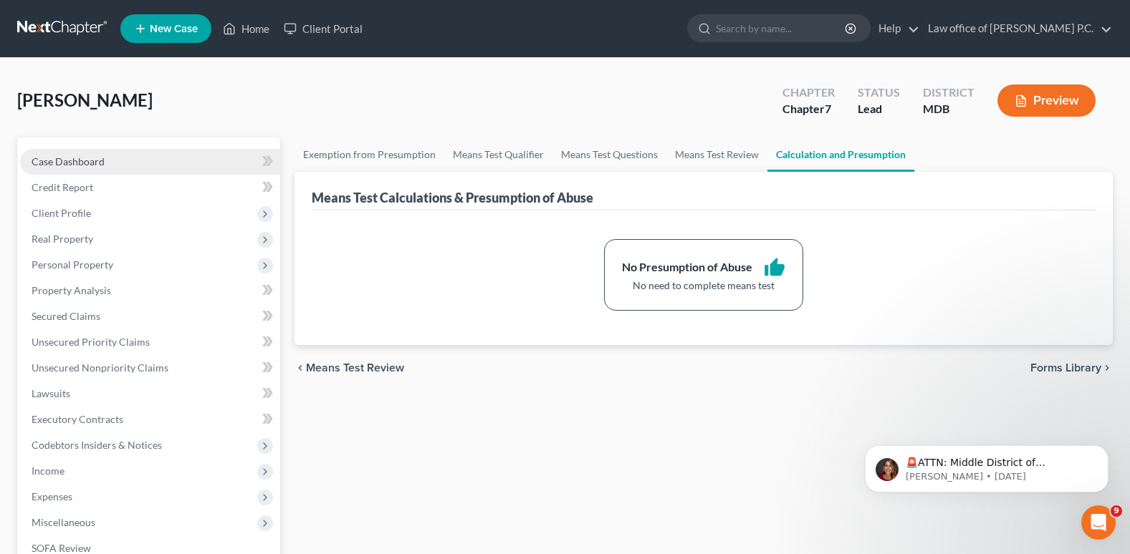
click at [89, 163] on span "Case Dashboard" at bounding box center [68, 161] width 73 height 12
